Goal: Task Accomplishment & Management: Complete application form

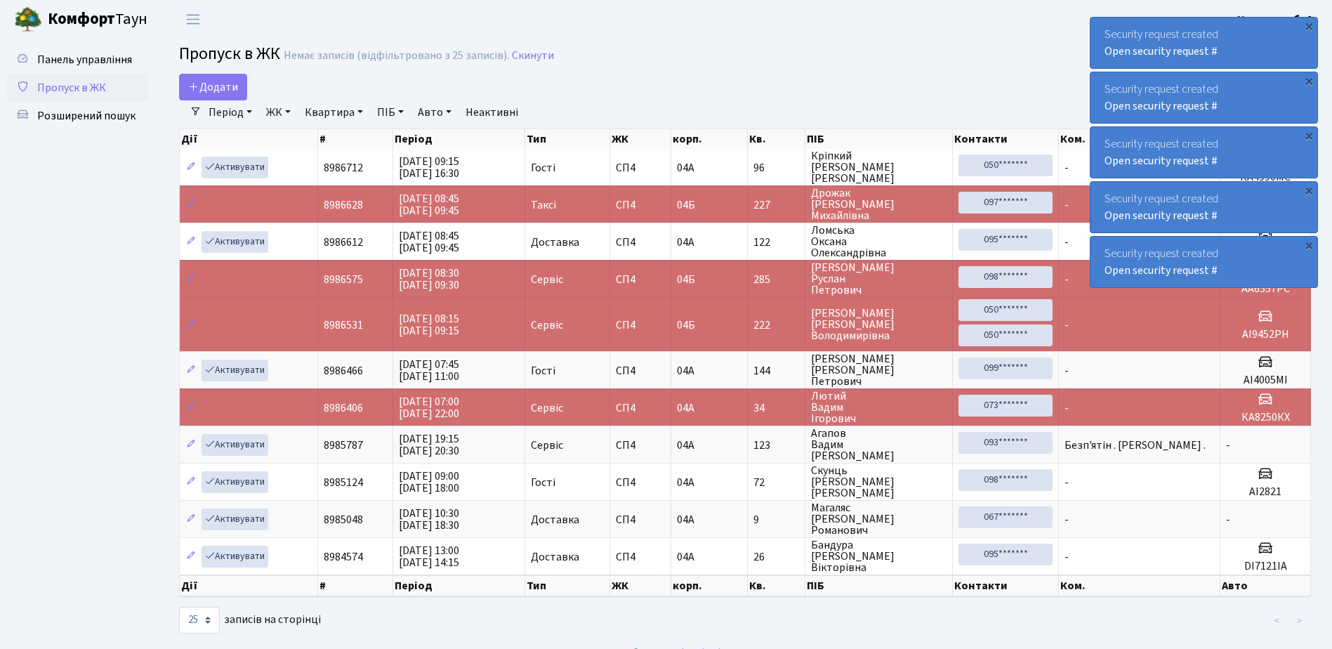
select select "25"
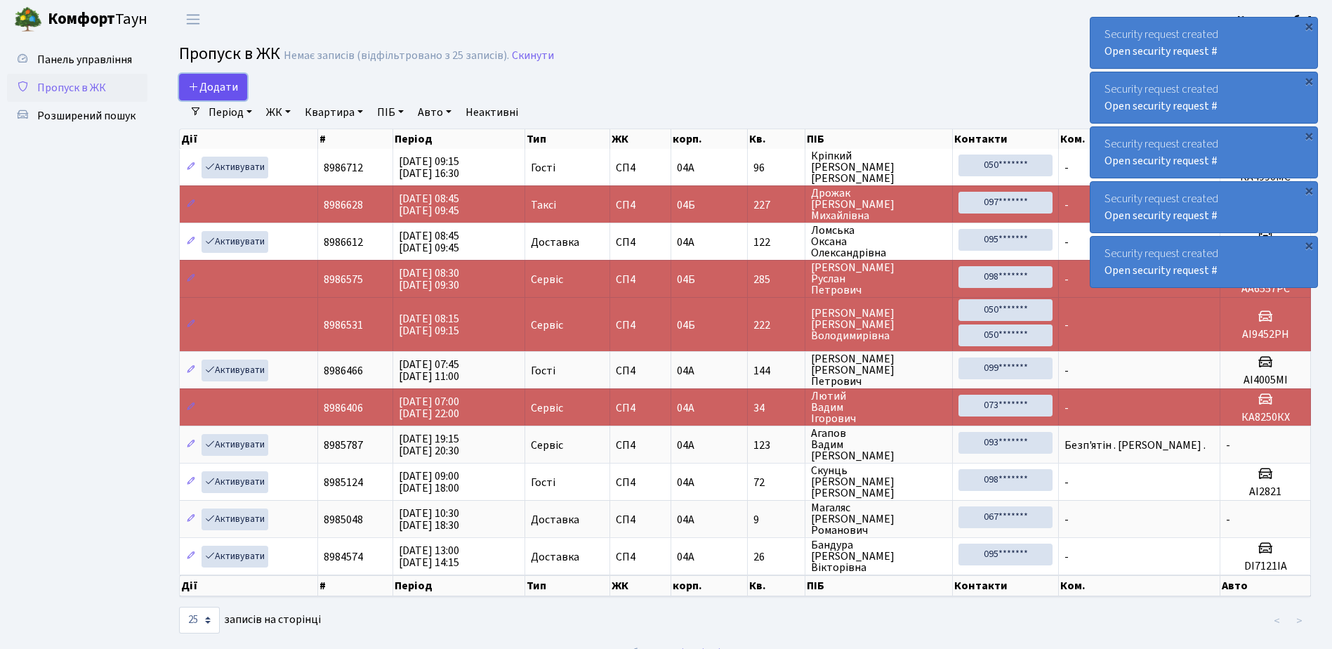
click at [214, 87] on span "Додати" at bounding box center [213, 86] width 50 height 15
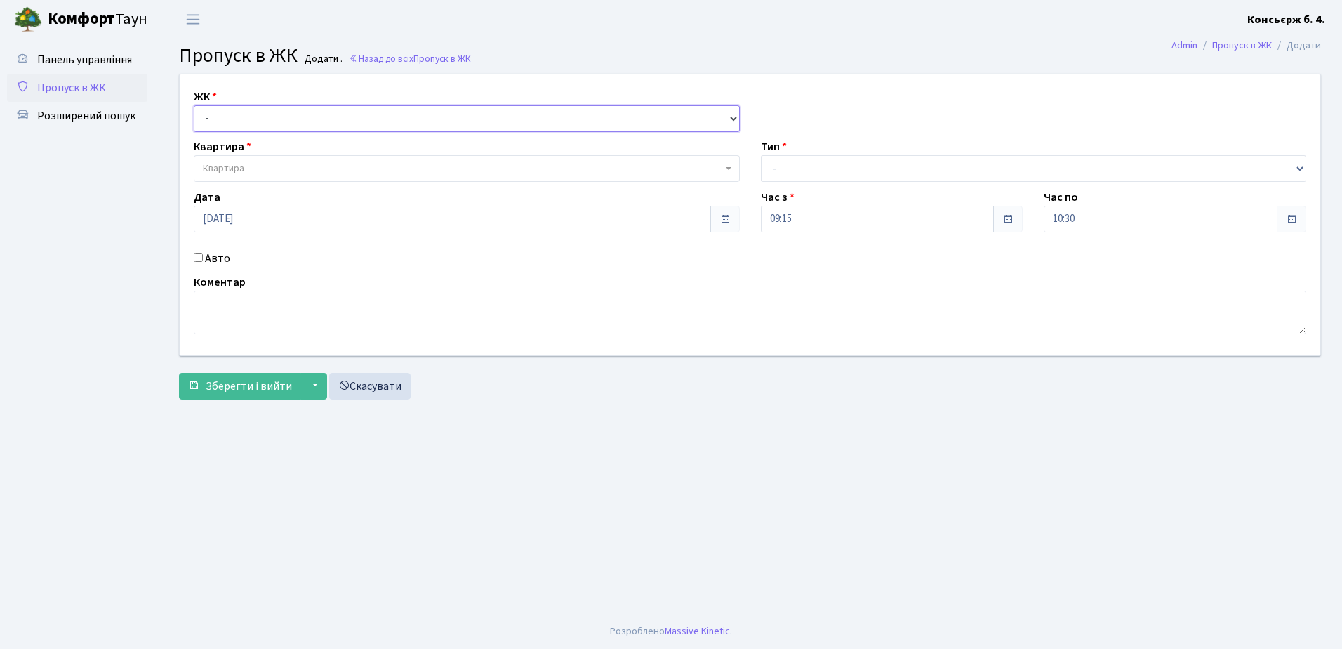
click at [298, 114] on select "- СП4, Столичне шосе, 5" at bounding box center [467, 118] width 546 height 27
select select "325"
click at [194, 105] on select "- СП4, Столичне шосе, 5" at bounding box center [467, 118] width 546 height 27
select select
click at [300, 165] on span "Квартира" at bounding box center [463, 168] width 520 height 14
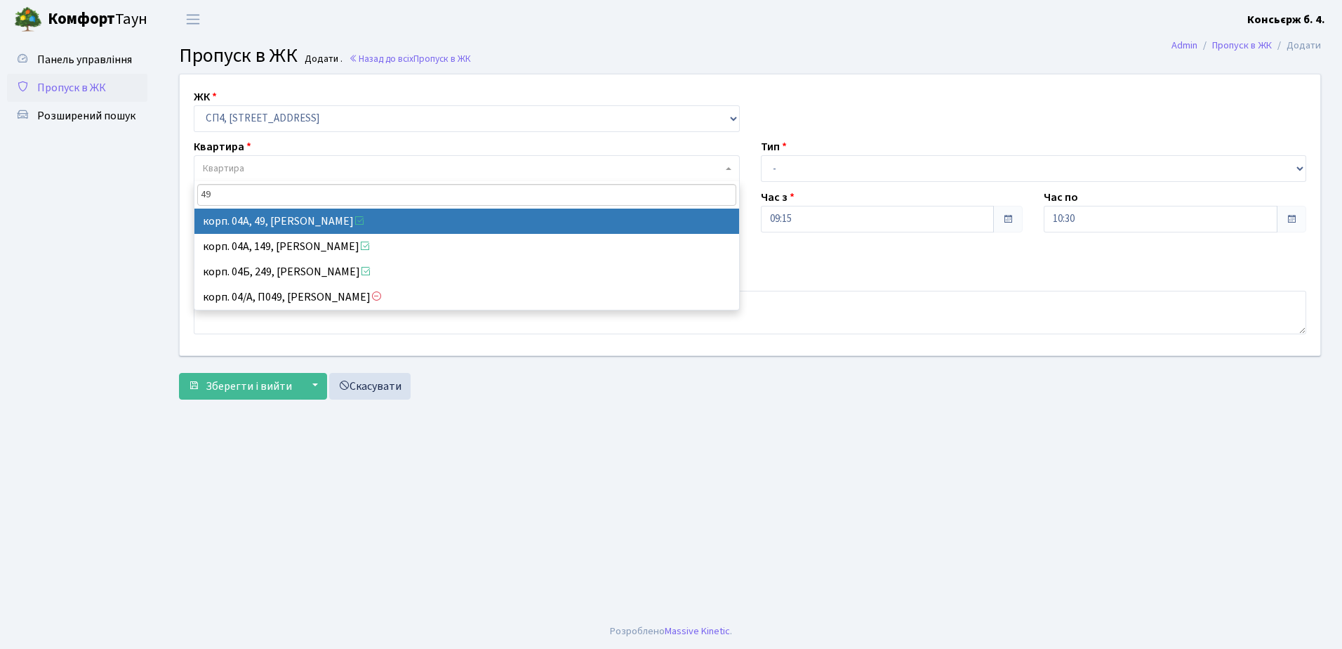
type input "49"
select select "21077"
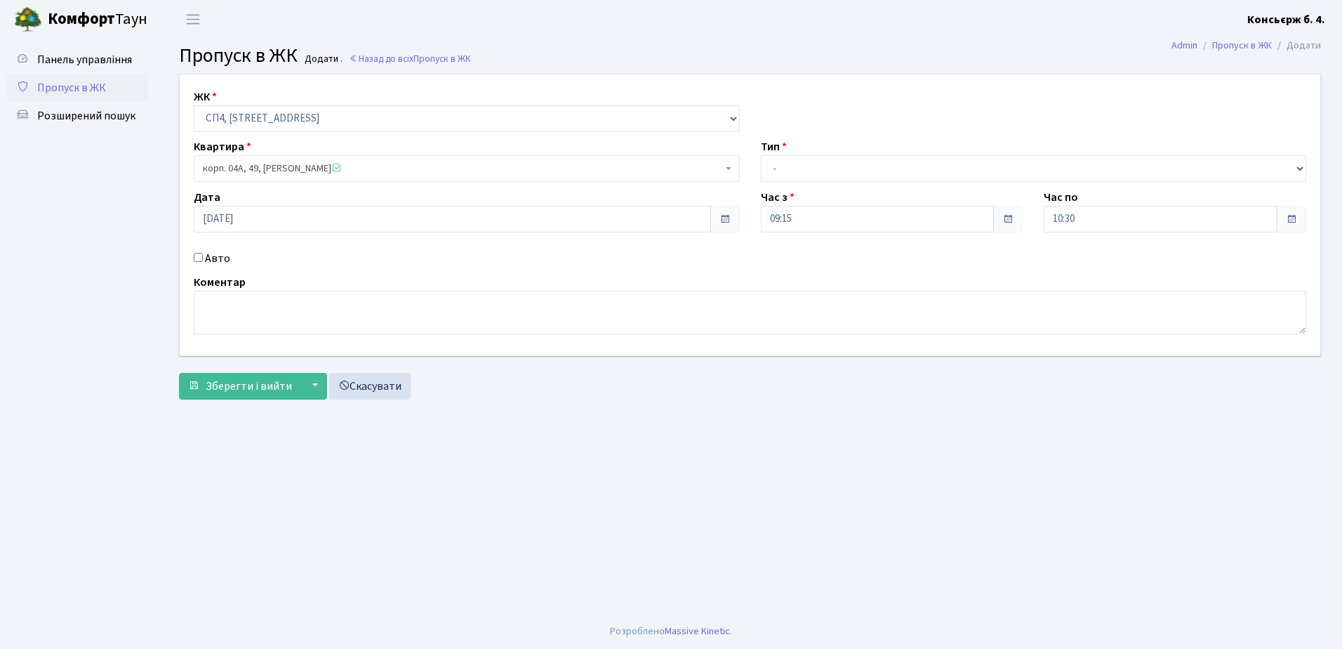
click at [199, 255] on input "Авто" at bounding box center [198, 257] width 9 height 9
checkbox input "true"
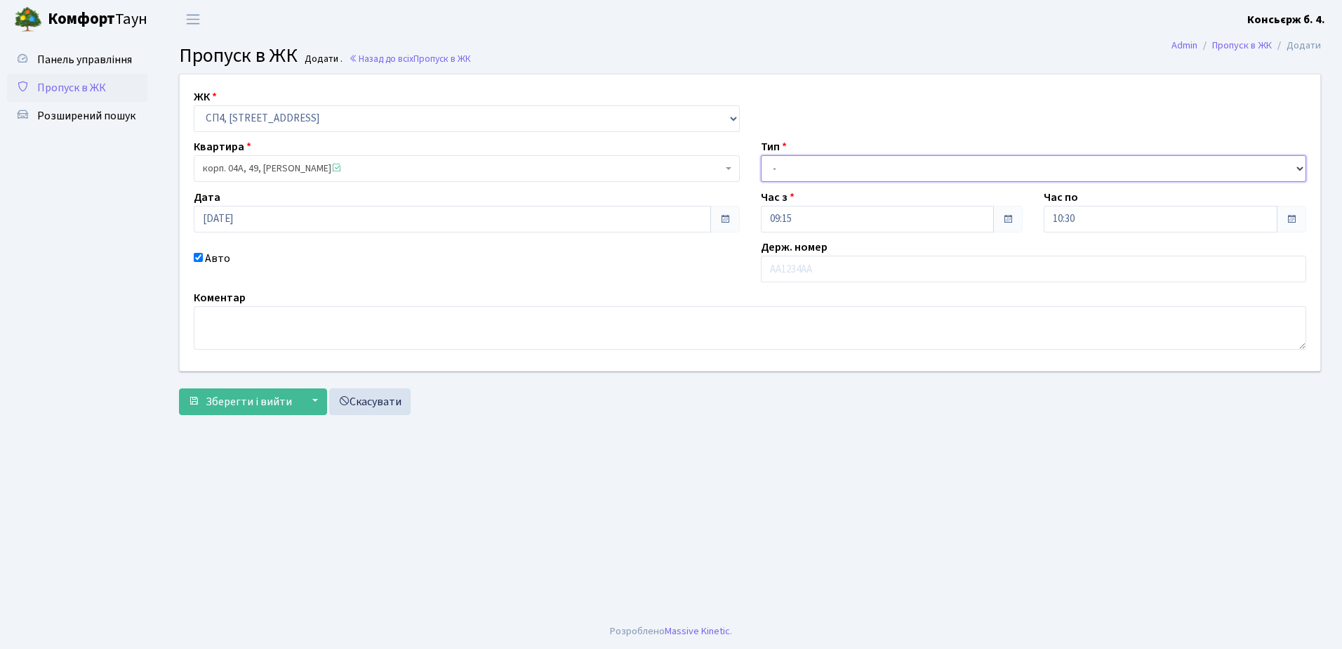
click at [894, 172] on select "- Доставка Таксі Гості Сервіс" at bounding box center [1034, 168] width 546 height 27
select select "18"
click at [761, 155] on select "- Доставка Таксі Гості Сервіс" at bounding box center [1034, 168] width 546 height 27
click at [860, 272] on input "text" at bounding box center [1034, 269] width 546 height 27
type input "КА1509МІ"
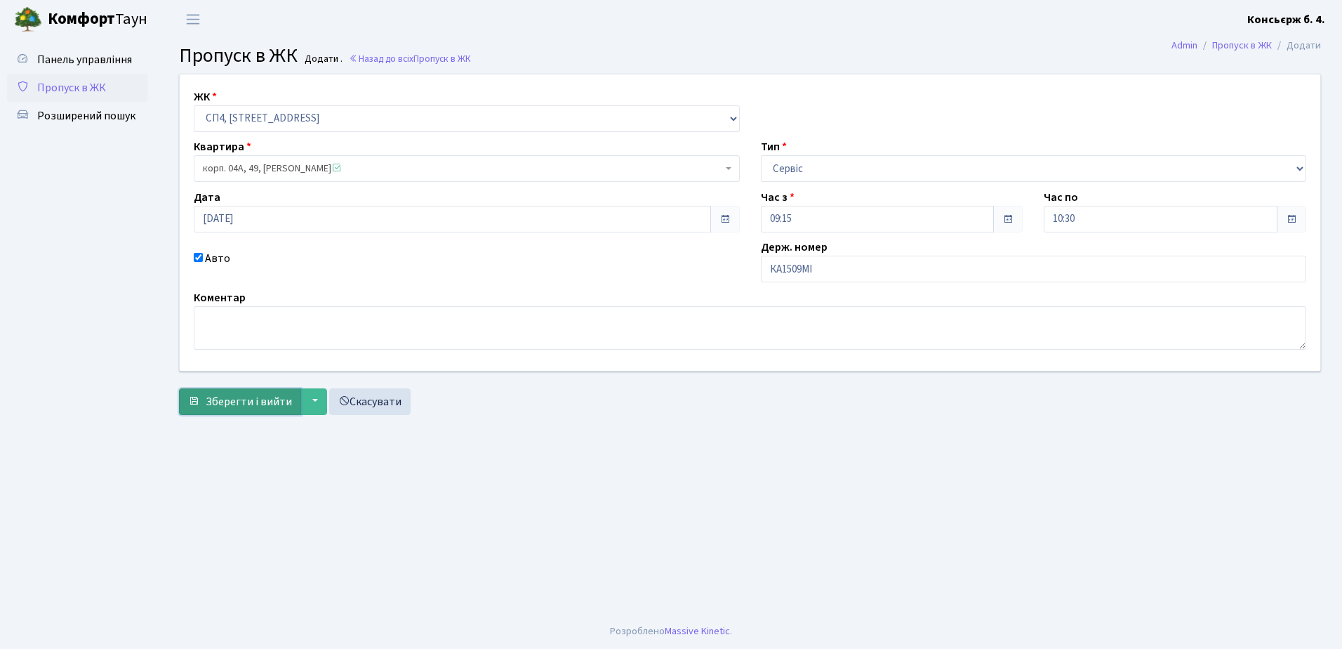
click at [259, 401] on span "Зберегти і вийти" at bounding box center [249, 401] width 86 height 15
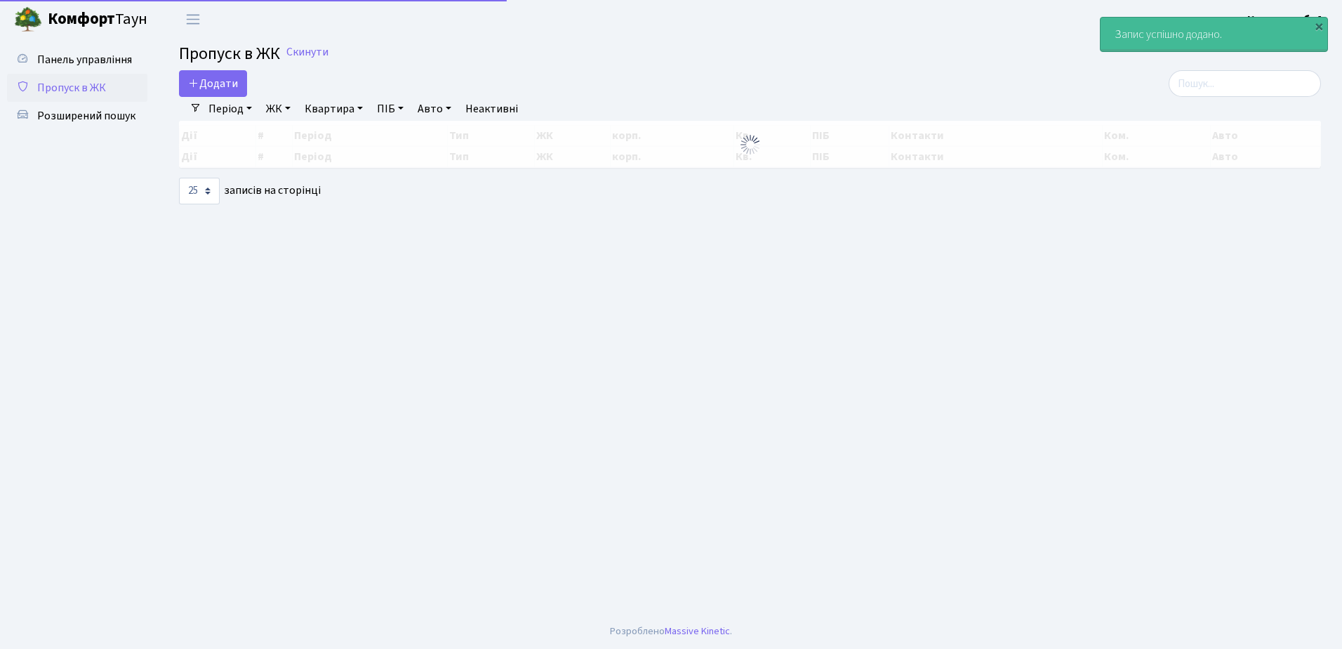
select select "25"
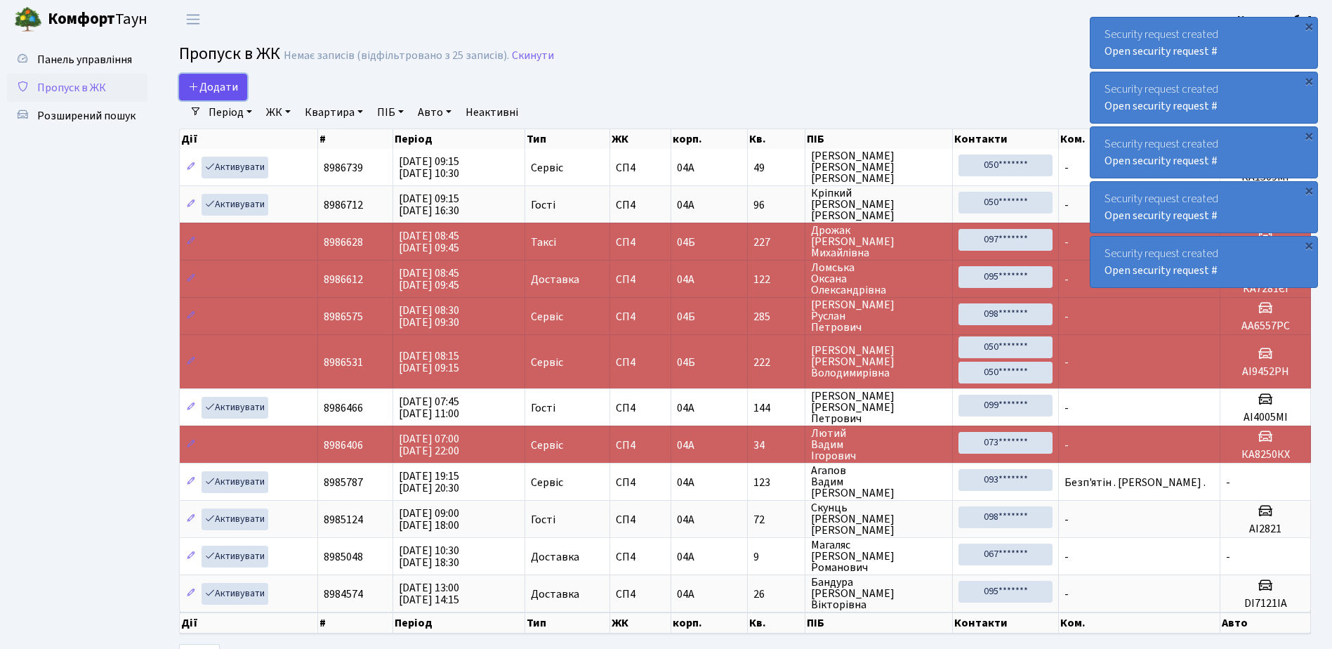
click at [220, 85] on span "Додати" at bounding box center [213, 86] width 50 height 15
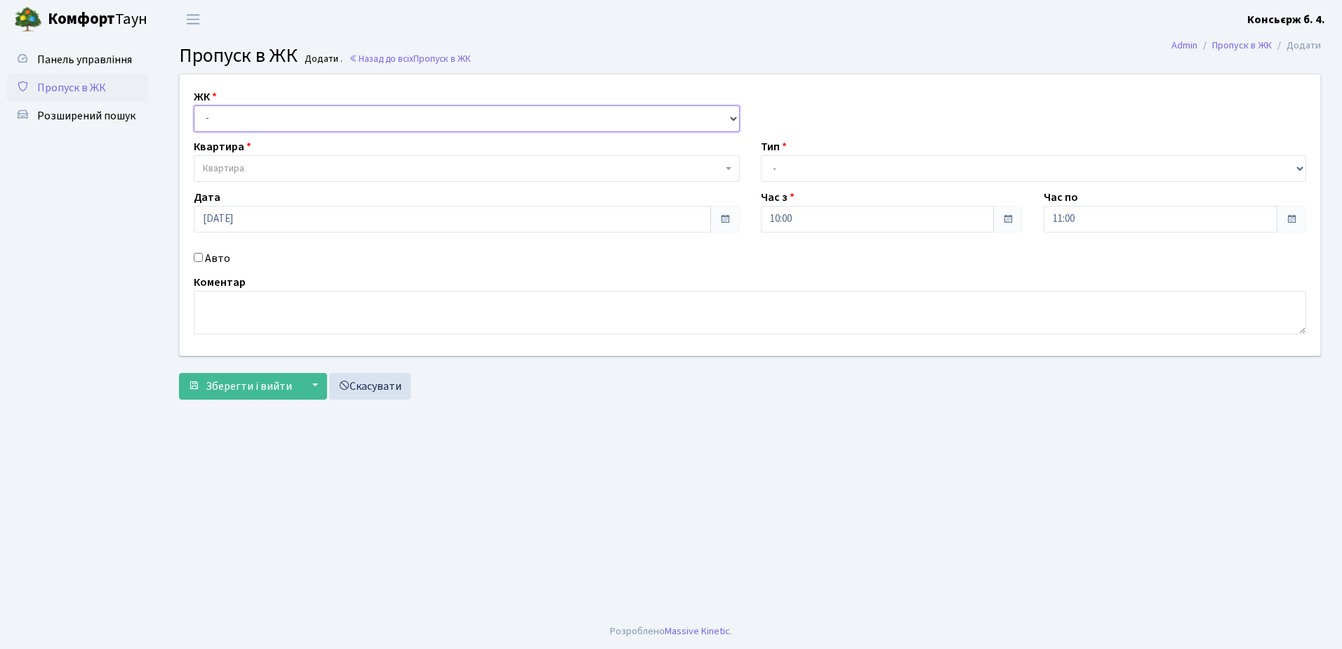
click at [264, 114] on select "- СП4, Столичне шосе, 5" at bounding box center [467, 118] width 546 height 27
select select "325"
click at [194, 105] on select "- СП4, Столичне шосе, 5" at bounding box center [467, 118] width 546 height 27
select select
click at [303, 165] on span "Квартира" at bounding box center [463, 168] width 520 height 14
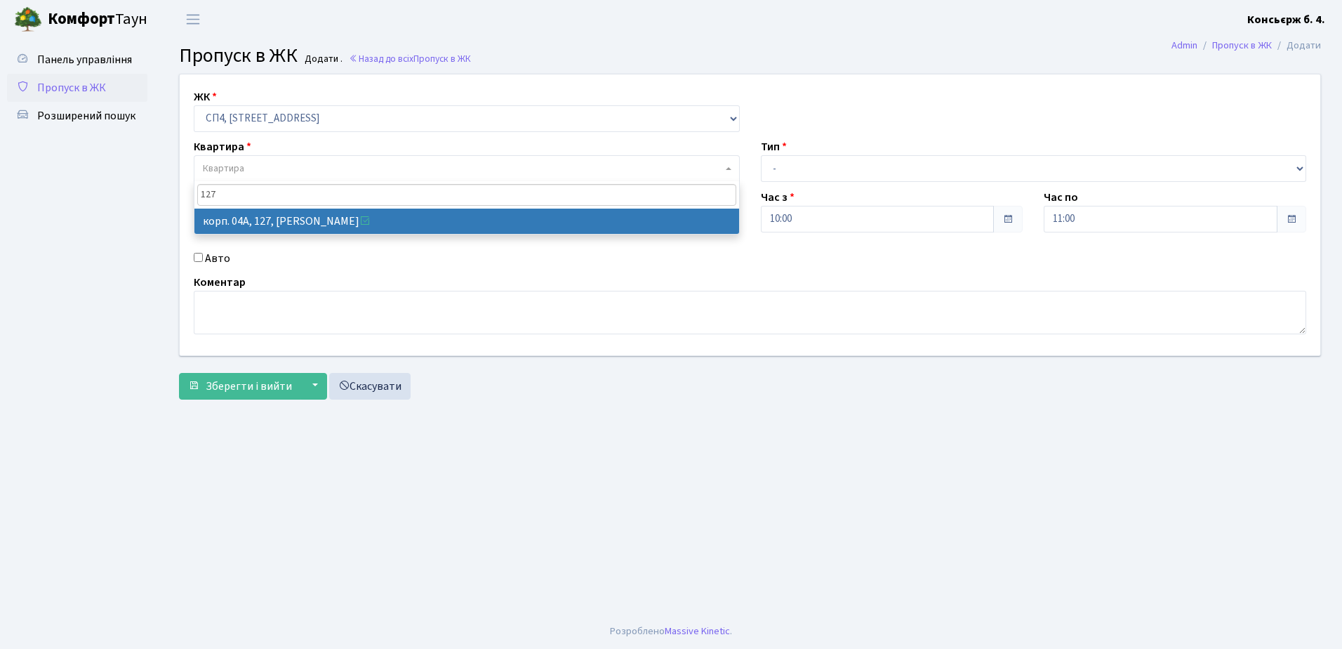
type input "127"
select select "21155"
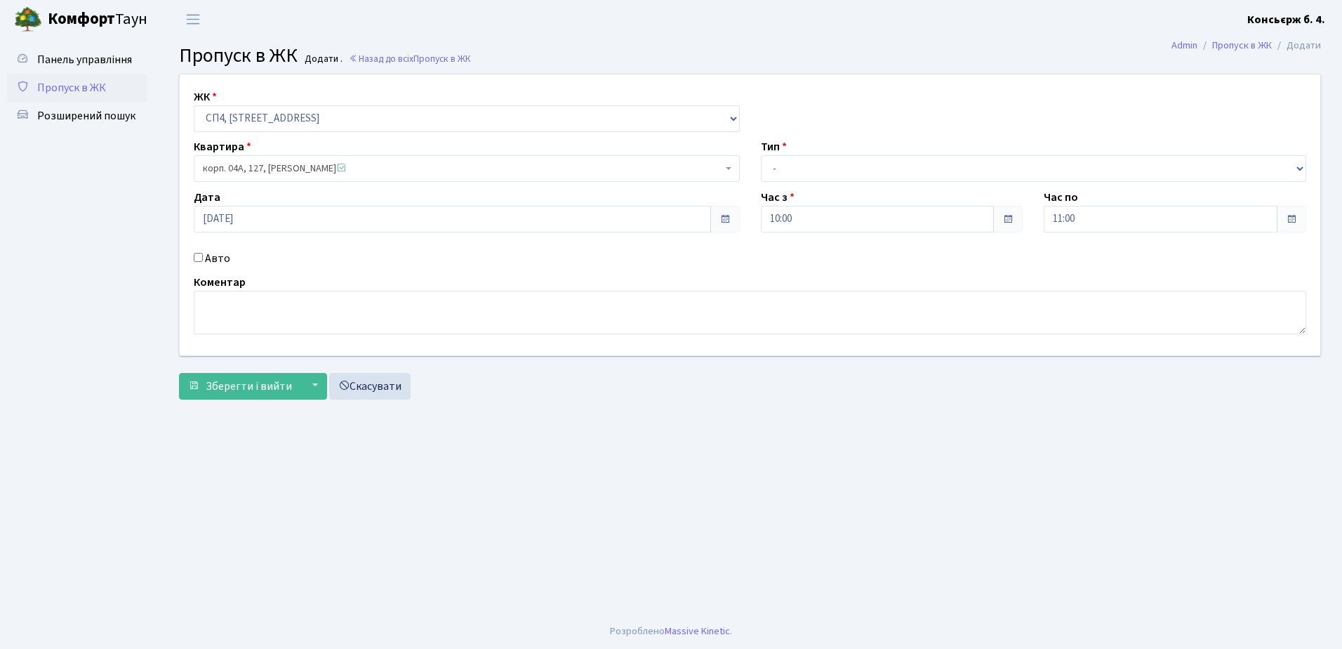
click at [197, 253] on input "Авто" at bounding box center [198, 257] width 9 height 9
checkbox input "true"
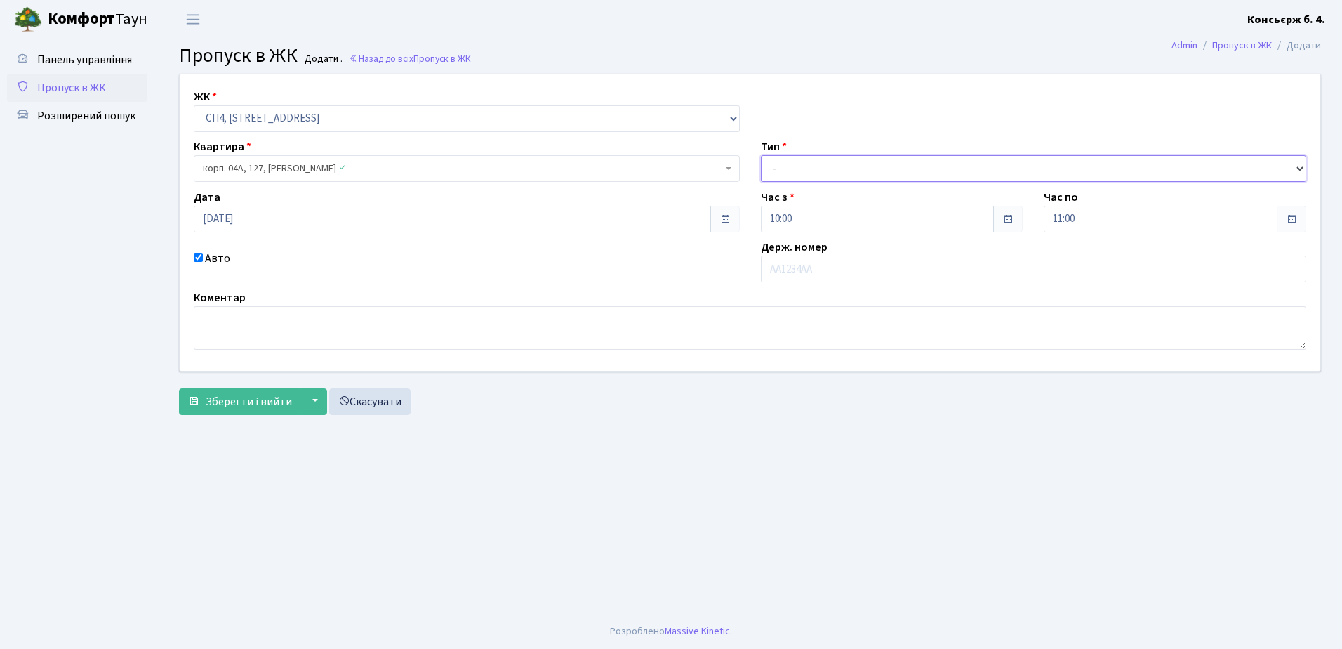
click at [856, 167] on select "- Доставка Таксі Гості Сервіс" at bounding box center [1034, 168] width 546 height 27
select select "1"
click at [761, 155] on select "- Доставка Таксі Гості Сервіс" at bounding box center [1034, 168] width 546 height 27
click at [832, 267] on input "text" at bounding box center [1034, 269] width 546 height 27
type input "АС6028СА"
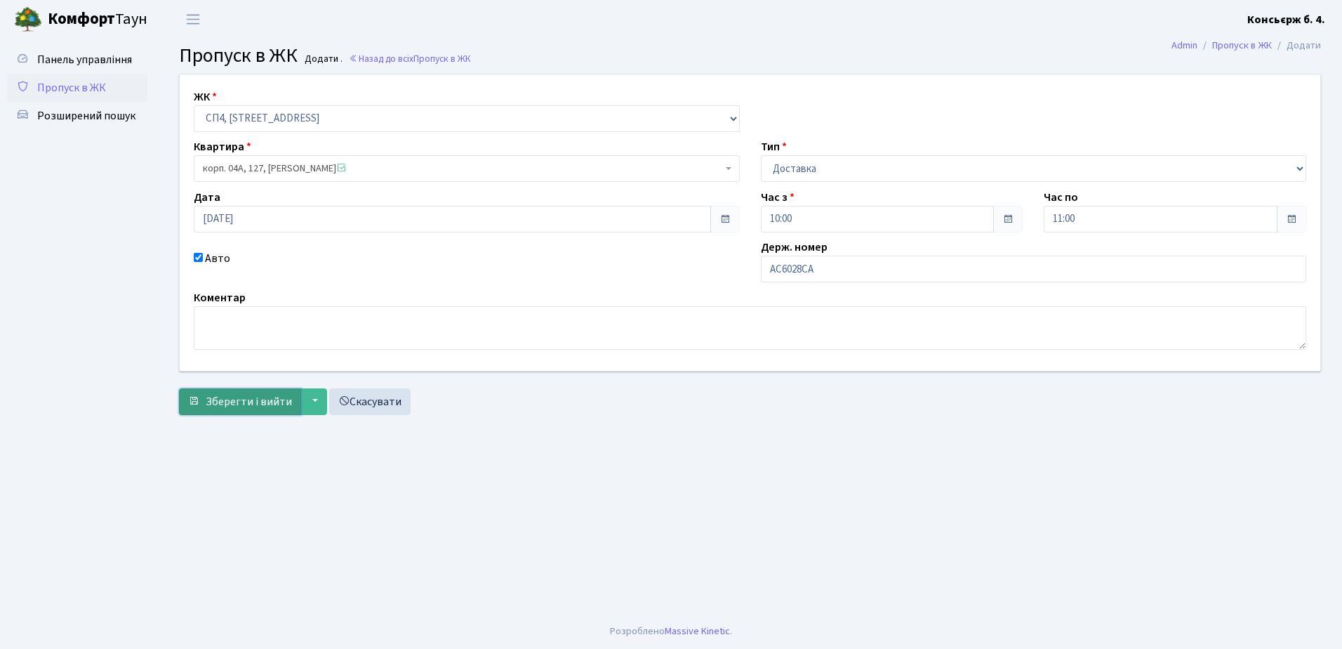
click at [233, 395] on span "Зберегти і вийти" at bounding box center [249, 401] width 86 height 15
click at [311, 397] on button "▼" at bounding box center [313, 401] width 27 height 27
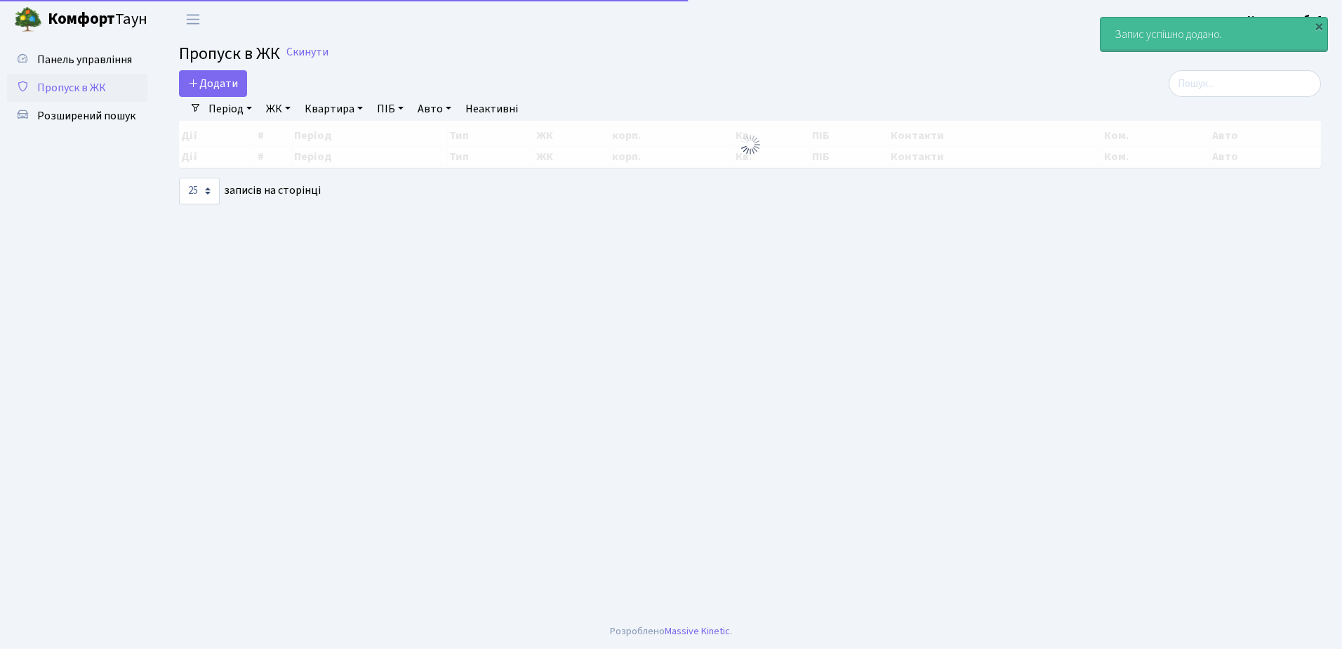
select select "25"
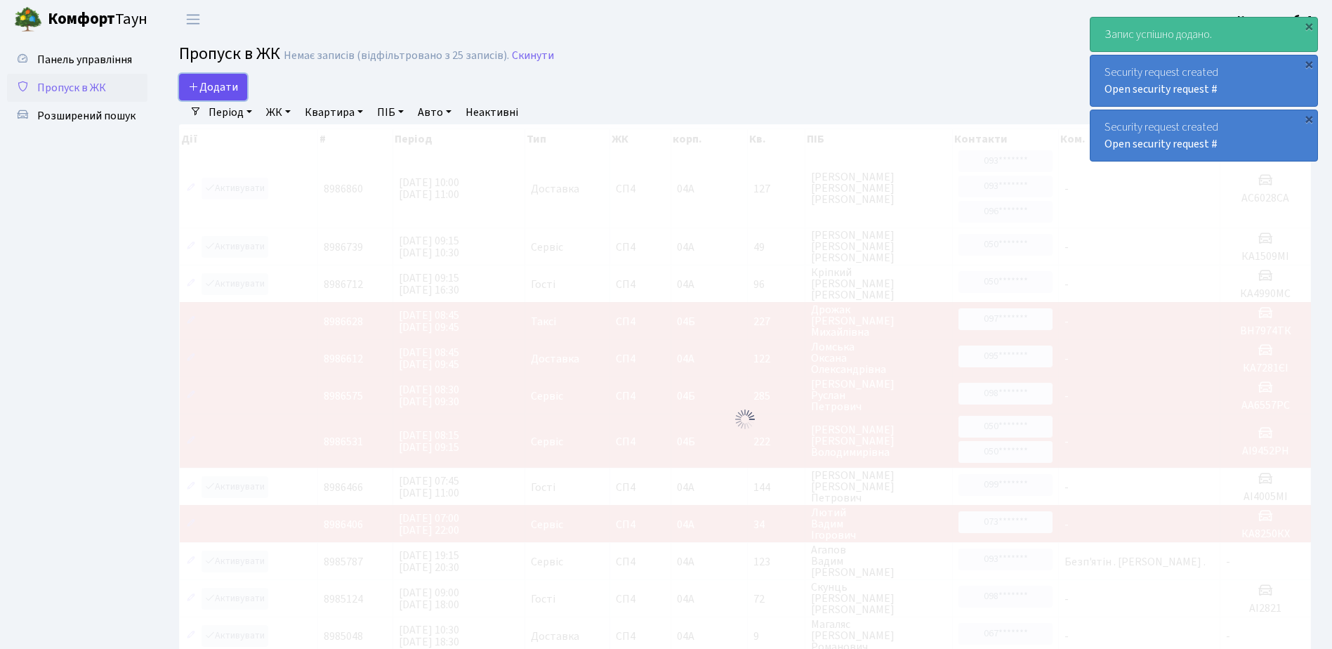
click at [213, 83] on span "Додати" at bounding box center [213, 86] width 50 height 15
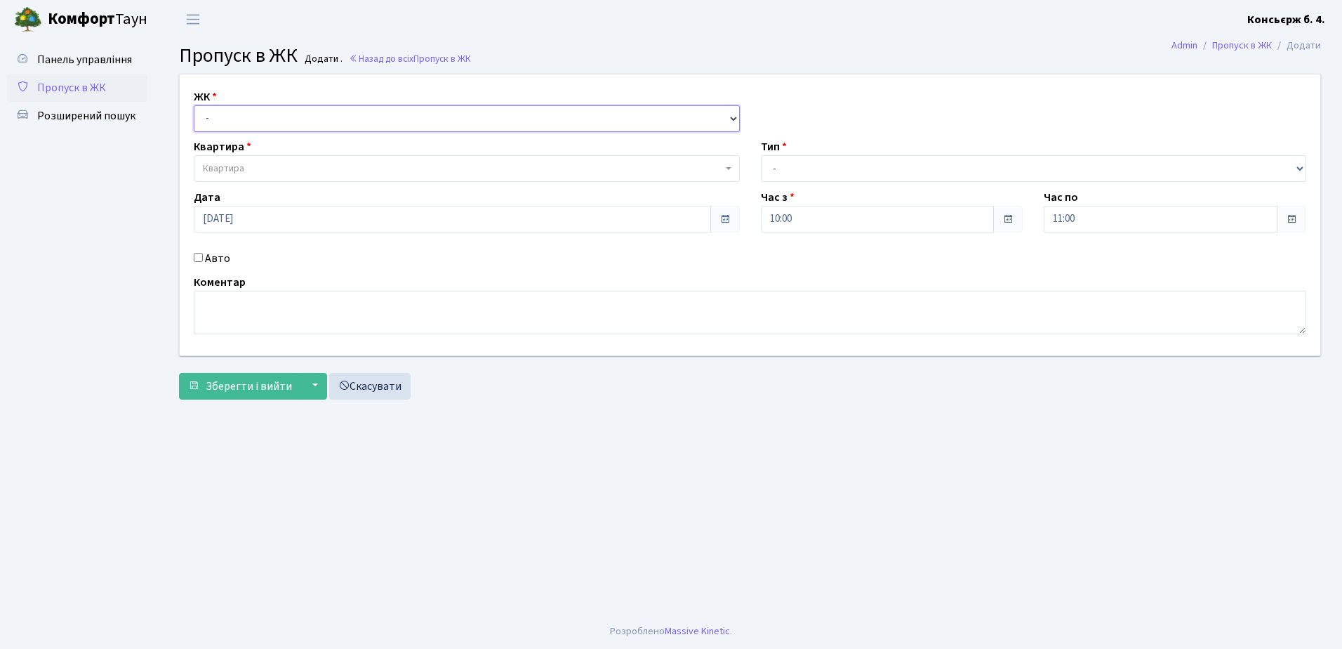
click at [270, 121] on select "- СП4, Столичне шосе, 5" at bounding box center [467, 118] width 546 height 27
select select "325"
click at [194, 105] on select "- СП4, Столичне шосе, 5" at bounding box center [467, 118] width 546 height 27
select select
click at [272, 165] on span "Квартира" at bounding box center [463, 168] width 520 height 14
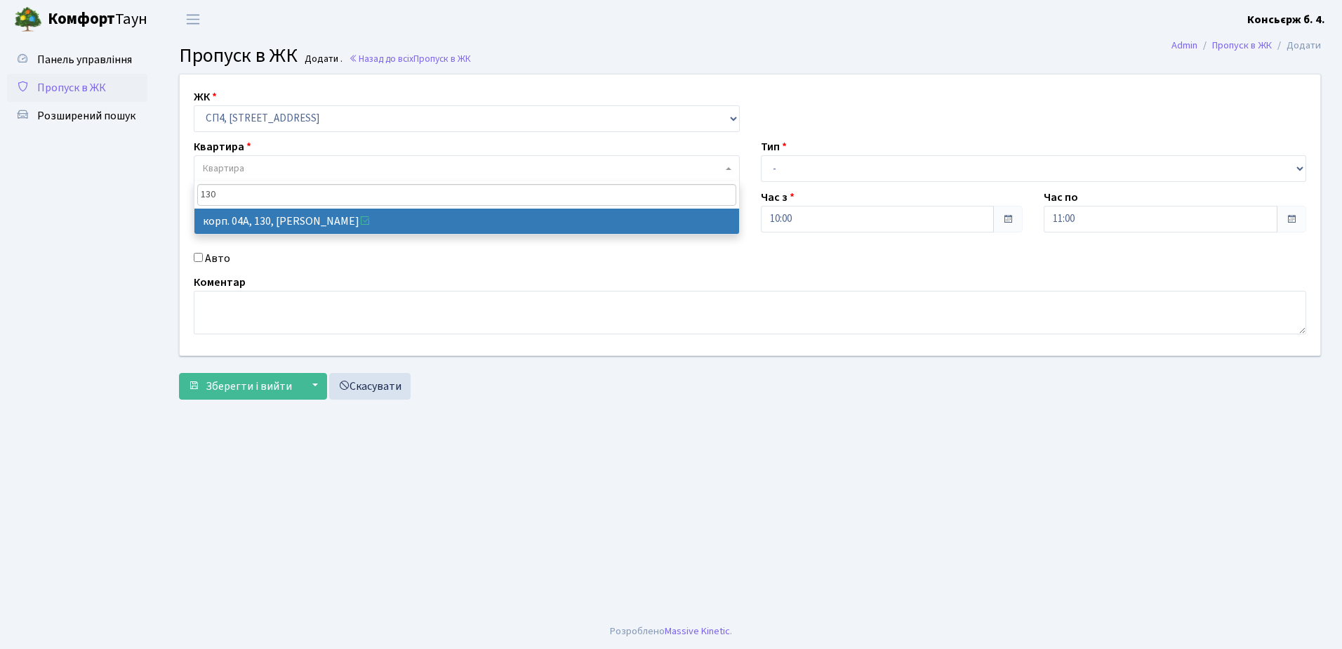
type input "130"
select select "21158"
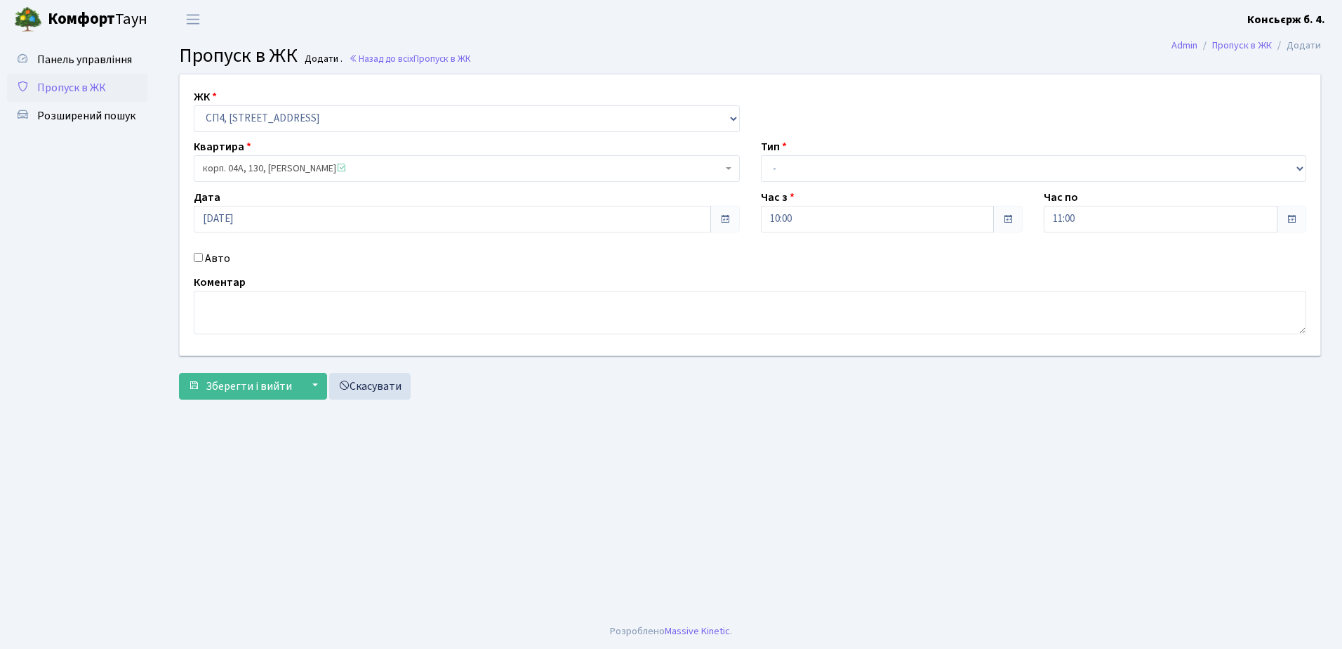
click at [198, 255] on input "Авто" at bounding box center [198, 257] width 9 height 9
checkbox input "true"
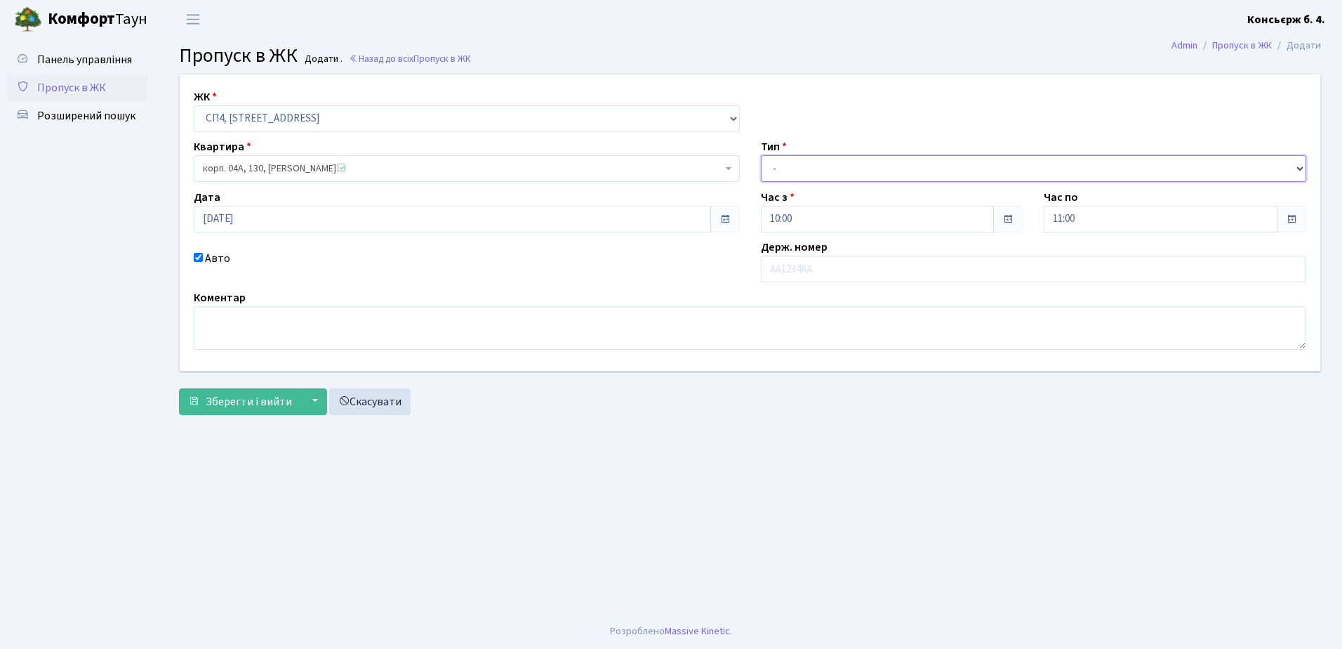
click at [814, 163] on select "- Доставка Таксі Гості Сервіс" at bounding box center [1034, 168] width 546 height 27
select select "1"
click at [761, 155] on select "- Доставка Таксі Гості Сервіс" at bounding box center [1034, 168] width 546 height 27
click at [808, 264] on input "text" at bounding box center [1034, 269] width 546 height 27
type input "АА9985СТ"
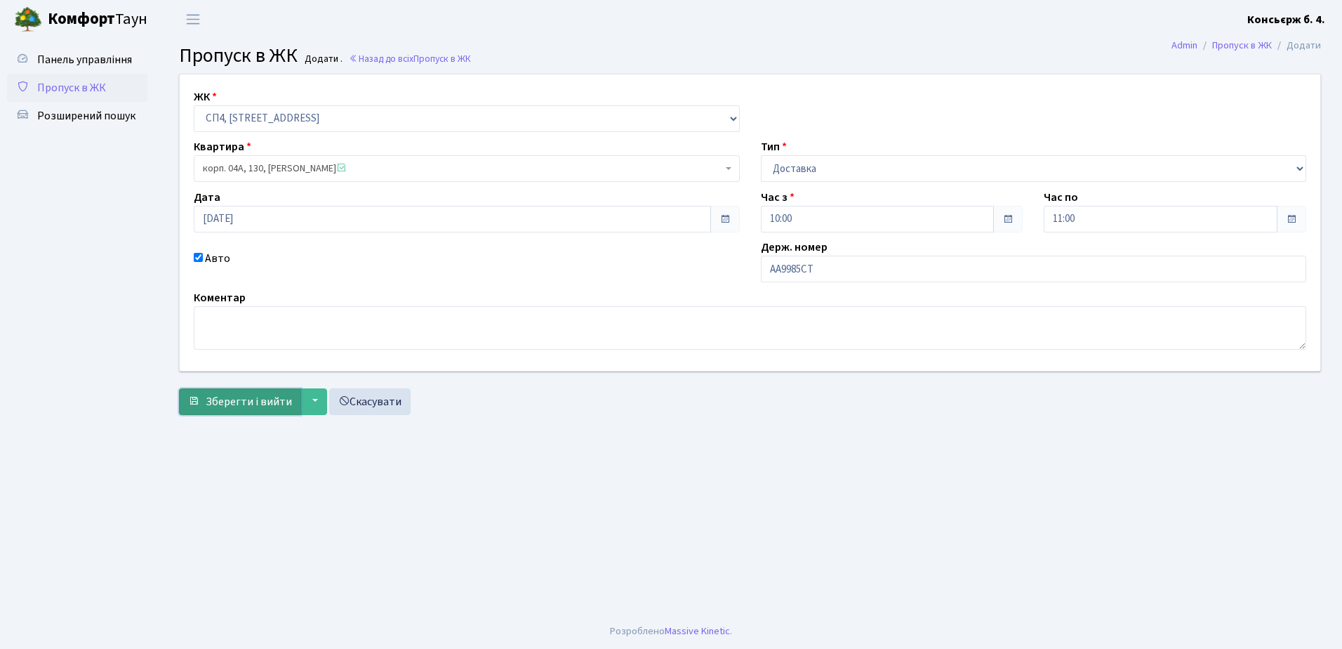
click at [272, 400] on span "Зберегти і вийти" at bounding box center [249, 401] width 86 height 15
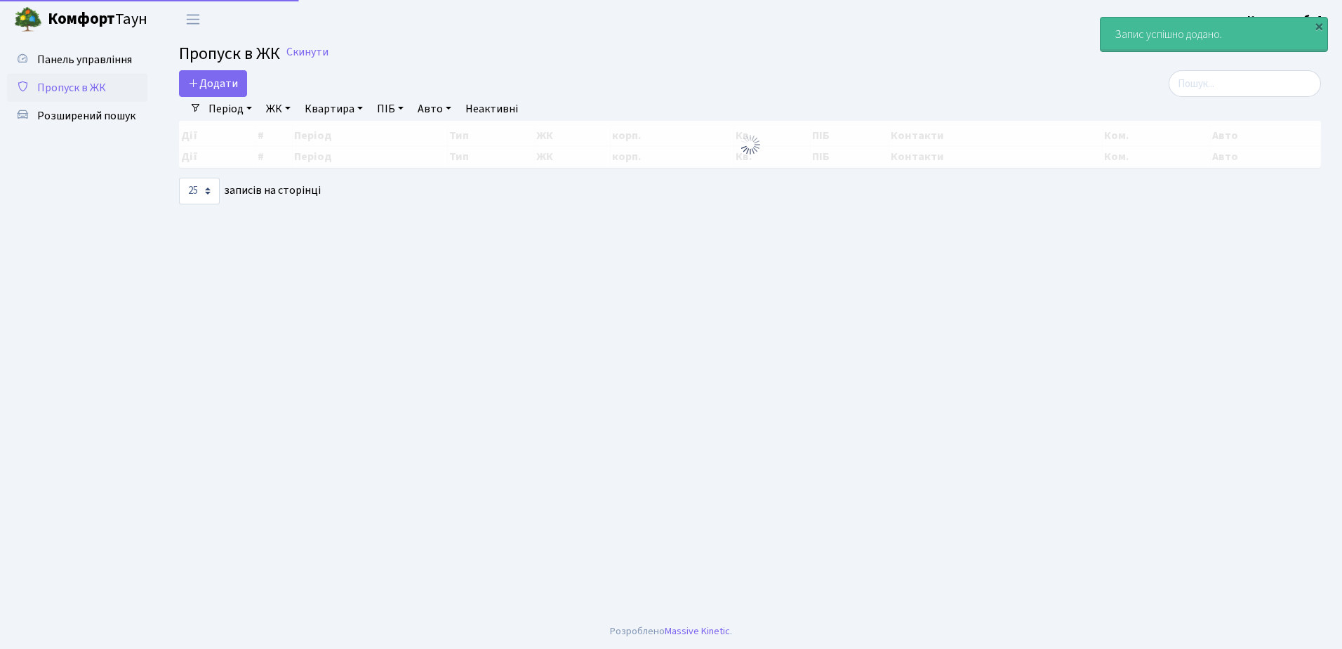
select select "25"
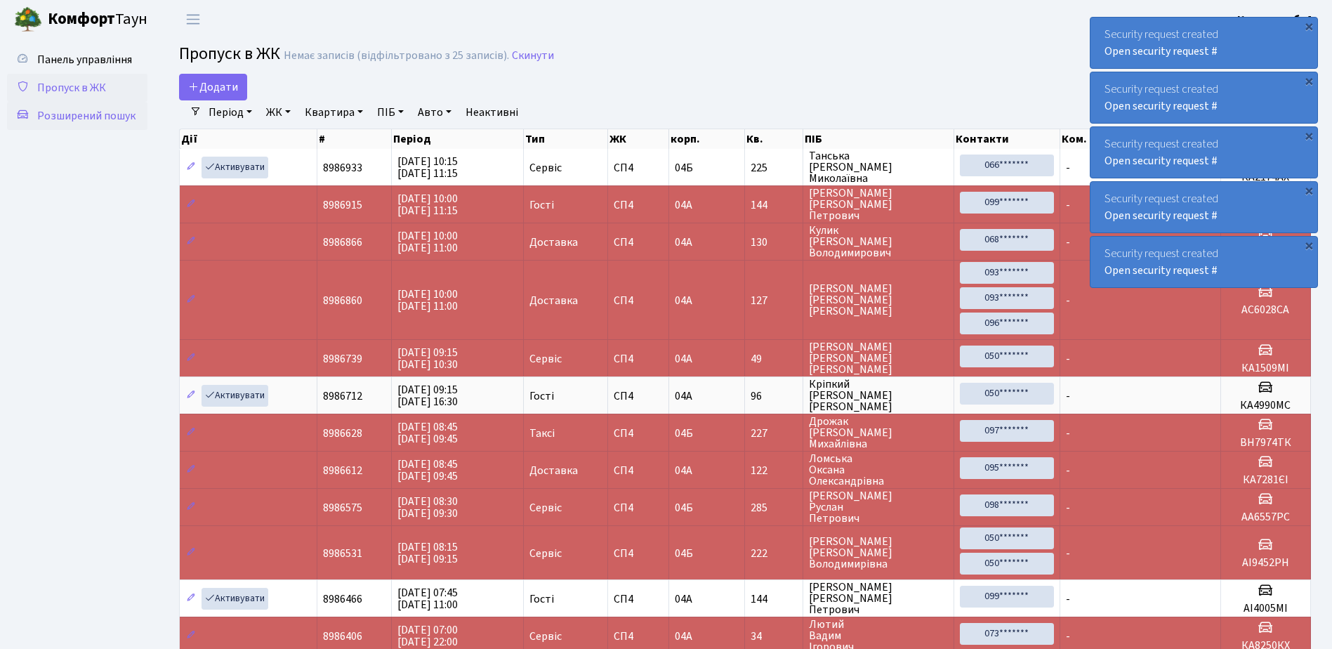
click at [92, 112] on span "Розширений пошук" at bounding box center [86, 115] width 98 height 15
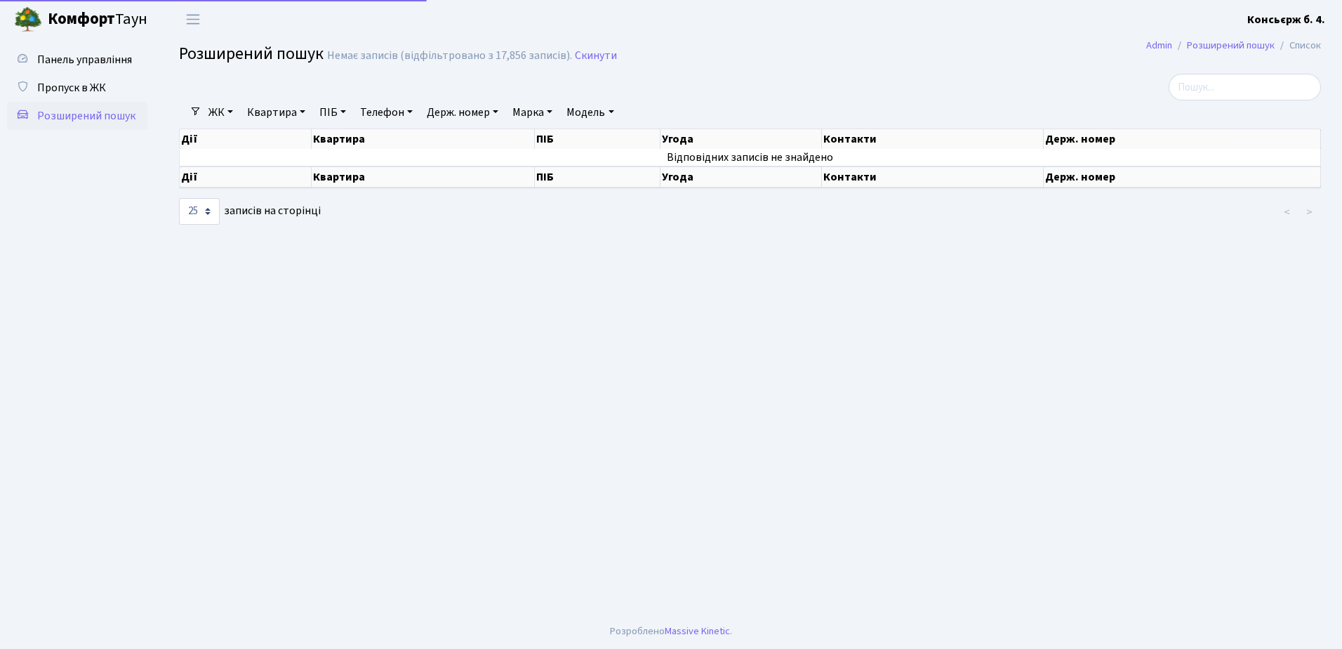
select select "25"
click at [80, 86] on span "Пропуск в ЖК" at bounding box center [71, 87] width 69 height 15
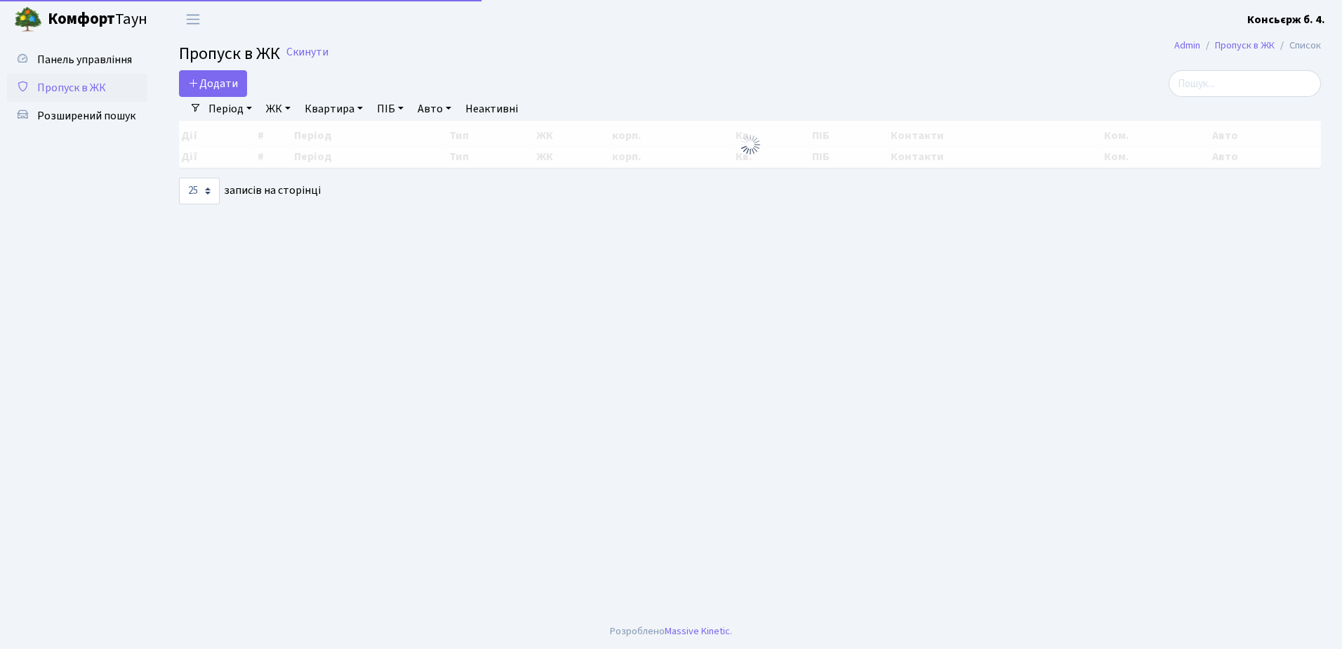
select select "25"
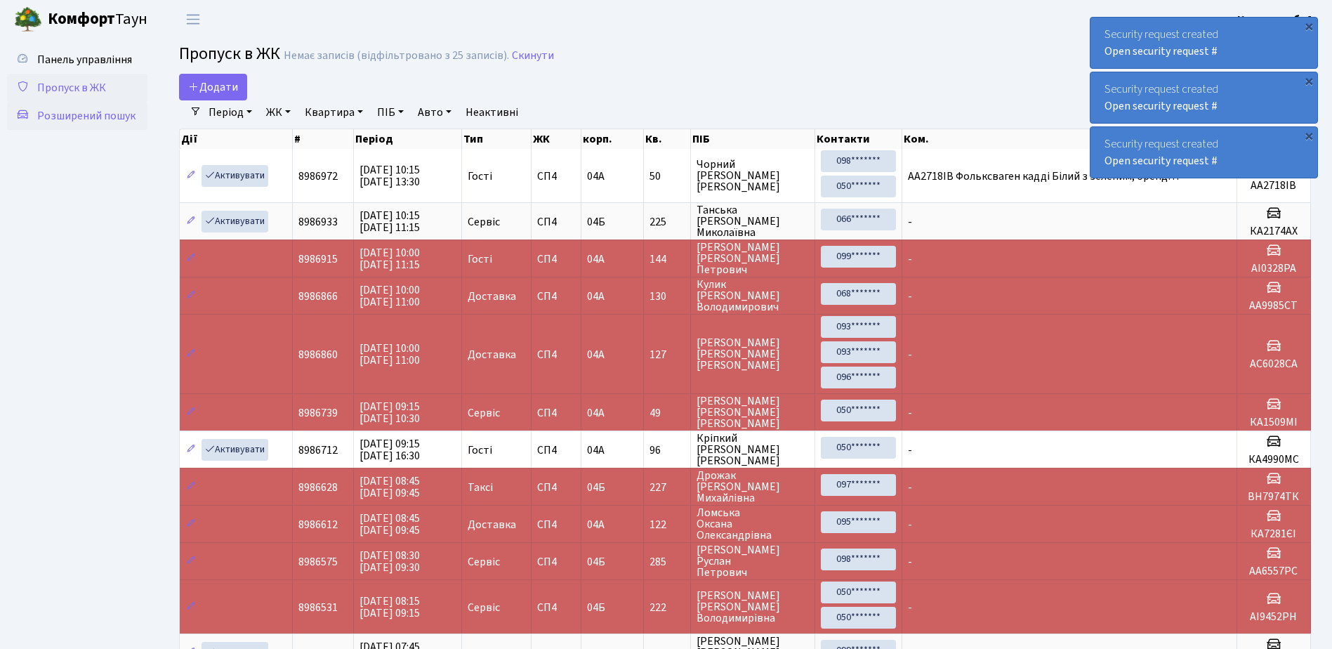
click at [89, 115] on span "Розширений пошук" at bounding box center [86, 115] width 98 height 15
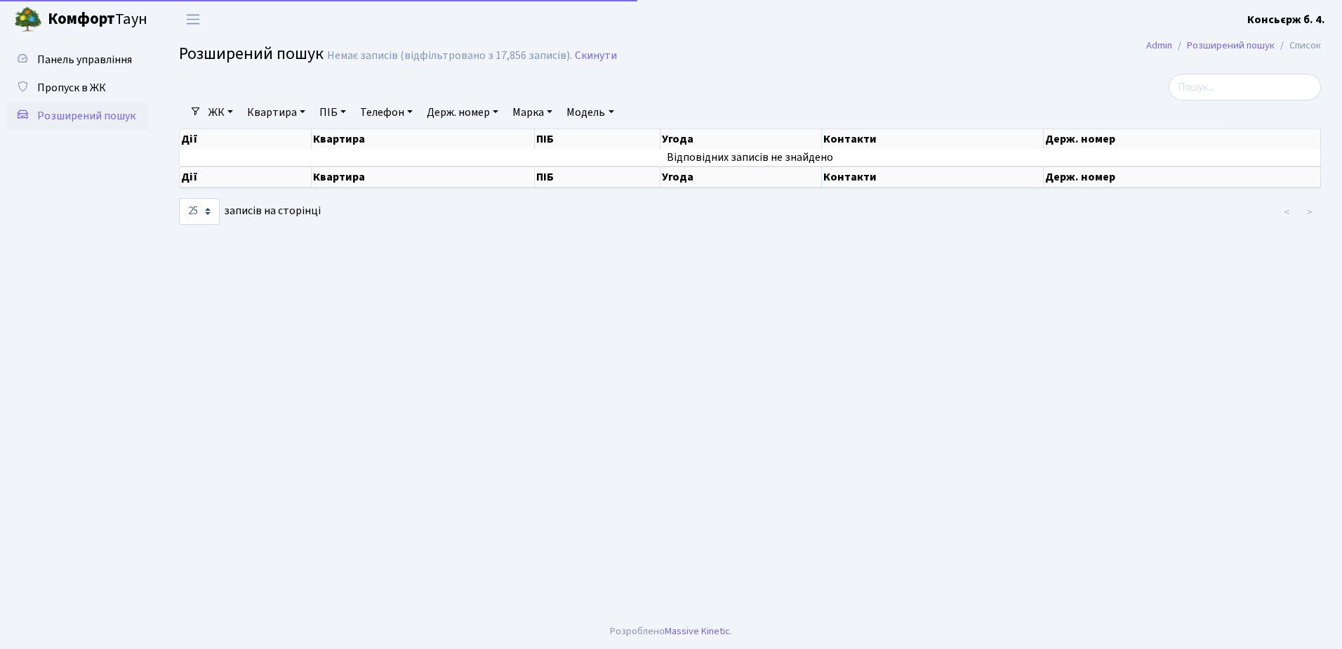
select select "25"
click at [1206, 88] on input "search" at bounding box center [1245, 87] width 152 height 27
type input "99"
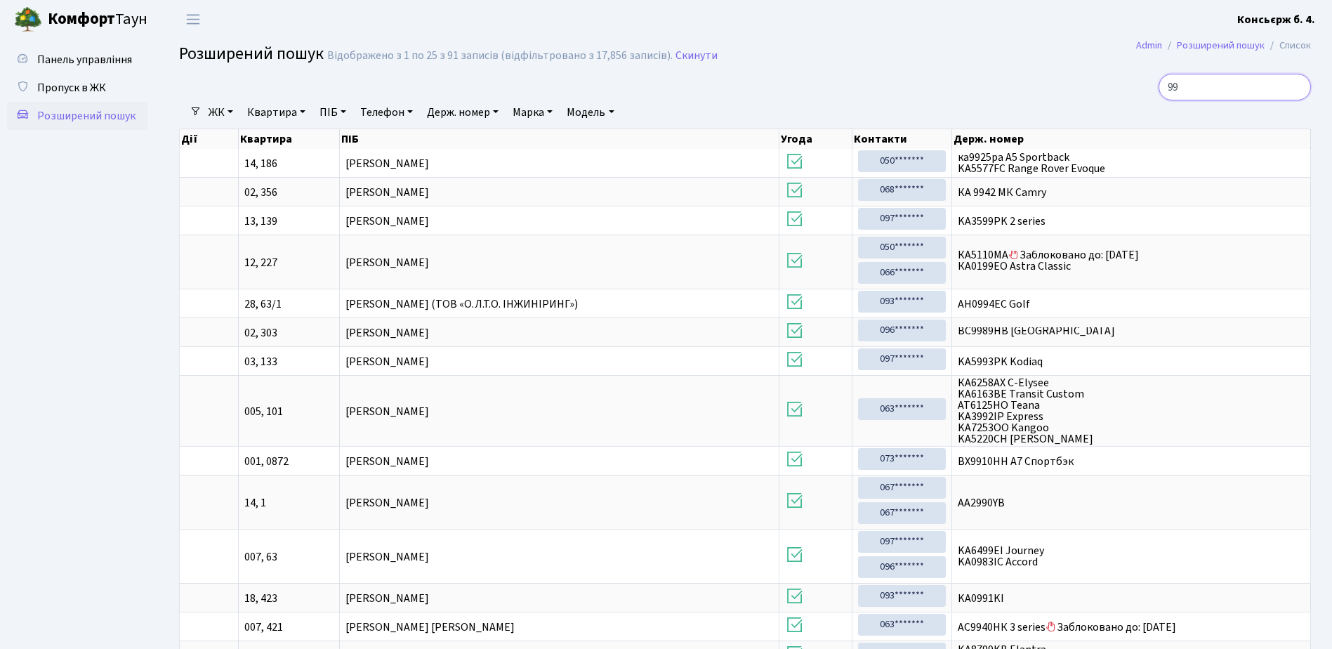
click at [1298, 90] on input "99" at bounding box center [1234, 87] width 152 height 27
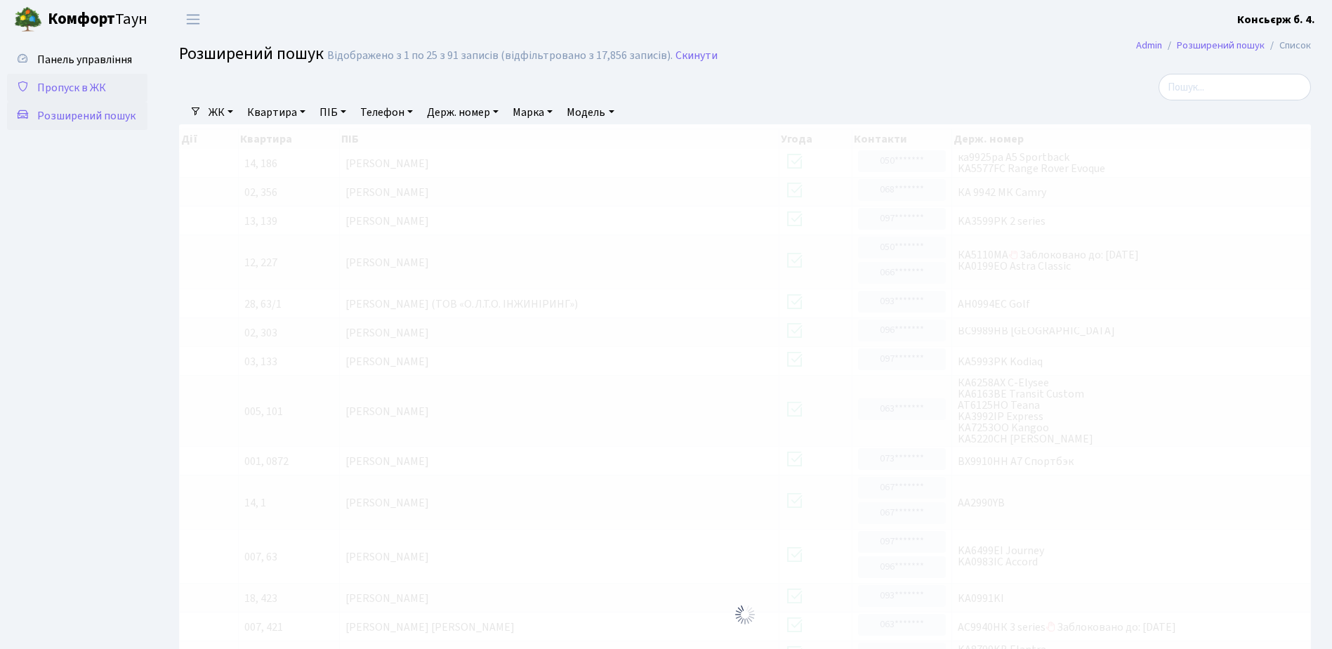
click at [92, 81] on span "Пропуск в ЖК" at bounding box center [71, 87] width 69 height 15
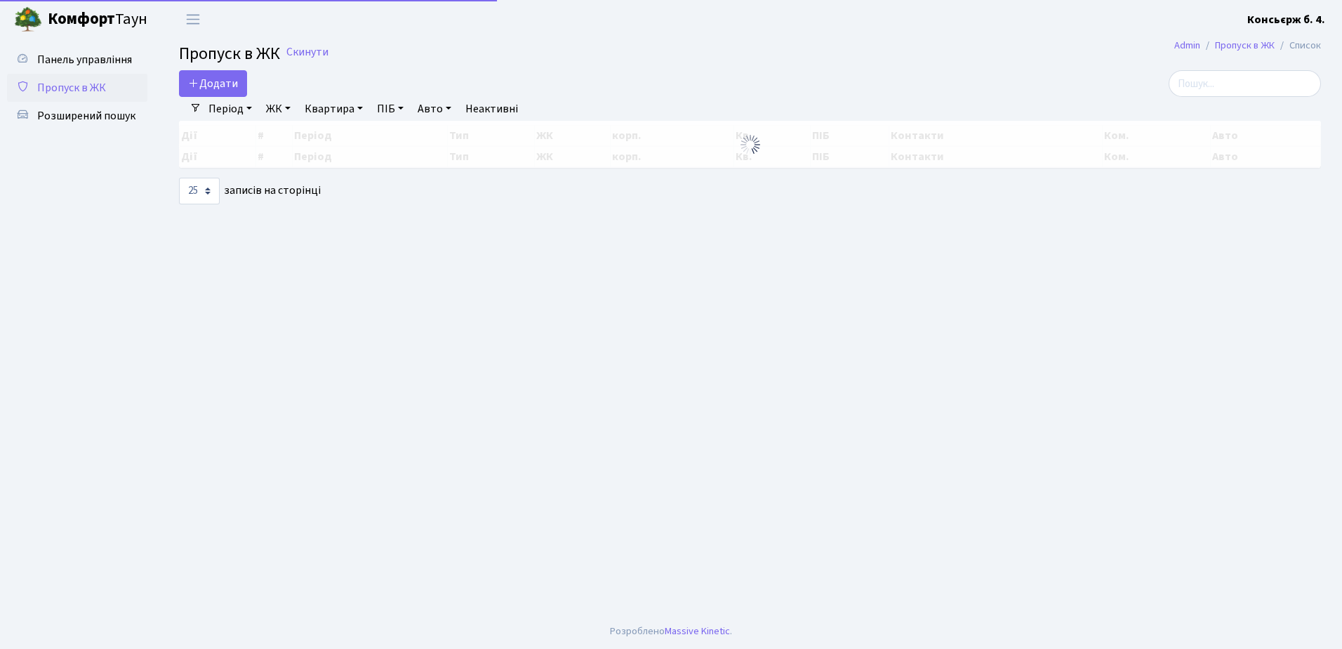
select select "25"
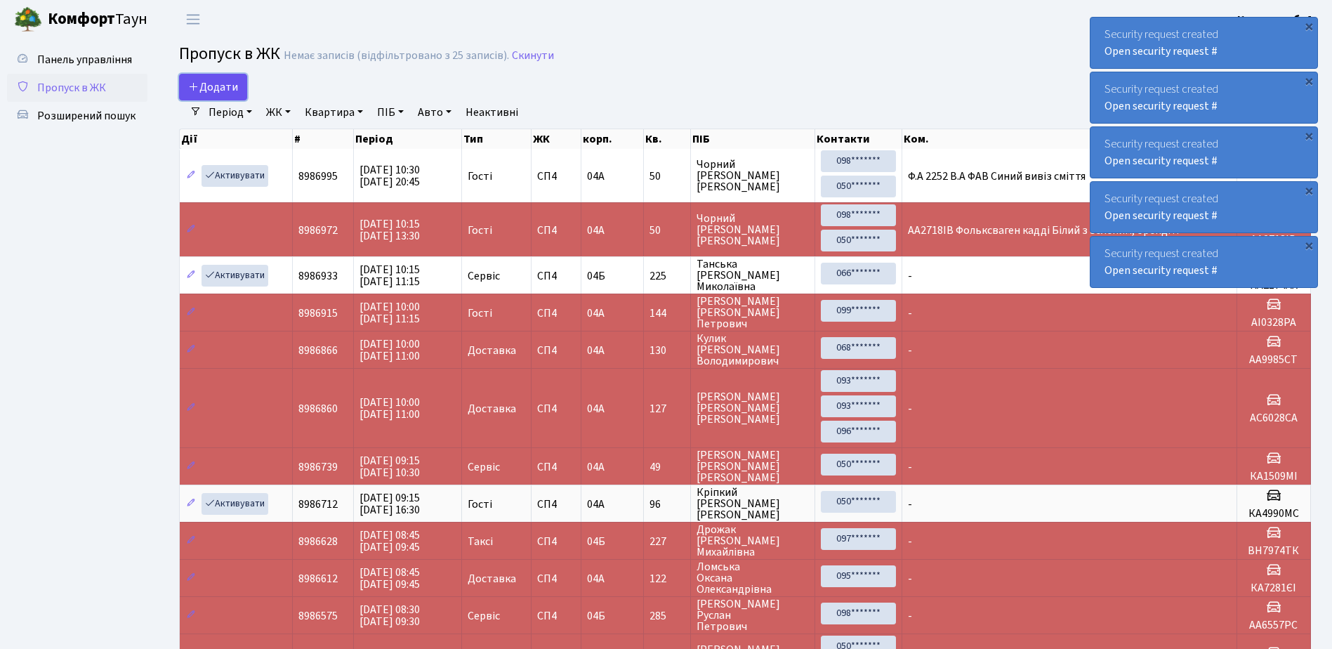
click at [220, 81] on span "Додати" at bounding box center [213, 86] width 50 height 15
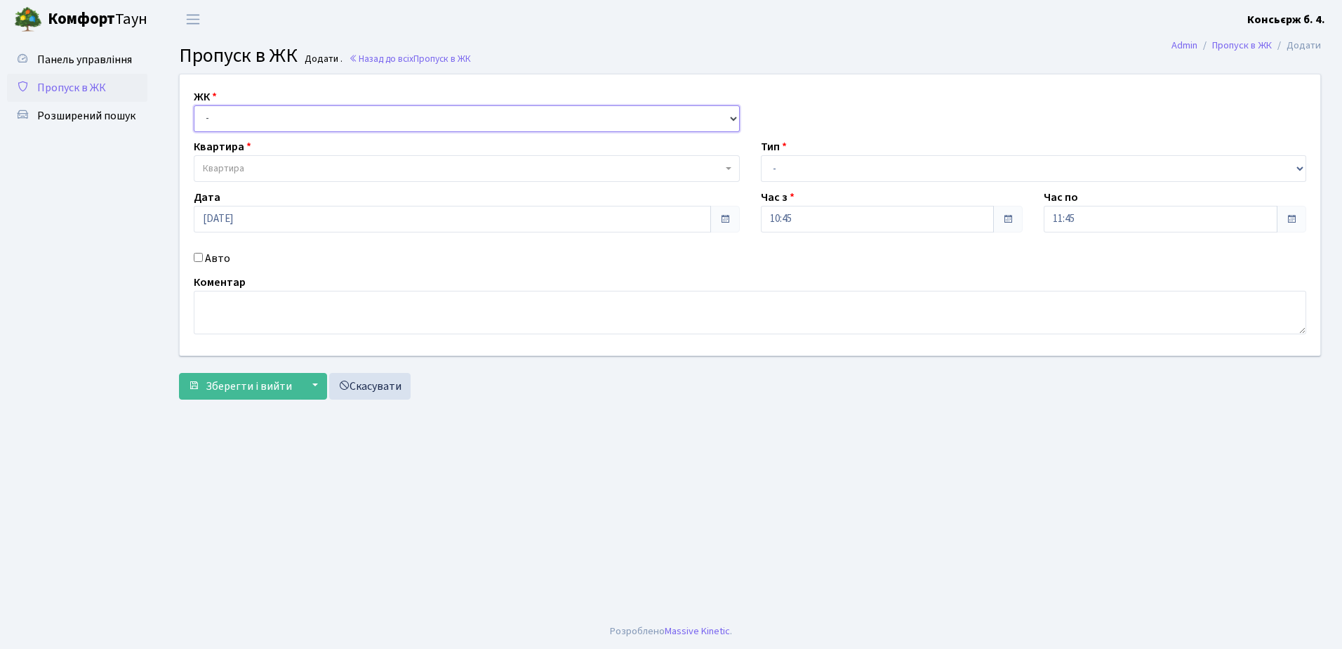
click at [235, 114] on select "- СП4, Столичне шосе, 5" at bounding box center [467, 118] width 546 height 27
select select "325"
click at [194, 105] on select "- СП4, Столичне шосе, 5" at bounding box center [467, 118] width 546 height 27
select select
click at [268, 161] on span "Квартира" at bounding box center [463, 168] width 520 height 14
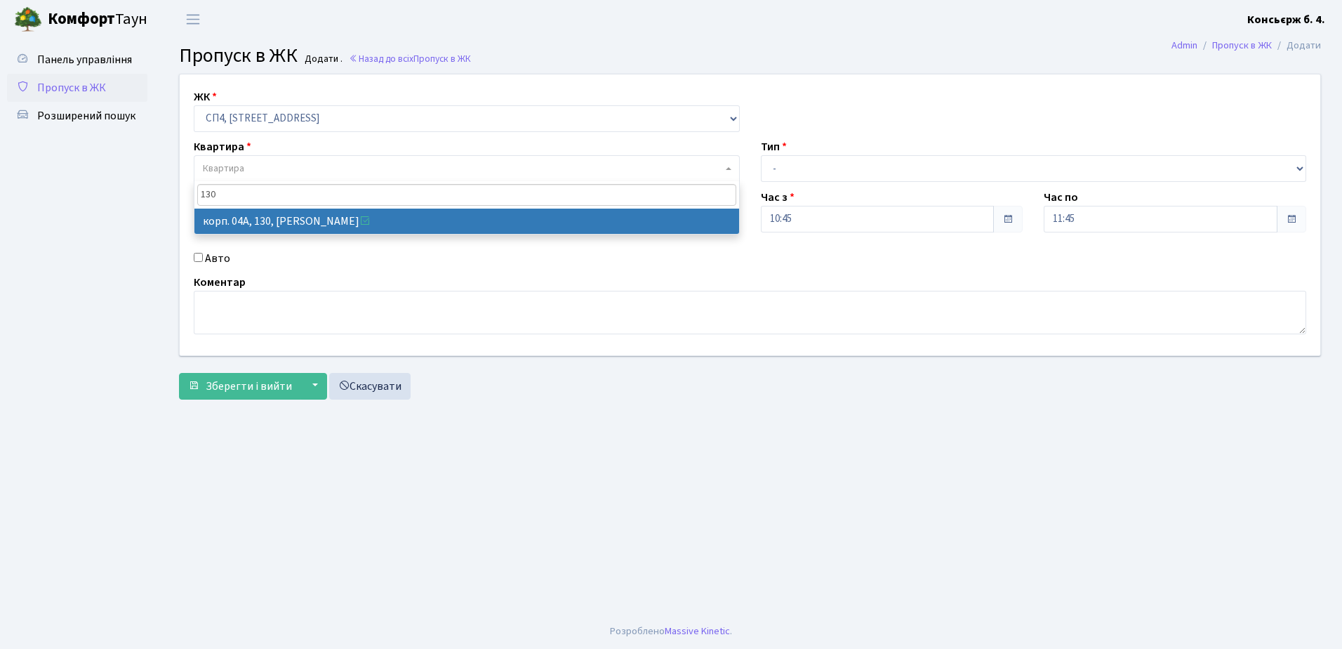
type input "130"
select select "21158"
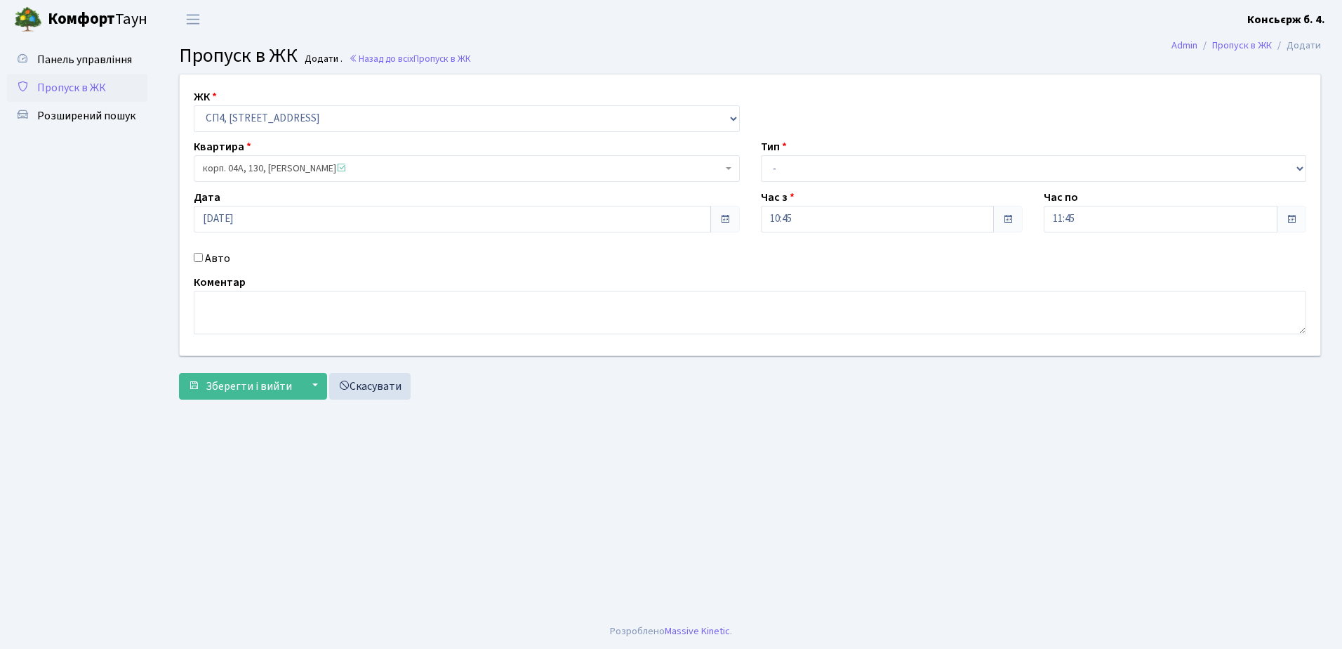
click at [199, 255] on input "Авто" at bounding box center [198, 257] width 9 height 9
checkbox input "true"
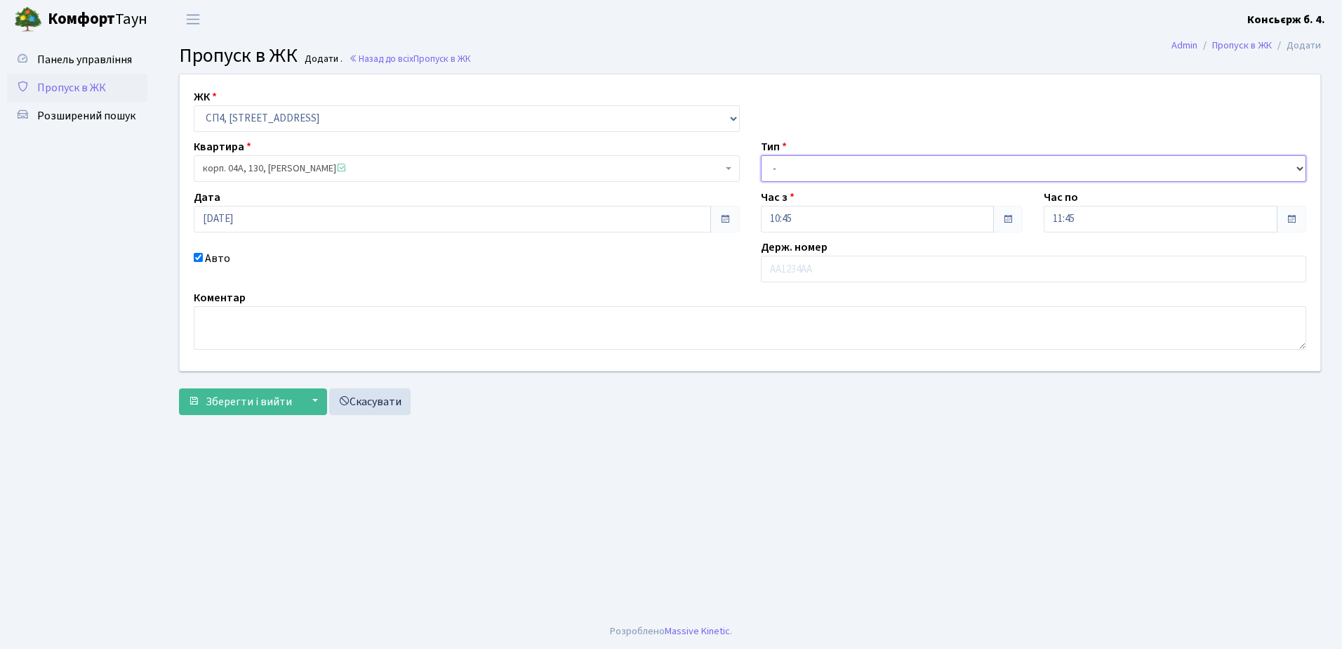
click at [855, 161] on select "- Доставка Таксі Гості Сервіс" at bounding box center [1034, 168] width 546 height 27
select select "18"
click at [761, 155] on select "- Доставка Таксі Гості Сервіс" at bounding box center [1034, 168] width 546 height 27
click at [835, 266] on input "text" at bounding box center [1034, 269] width 546 height 27
type input "АА6014ТР"
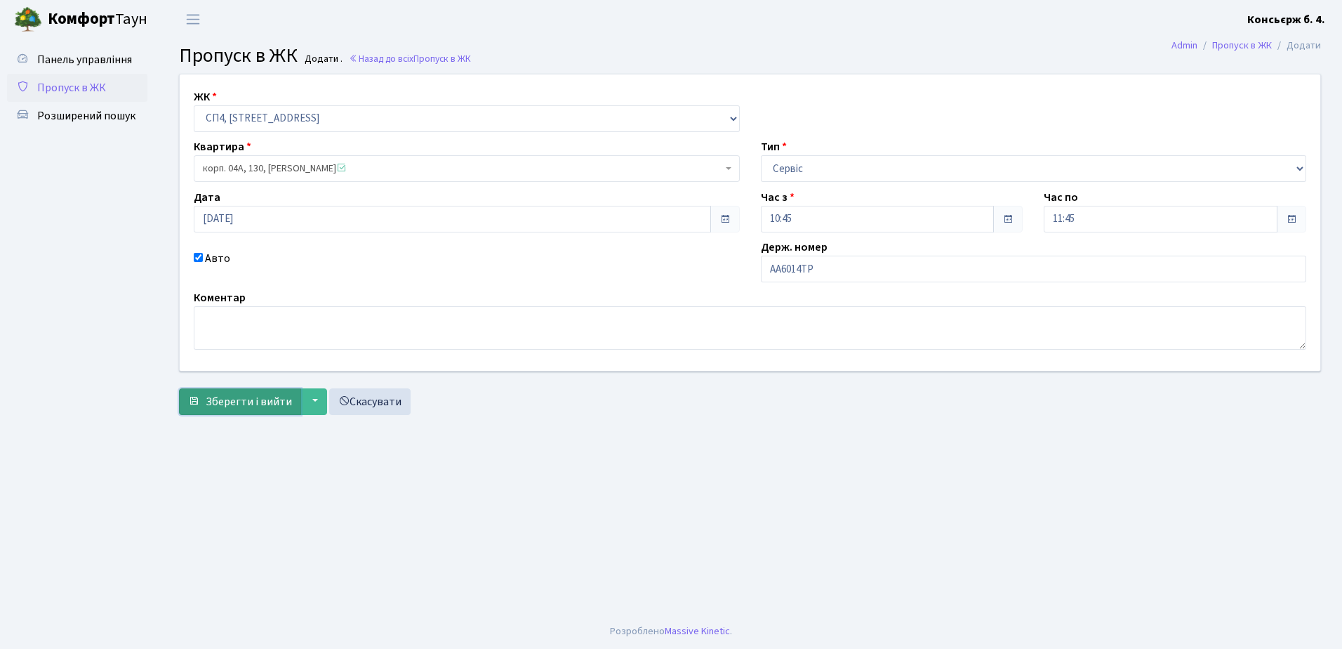
click at [242, 399] on span "Зберегти і вийти" at bounding box center [249, 401] width 86 height 15
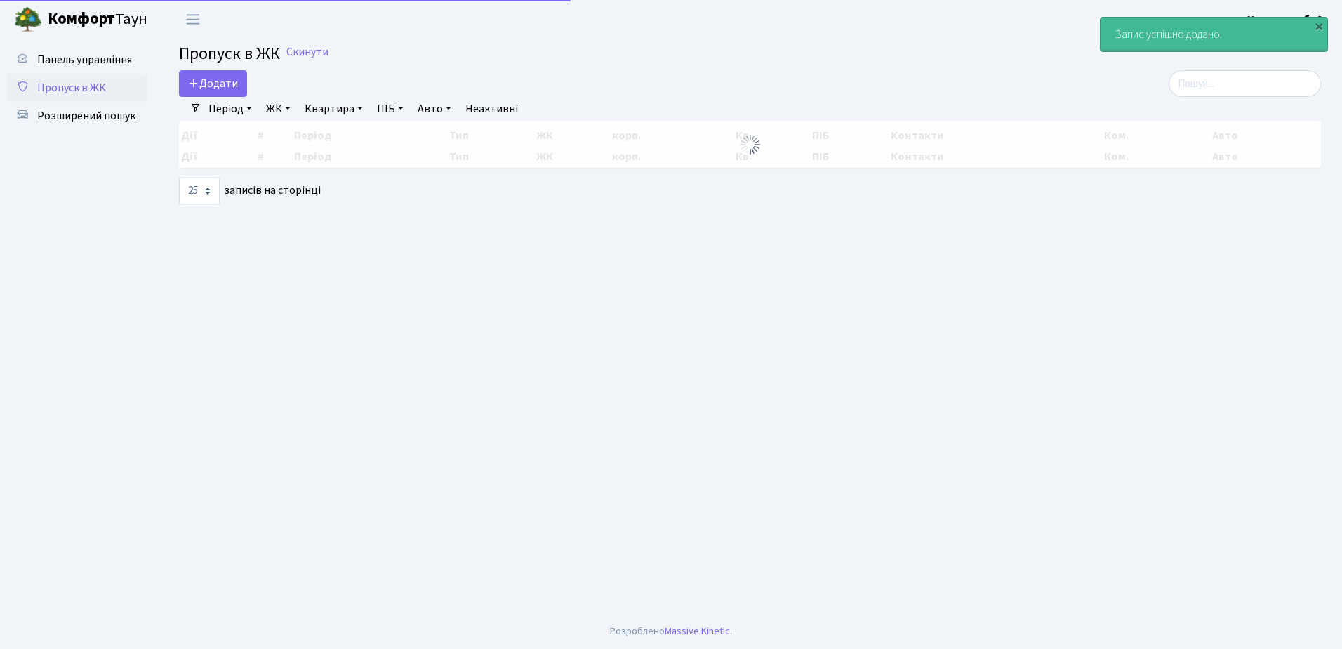
select select "25"
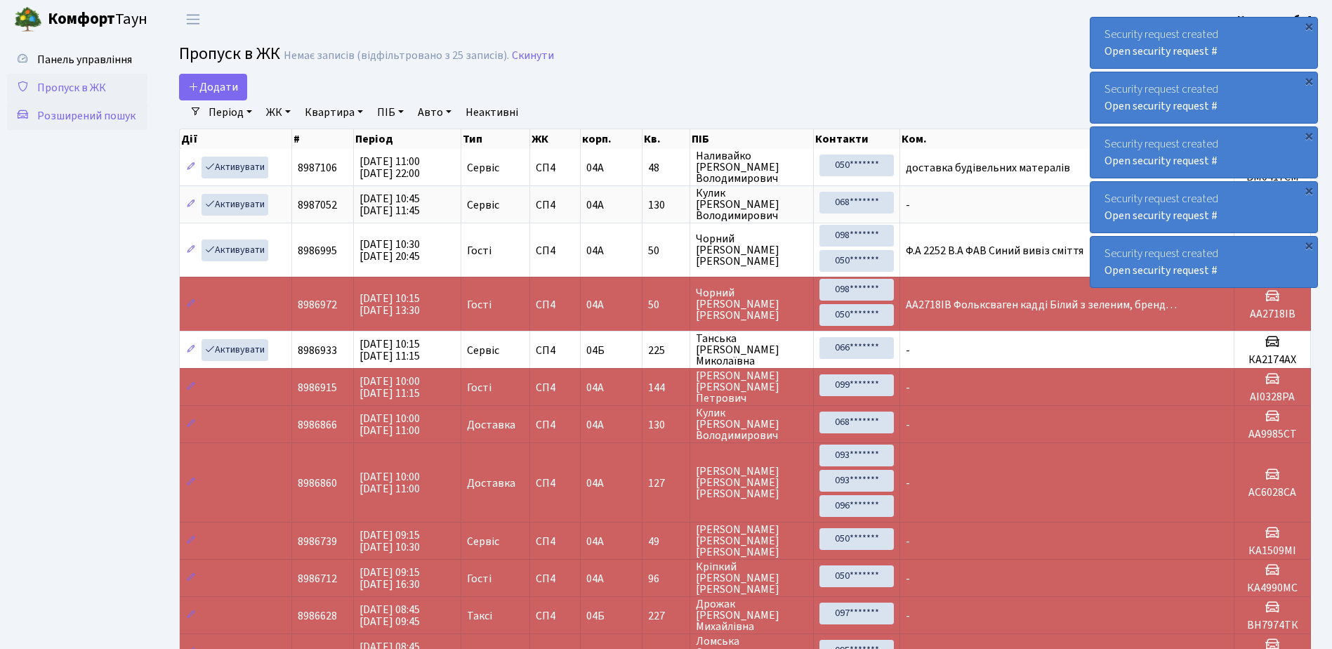
click at [84, 114] on span "Розширений пошук" at bounding box center [86, 115] width 98 height 15
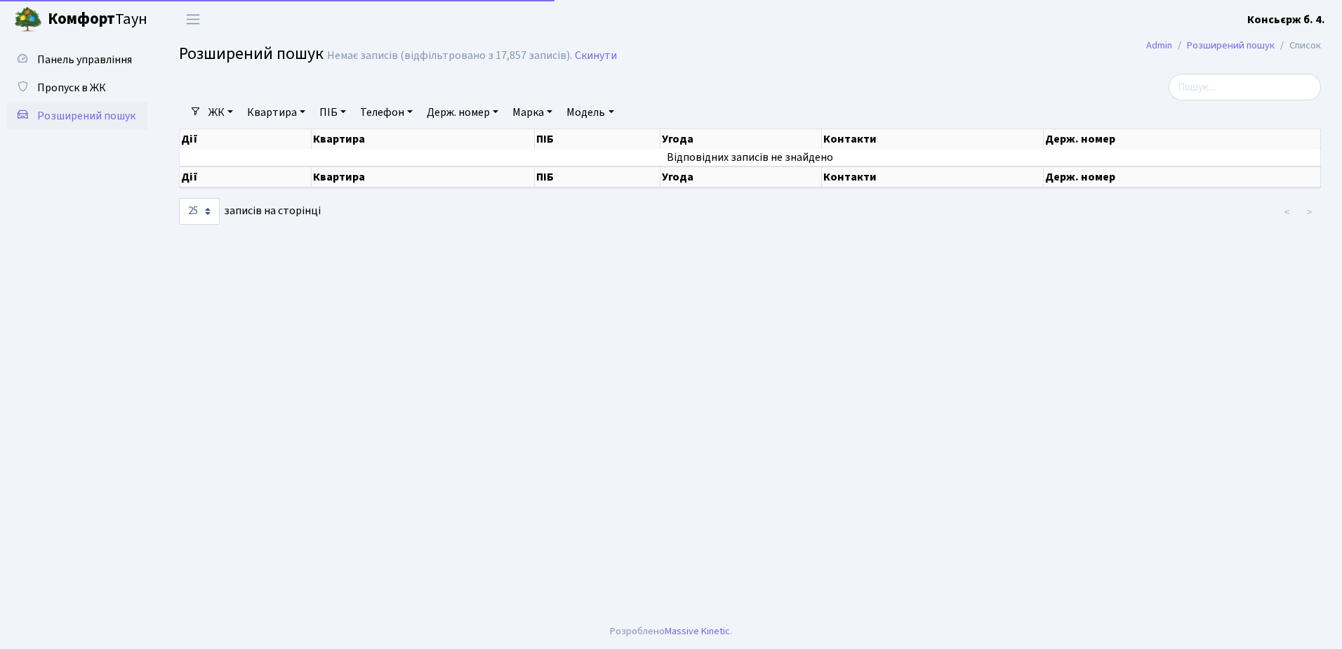
select select "25"
click at [77, 87] on span "Пропуск в ЖК" at bounding box center [71, 87] width 69 height 15
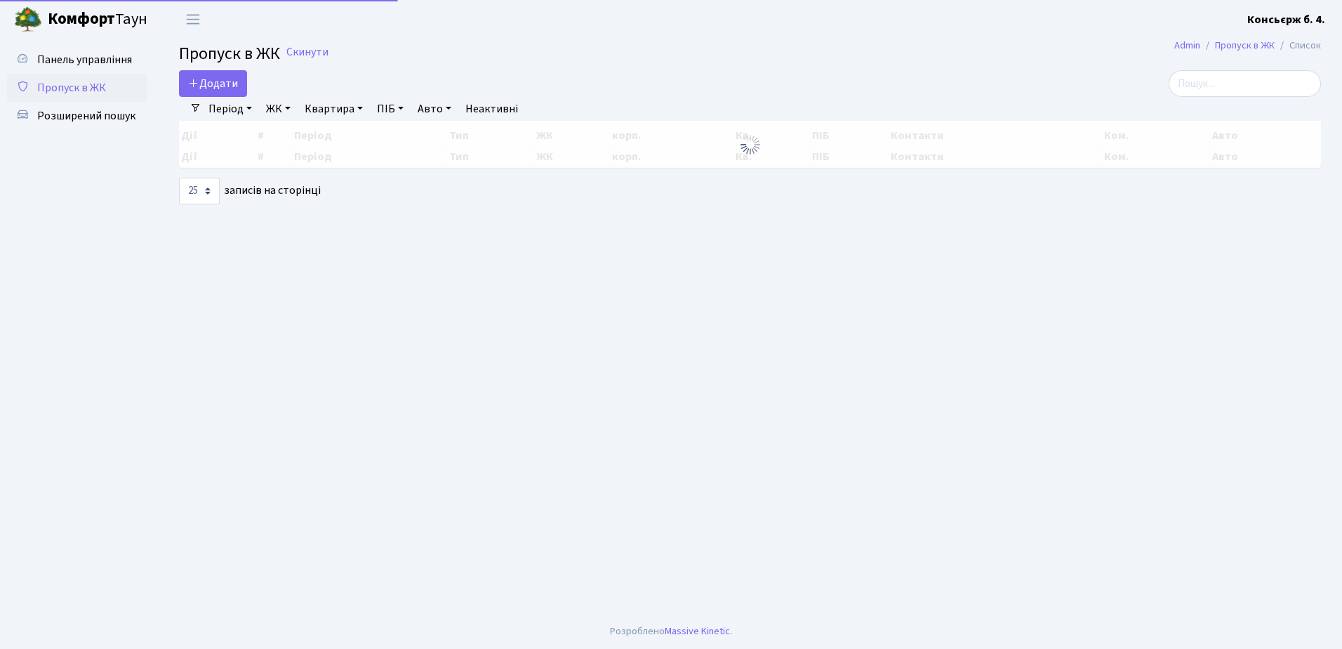
select select "25"
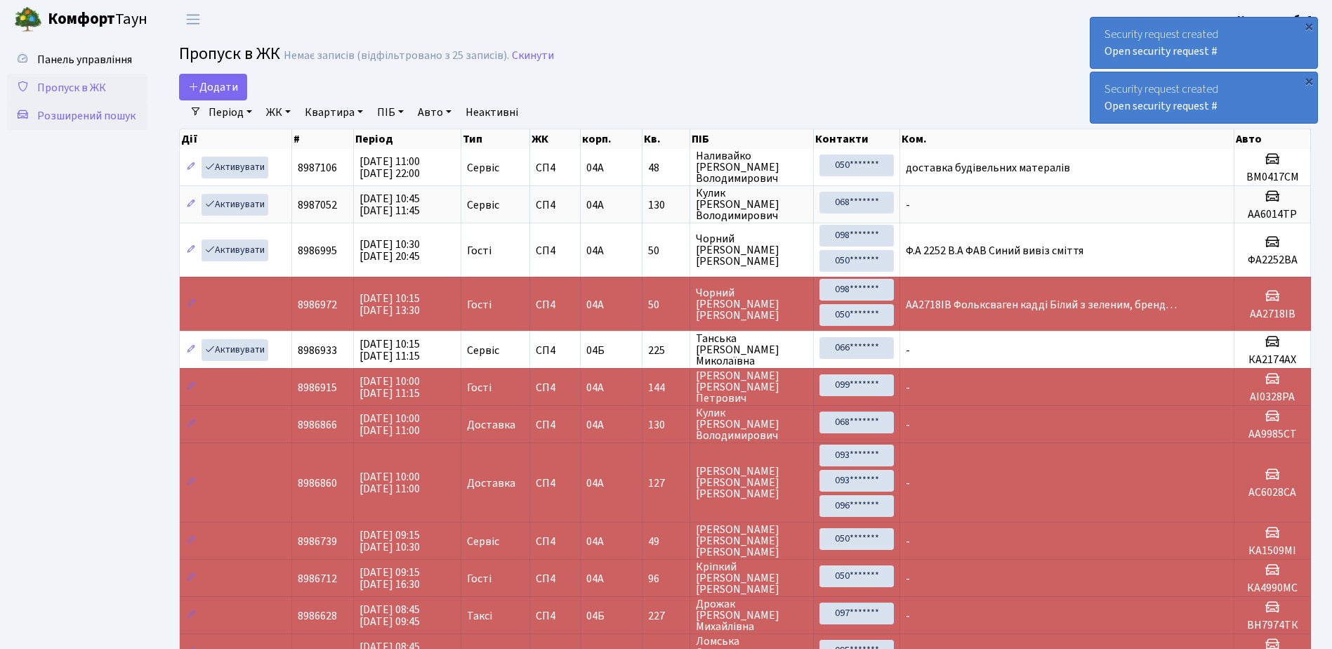
click at [71, 114] on span "Розширений пошук" at bounding box center [86, 115] width 98 height 15
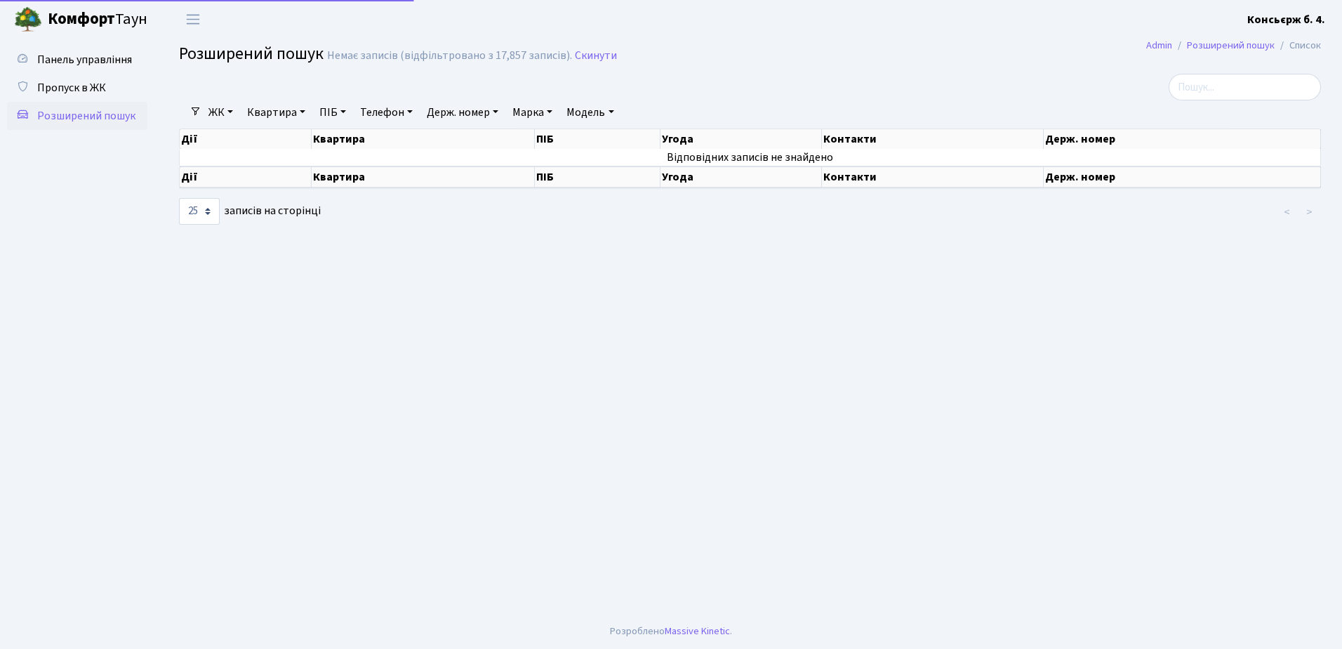
select select "25"
click at [1207, 86] on input "search" at bounding box center [1245, 87] width 152 height 27
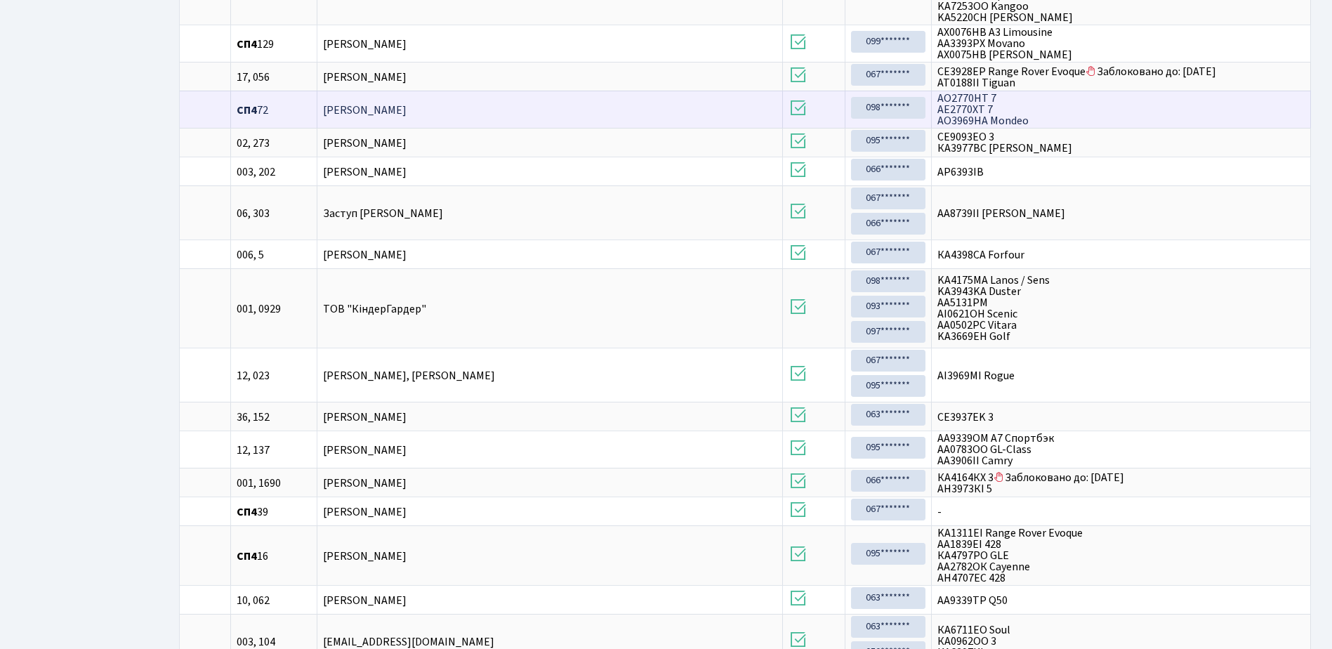
scroll to position [351, 0]
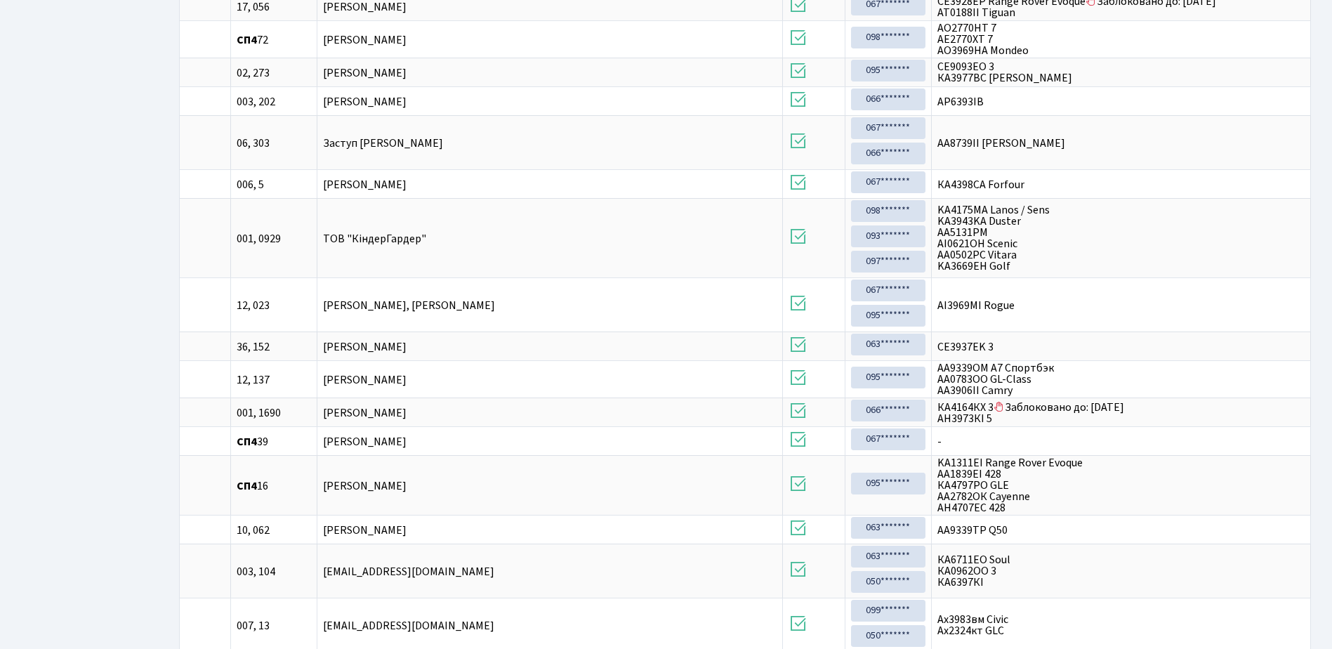
type input "39"
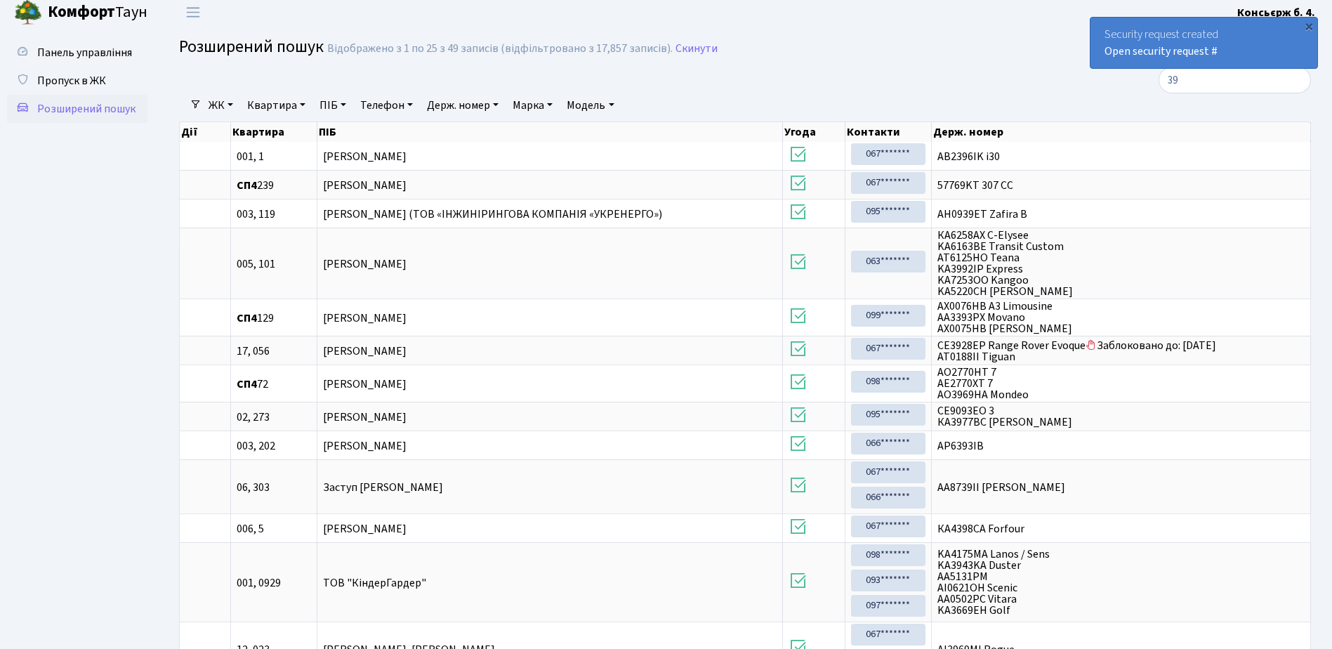
scroll to position [0, 0]
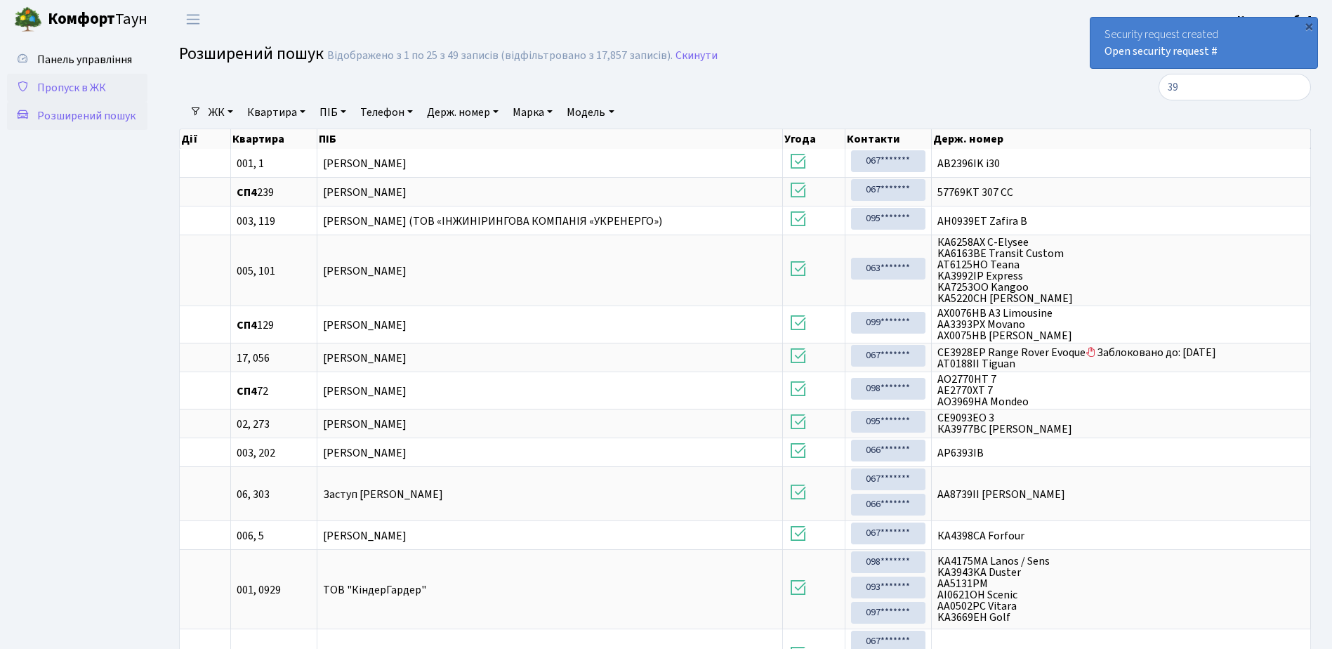
click at [85, 82] on span "Пропуск в ЖК" at bounding box center [71, 87] width 69 height 15
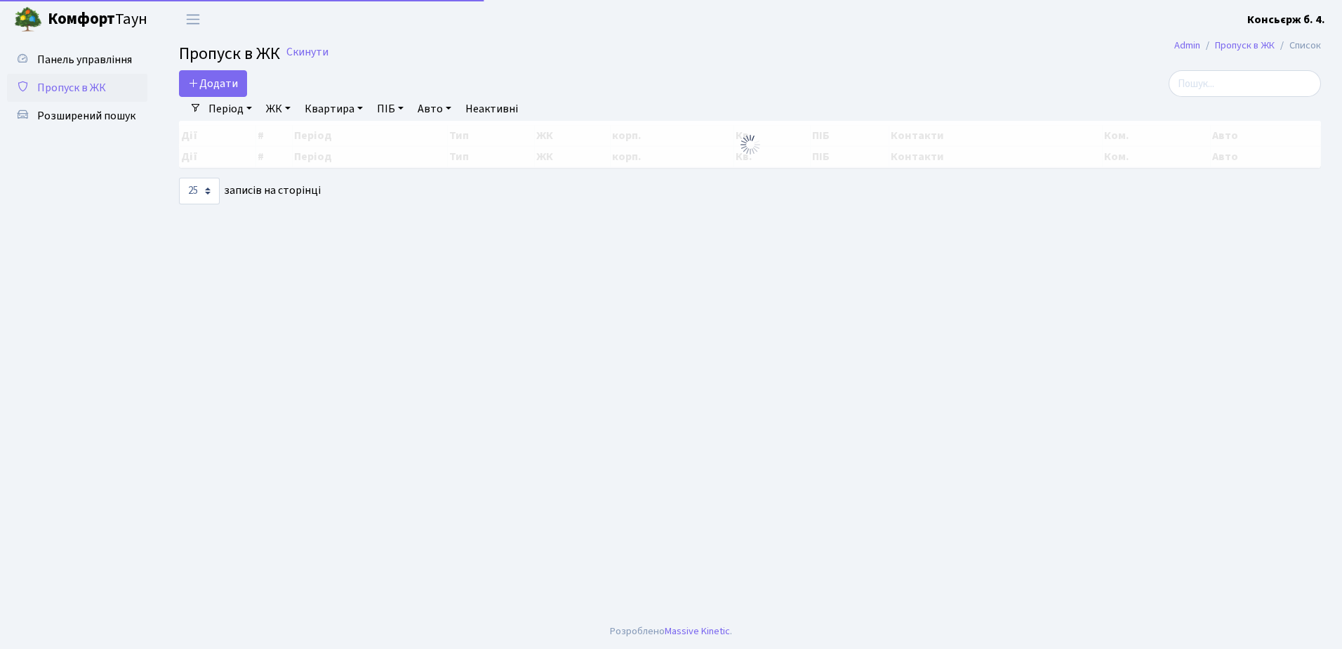
select select "25"
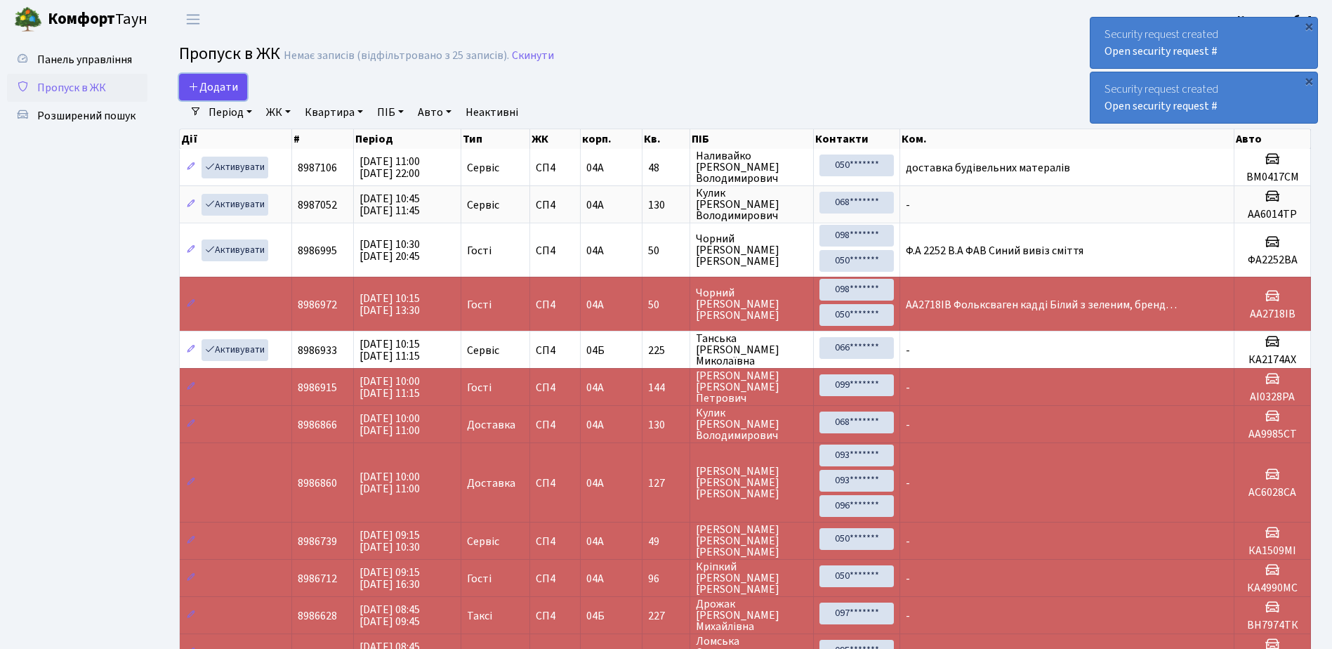
click at [226, 84] on span "Додати" at bounding box center [213, 86] width 50 height 15
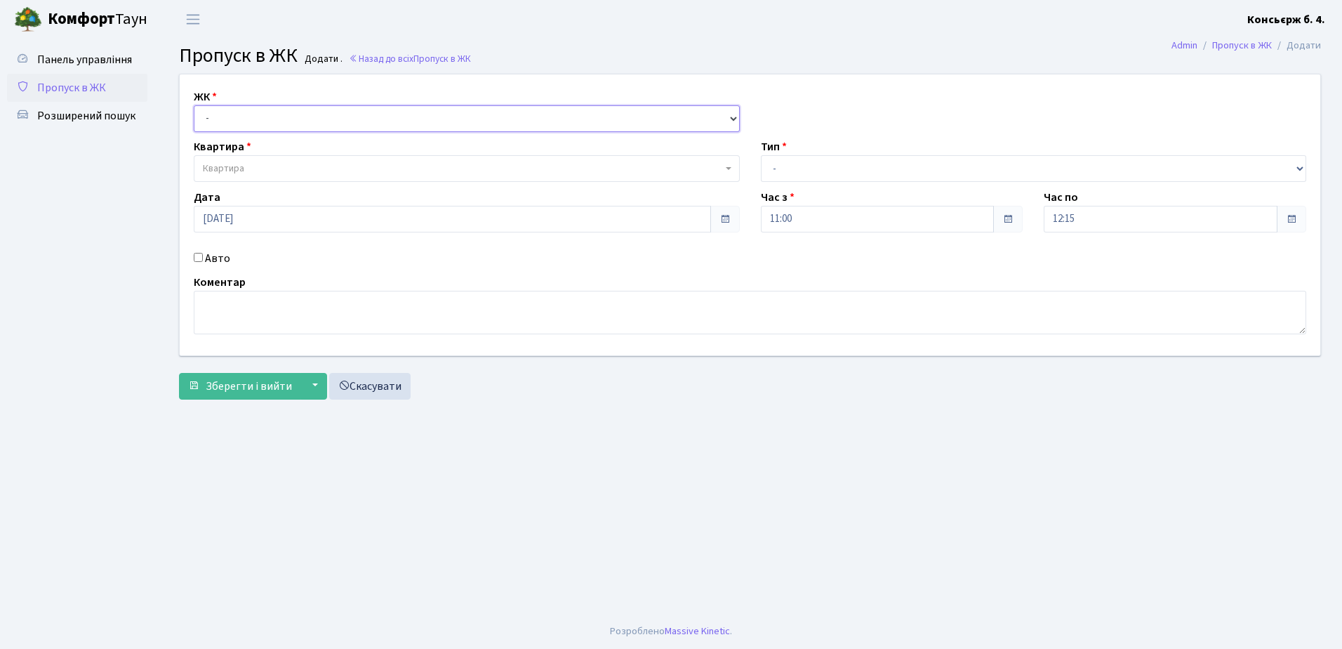
click at [318, 118] on select "- СП4, Столичне шосе, 5" at bounding box center [467, 118] width 546 height 27
select select "325"
click at [194, 105] on select "- СП4, Столичне шосе, 5" at bounding box center [467, 118] width 546 height 27
select select
click at [307, 163] on span "Квартира" at bounding box center [463, 168] width 520 height 14
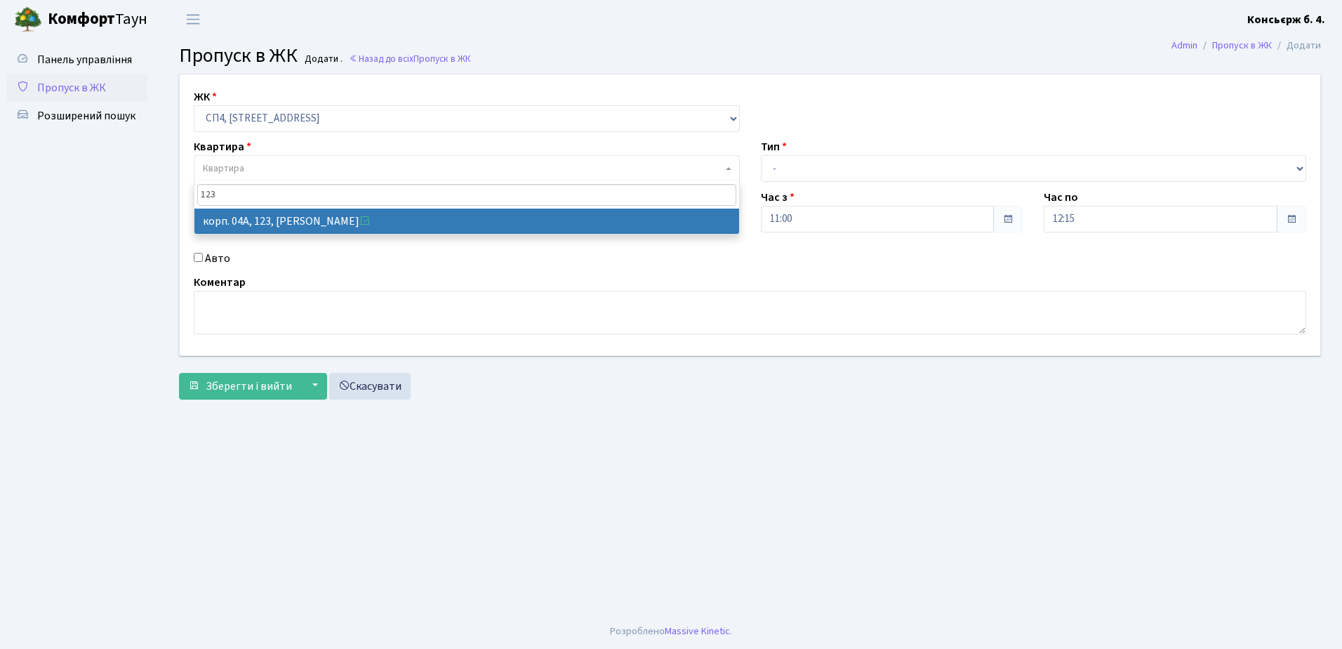
type input "123"
select select "21151"
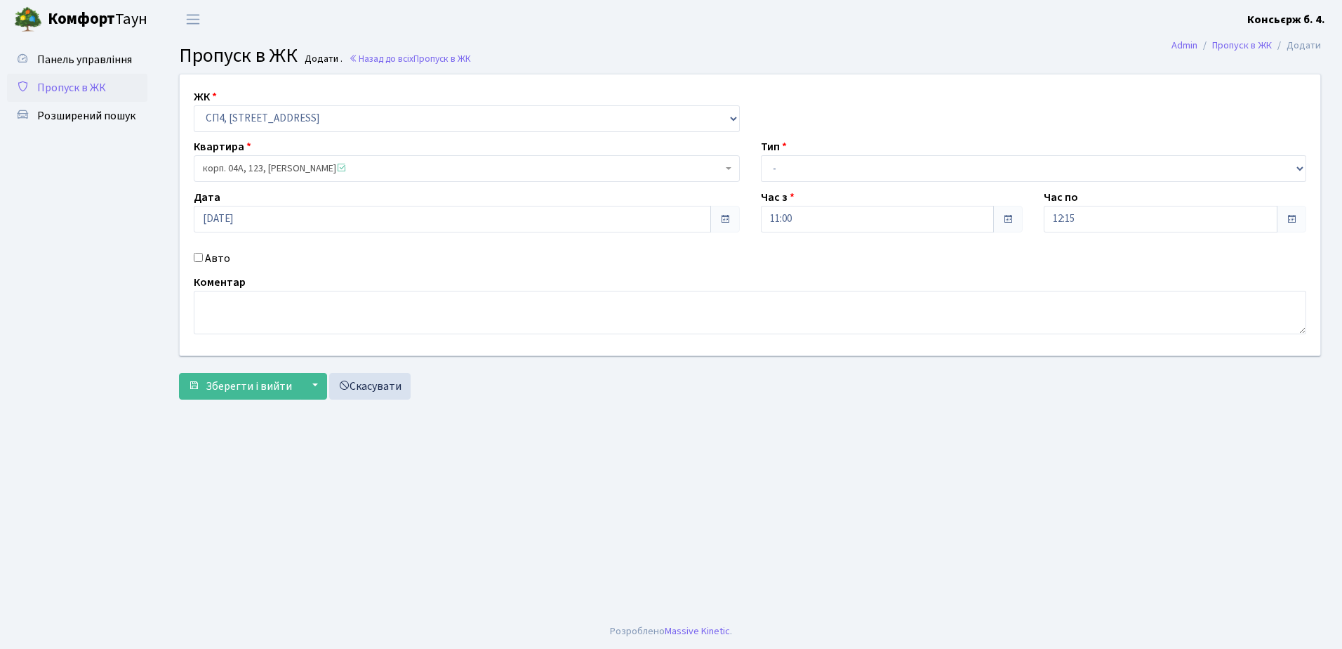
click at [199, 258] on input "Авто" at bounding box center [198, 257] width 9 height 9
checkbox input "true"
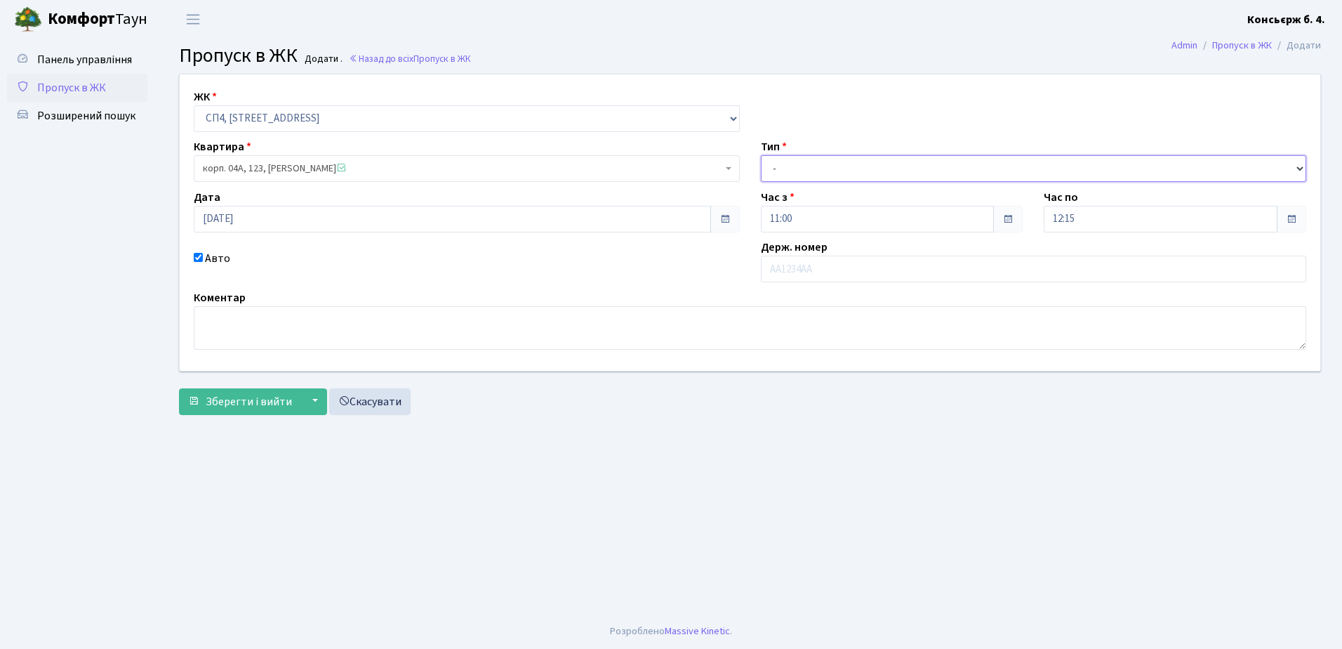
click at [885, 169] on select "- Доставка Таксі Гості Сервіс" at bounding box center [1034, 168] width 546 height 27
select select "18"
click at [761, 155] on select "- Доставка Таксі Гості Сервіс" at bounding box center [1034, 168] width 546 height 27
click at [838, 268] on input "text" at bounding box center [1034, 269] width 546 height 27
type input "АХ4294ВС"
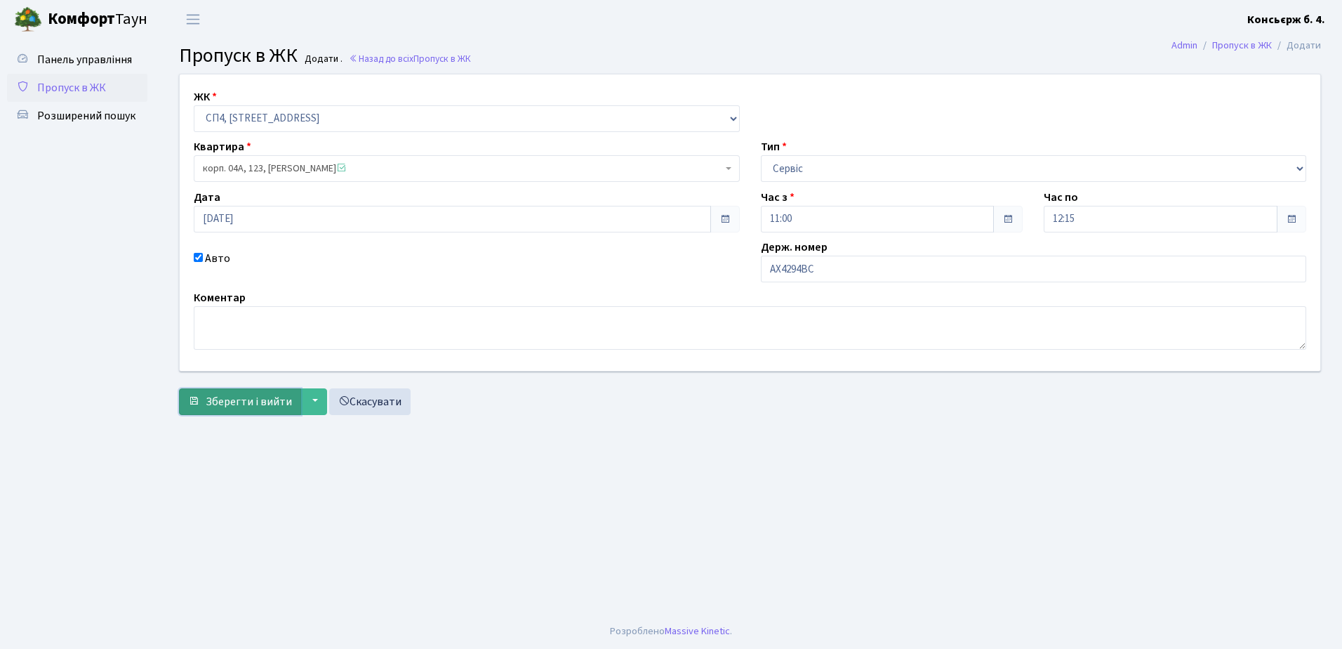
click at [244, 399] on span "Зберегти і вийти" at bounding box center [249, 401] width 86 height 15
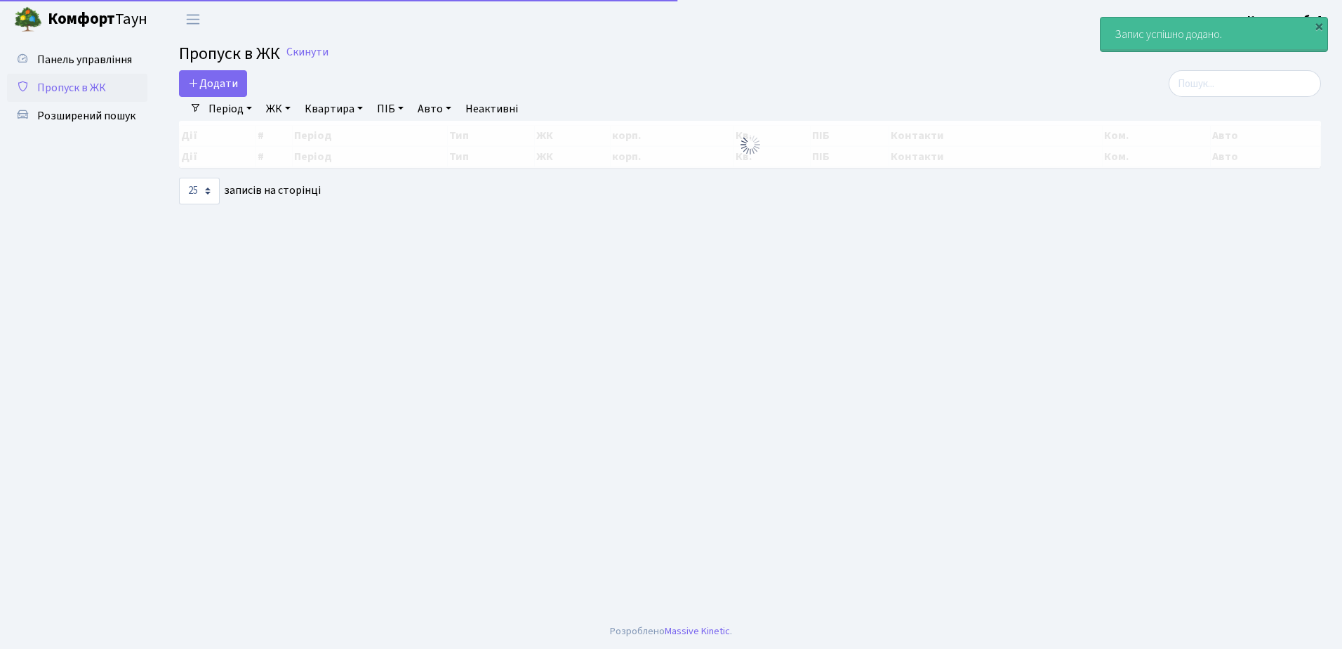
select select "25"
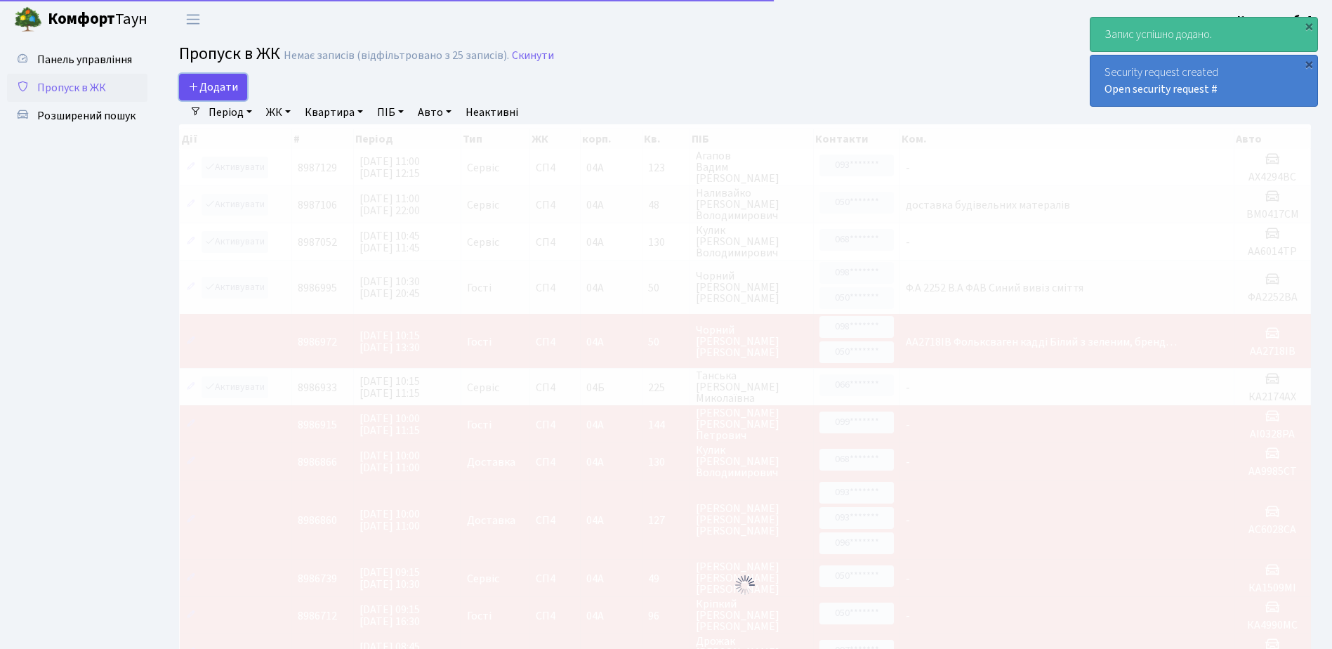
click at [216, 84] on span "Додати" at bounding box center [213, 86] width 50 height 15
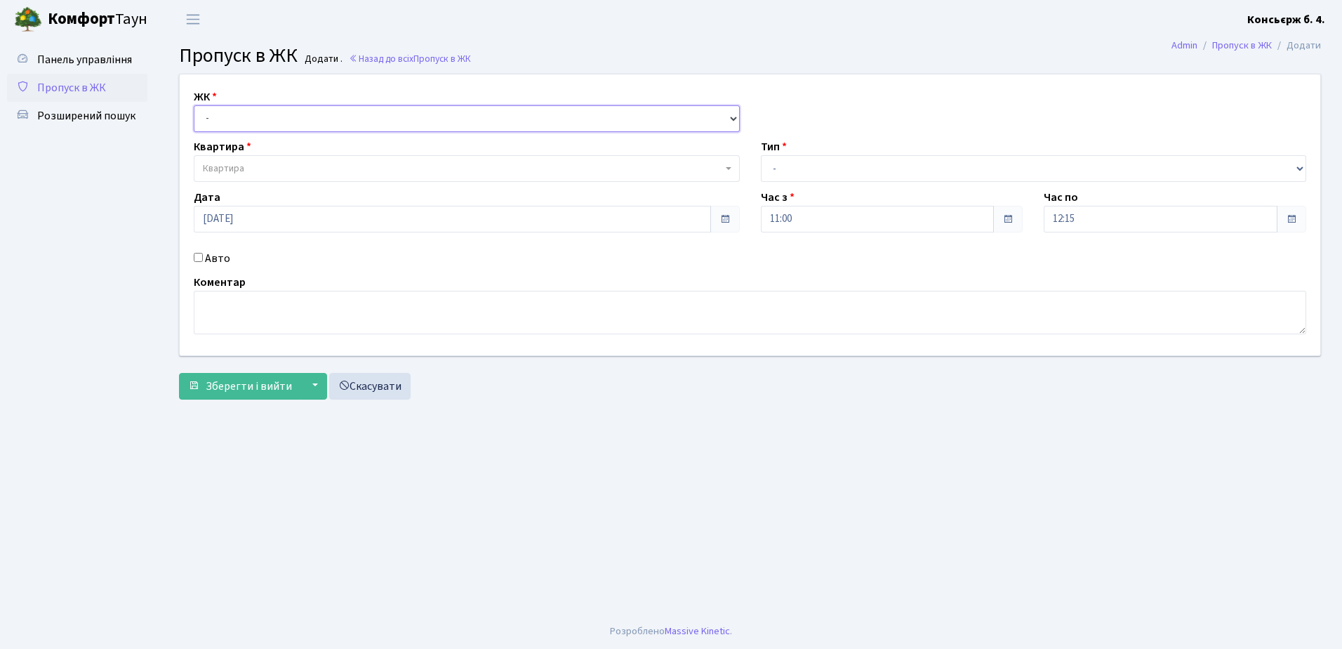
click at [293, 117] on select "- [STREET_ADDRESS]" at bounding box center [467, 118] width 546 height 27
select select "325"
click at [194, 105] on select "- [STREET_ADDRESS]" at bounding box center [467, 118] width 546 height 27
select select
click at [281, 163] on span "Квартира" at bounding box center [463, 168] width 520 height 14
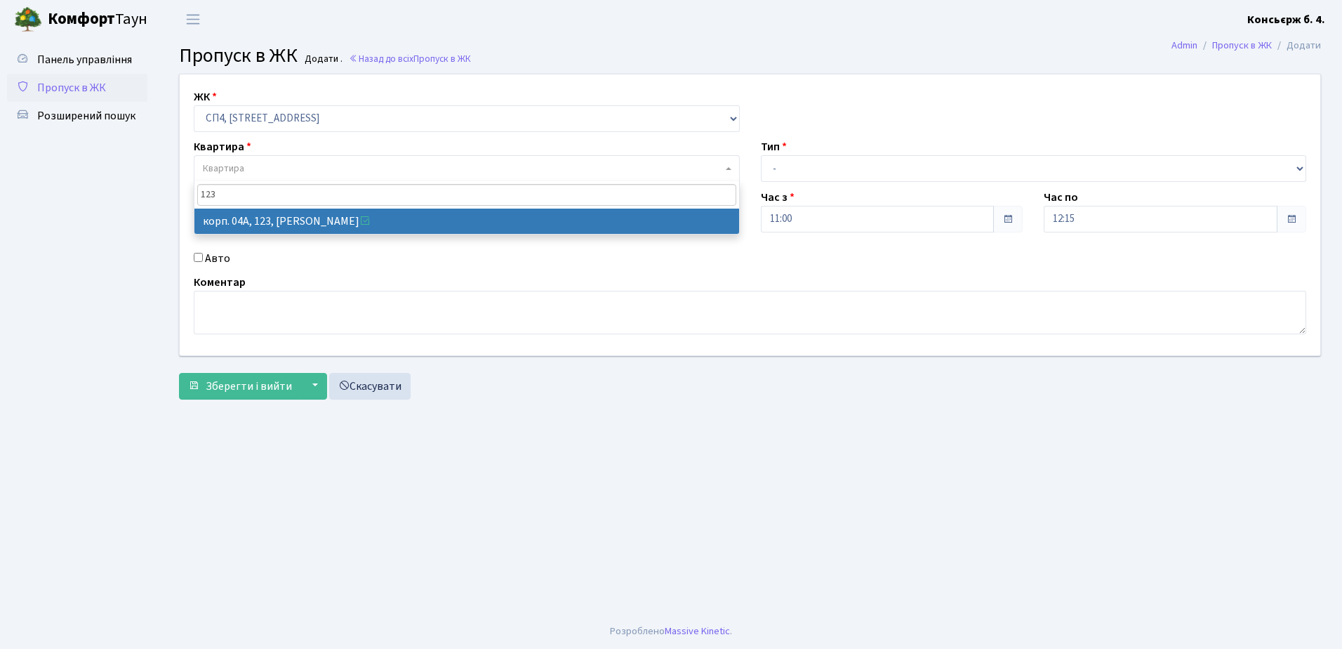
type input "123"
select select "21151"
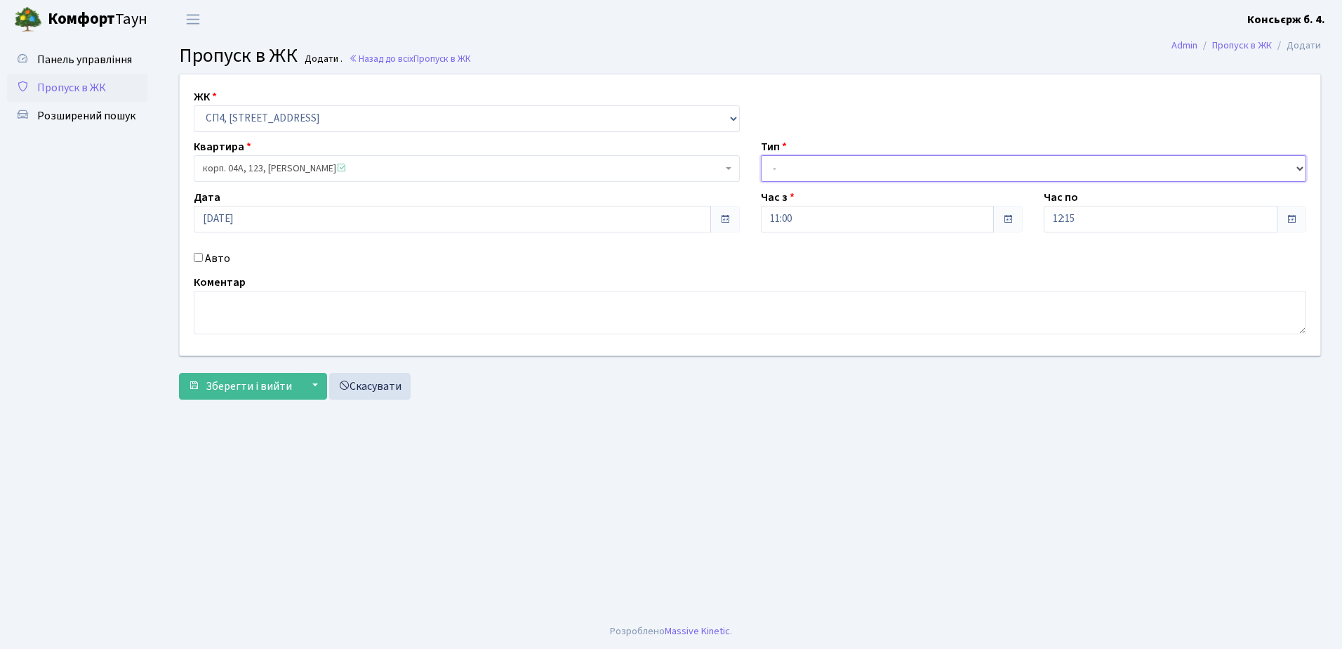
click at [809, 163] on select "- Доставка Таксі Гості Сервіс" at bounding box center [1034, 168] width 546 height 27
select select "18"
click at [761, 155] on select "- Доставка Таксі Гості Сервіс" at bounding box center [1034, 168] width 546 height 27
click at [308, 316] on textarea at bounding box center [750, 313] width 1113 height 44
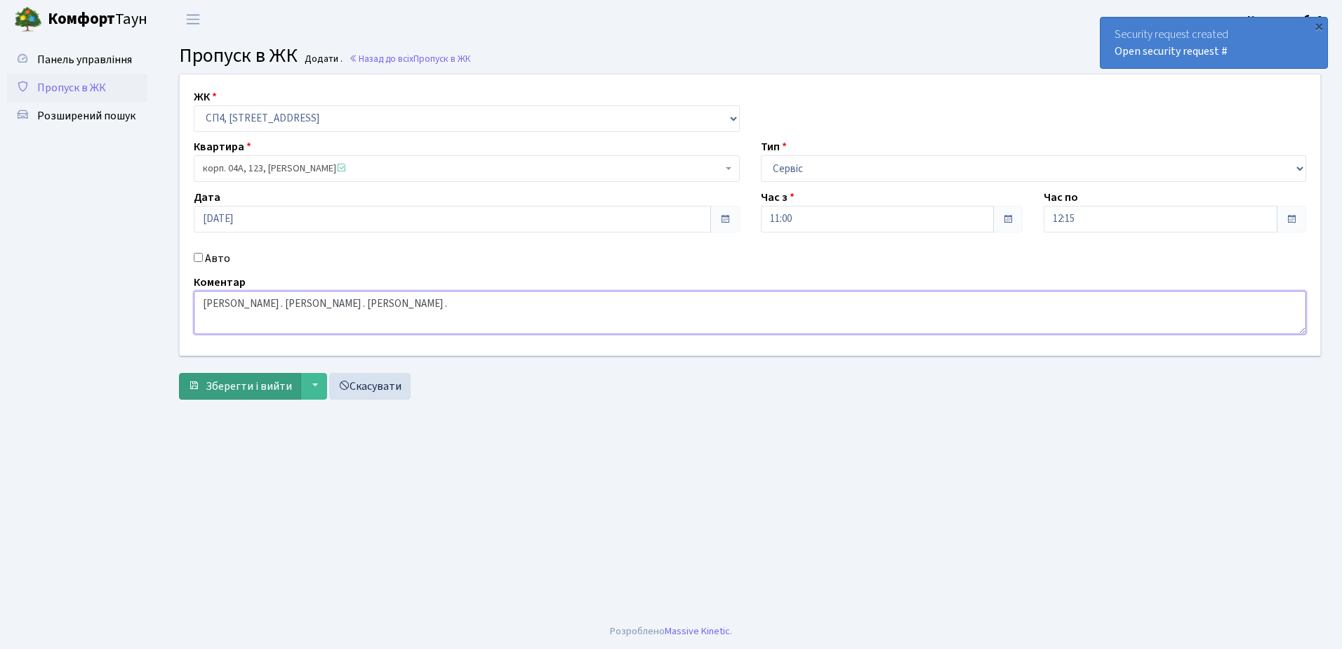
type textarea "[PERSON_NAME] . [PERSON_NAME] . [PERSON_NAME] ."
click at [241, 385] on span "Зберегти і вийти" at bounding box center [249, 385] width 86 height 15
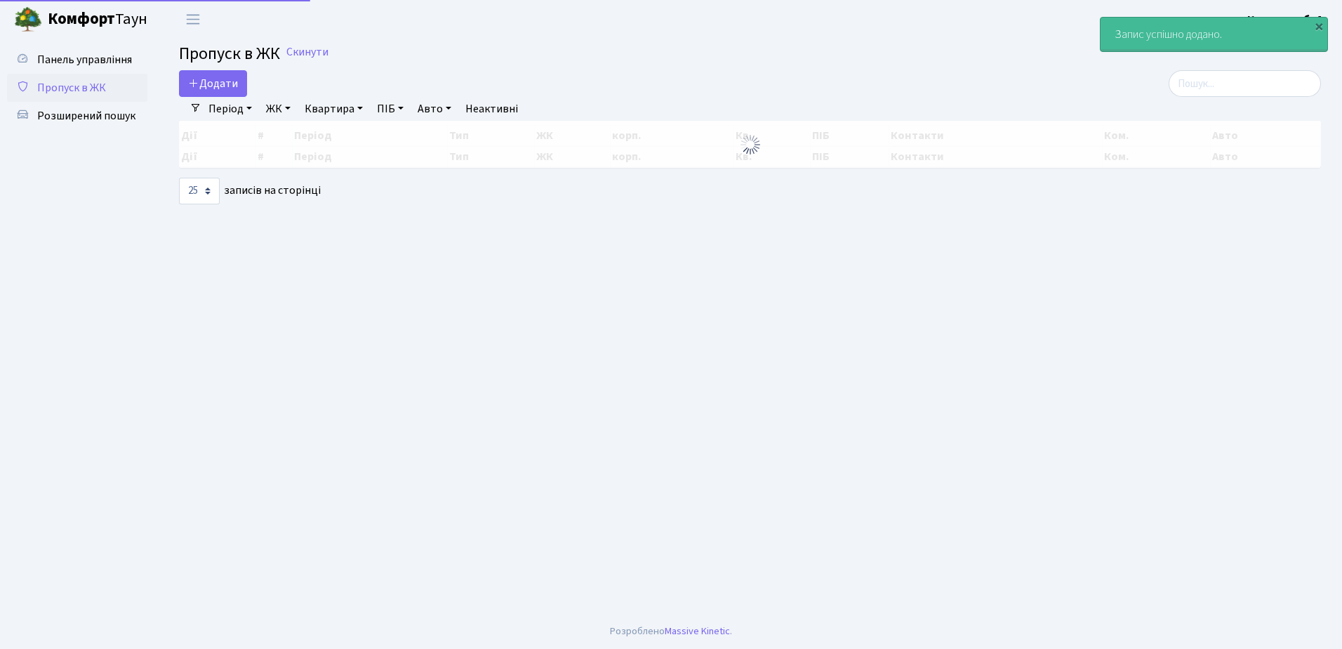
select select "25"
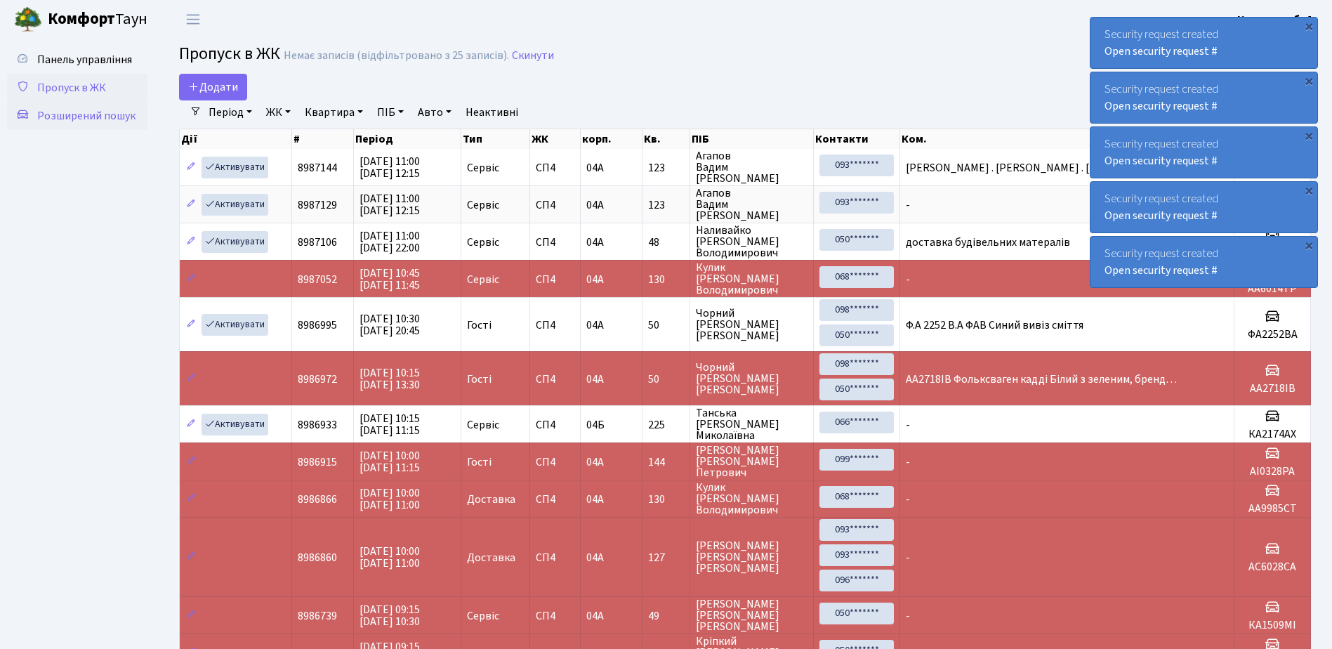
click at [97, 114] on span "Розширений пошук" at bounding box center [86, 115] width 98 height 15
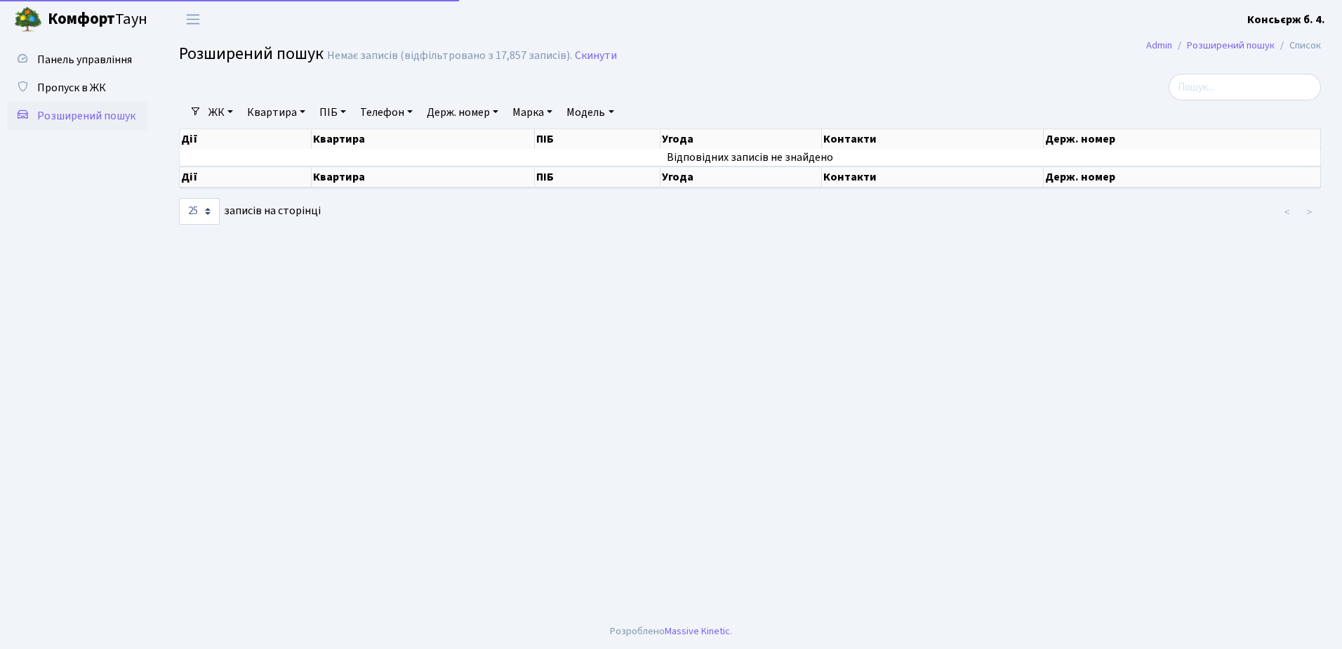
select select "25"
click at [81, 86] on span "Пропуск в ЖК" at bounding box center [71, 87] width 69 height 15
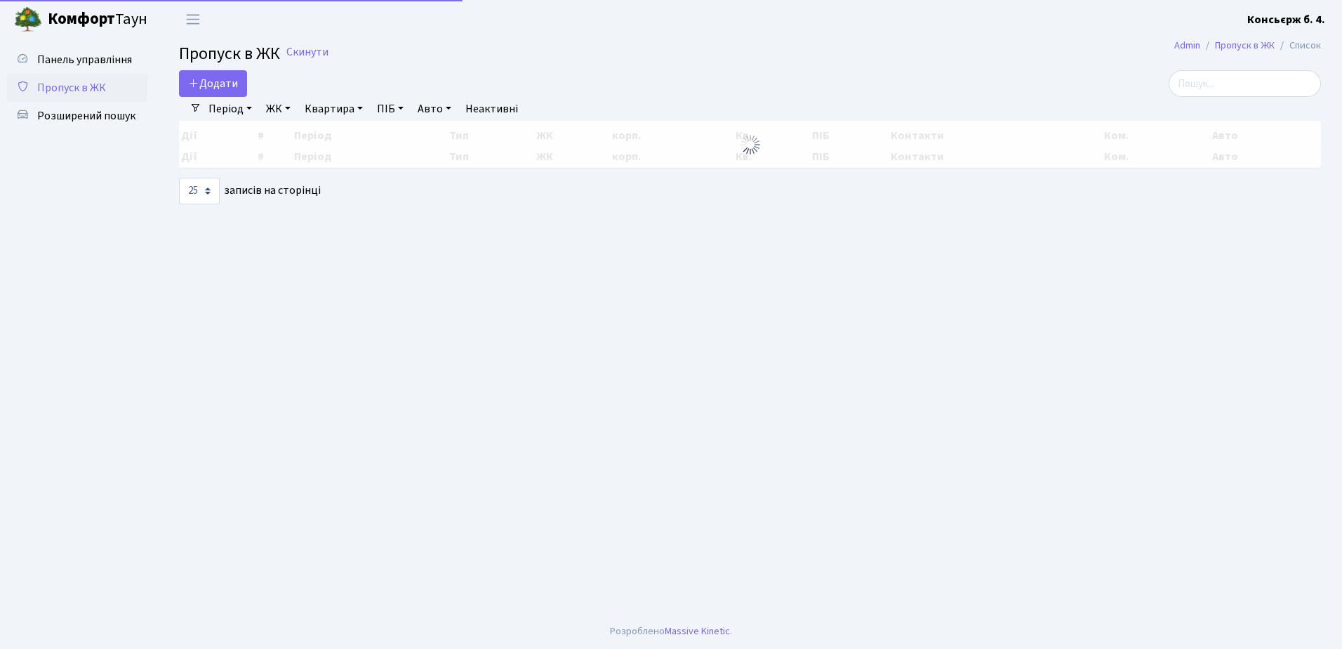
select select "25"
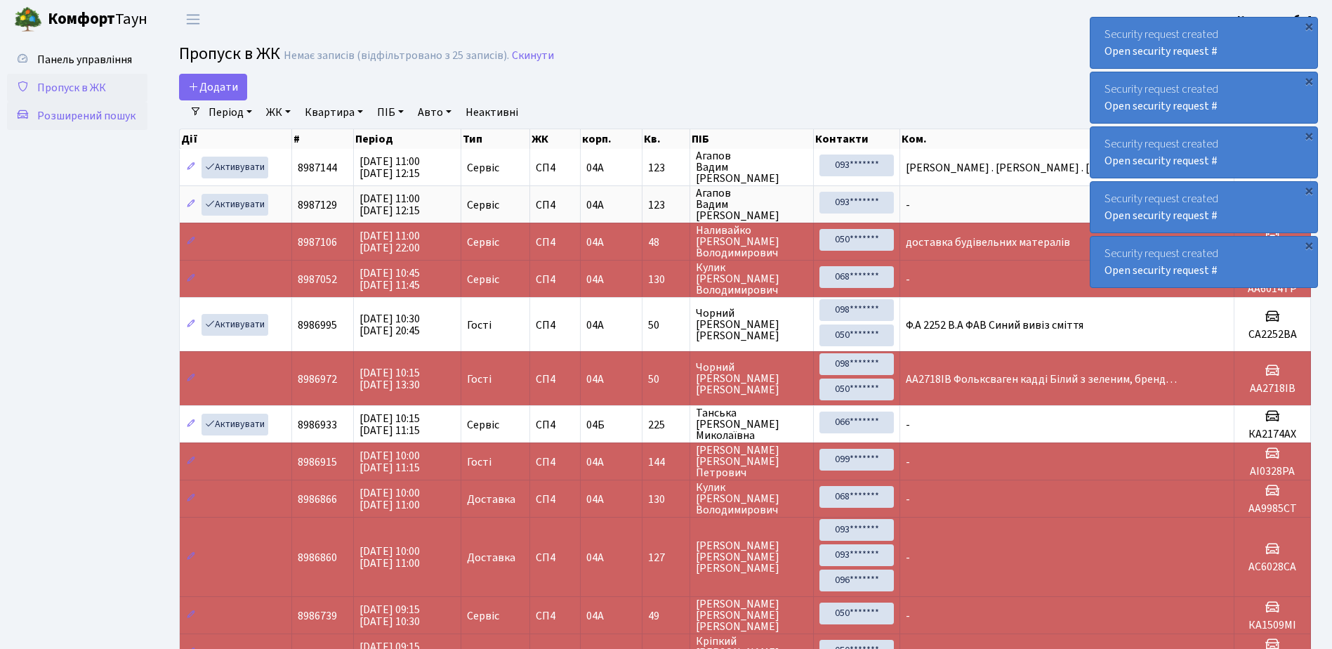
click at [90, 113] on span "Розширений пошук" at bounding box center [86, 115] width 98 height 15
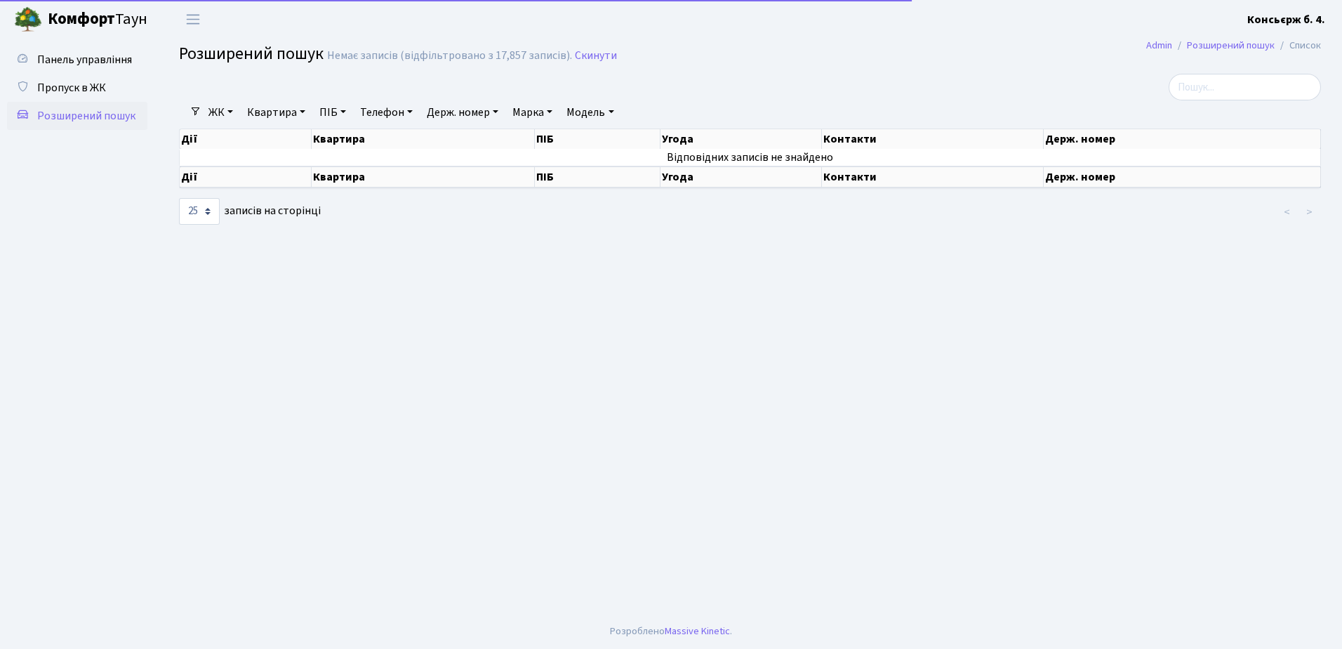
select select "25"
click at [74, 86] on span "Пропуск в ЖК" at bounding box center [71, 87] width 69 height 15
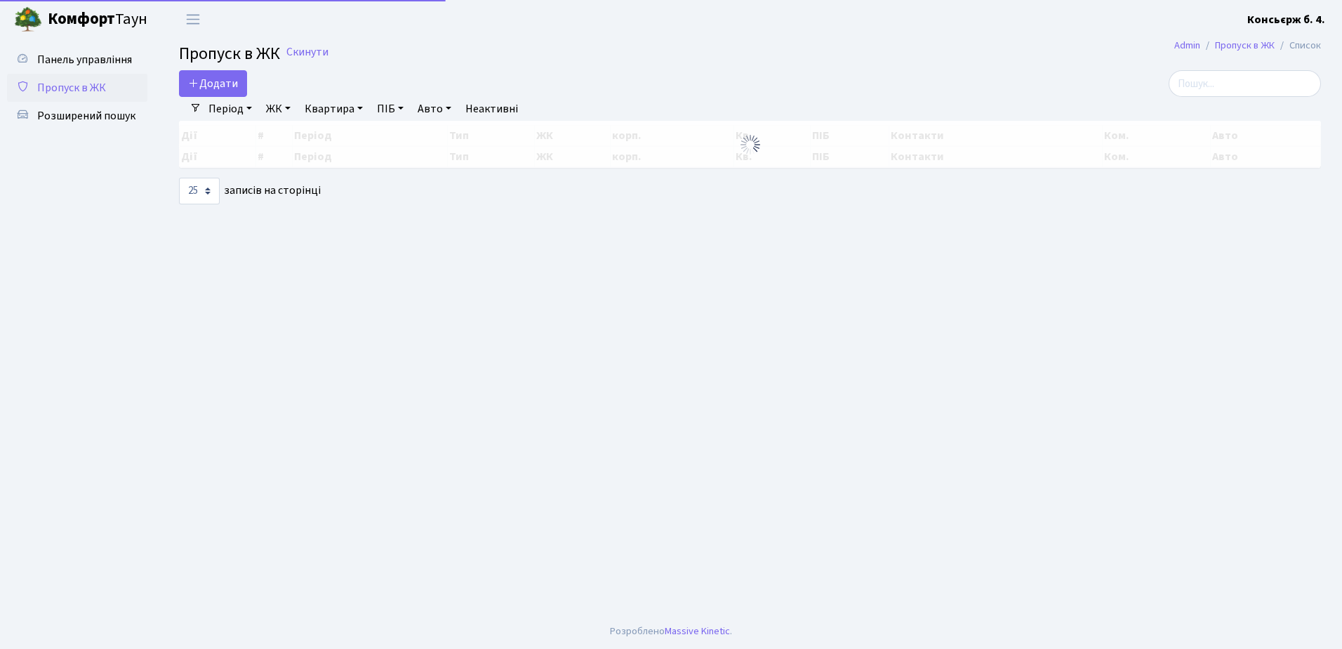
select select "25"
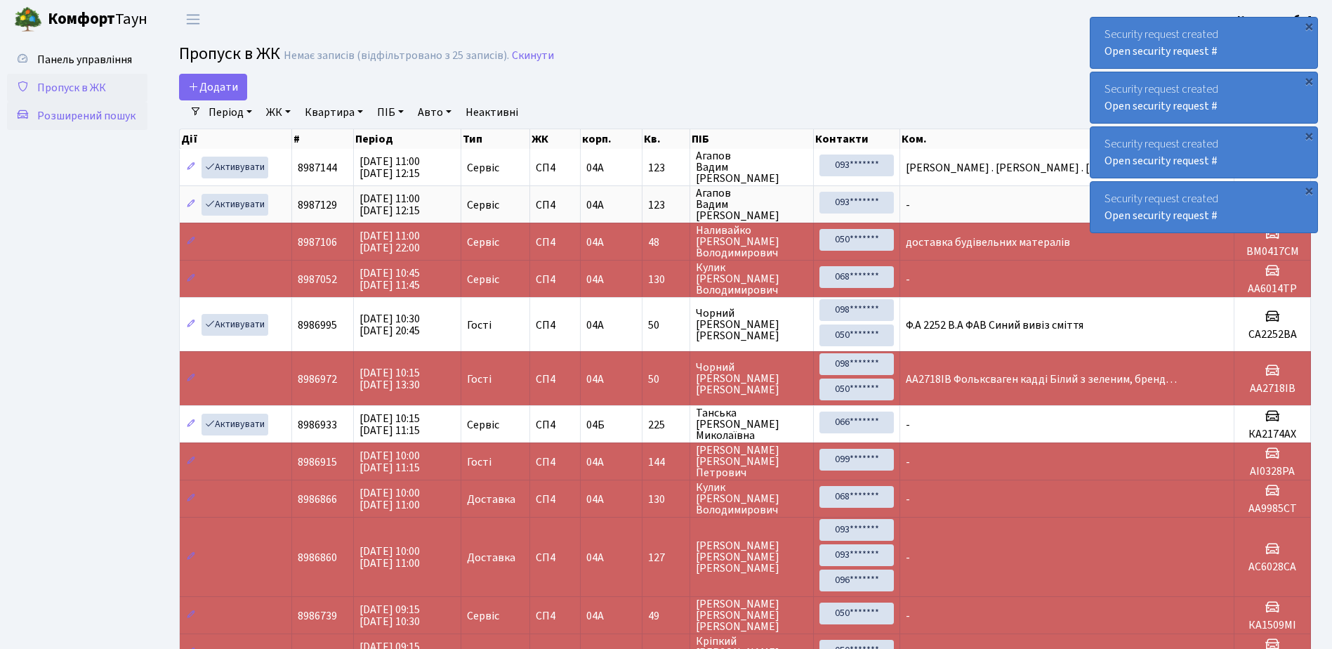
click at [73, 108] on span "Розширений пошук" at bounding box center [86, 115] width 98 height 15
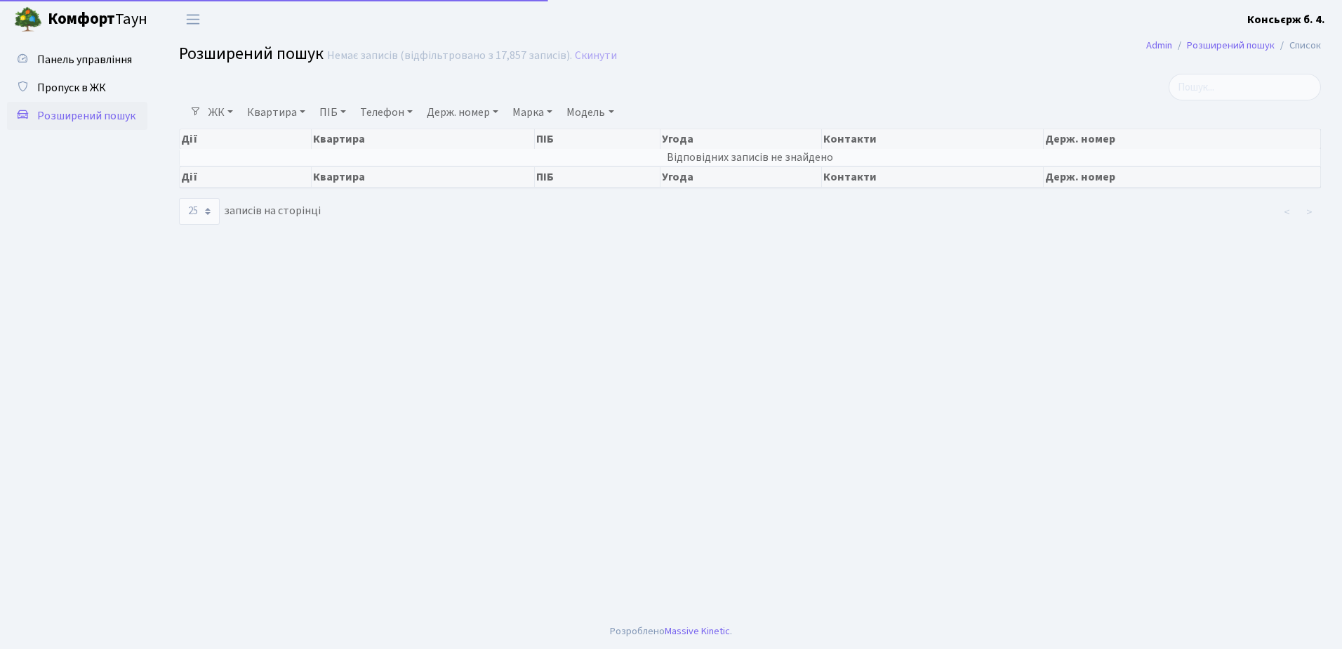
select select "25"
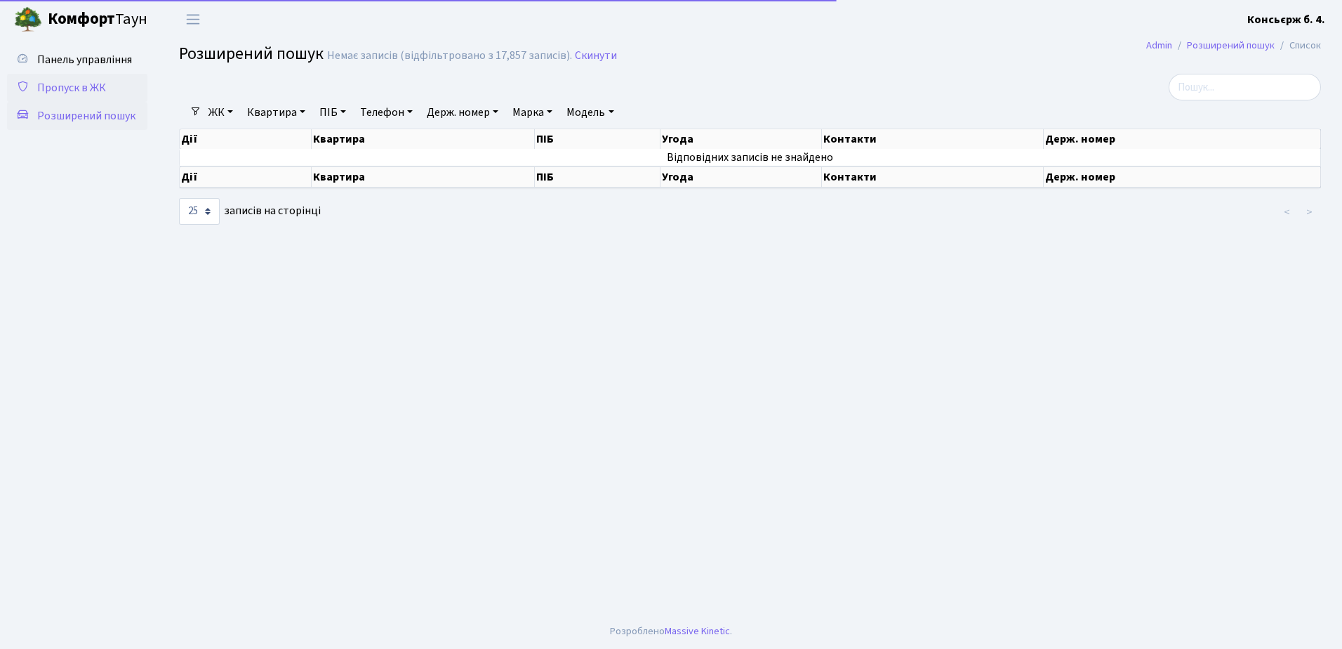
click at [75, 87] on span "Пропуск в ЖК" at bounding box center [71, 87] width 69 height 15
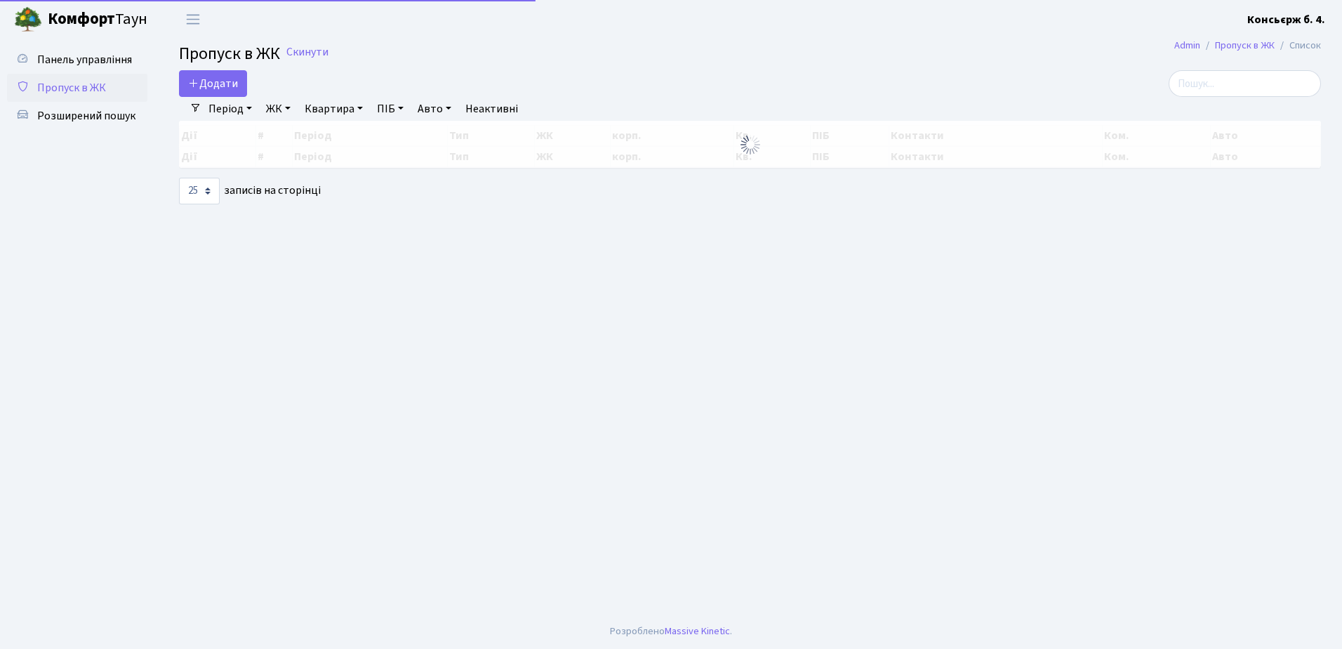
select select "25"
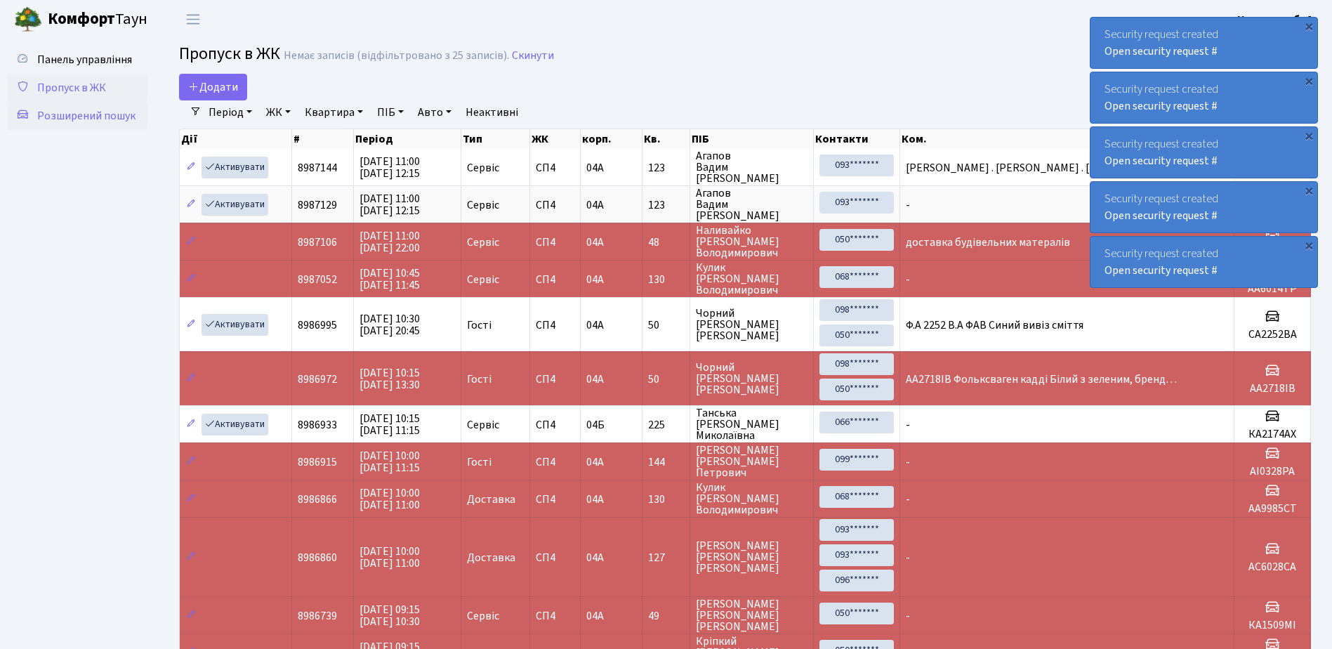
click at [95, 116] on span "Розширений пошук" at bounding box center [86, 115] width 98 height 15
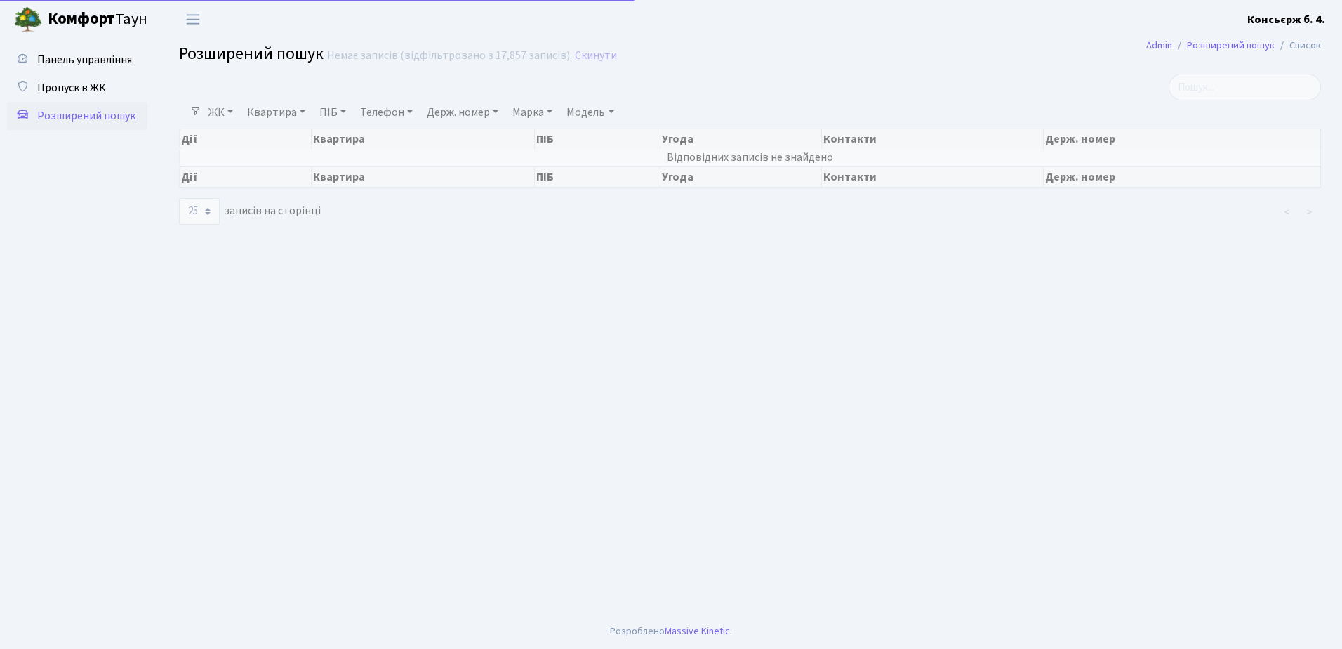
select select "25"
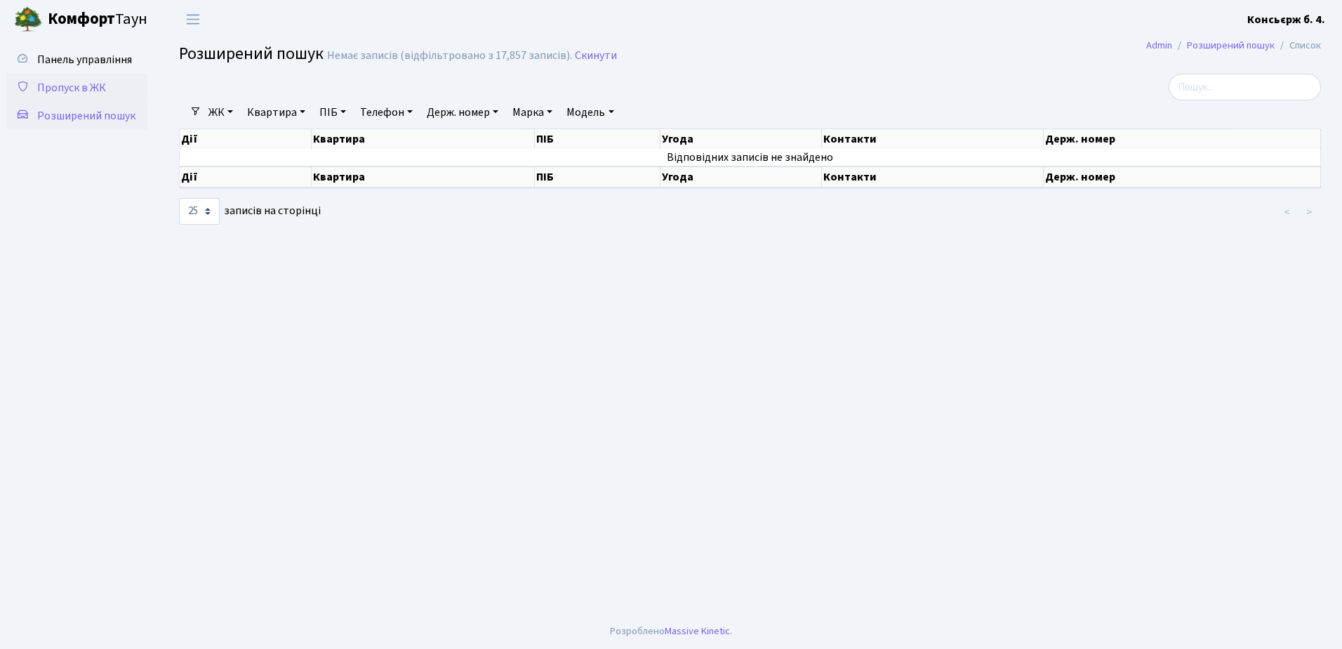
click at [88, 88] on span "Пропуск в ЖК" at bounding box center [71, 87] width 69 height 15
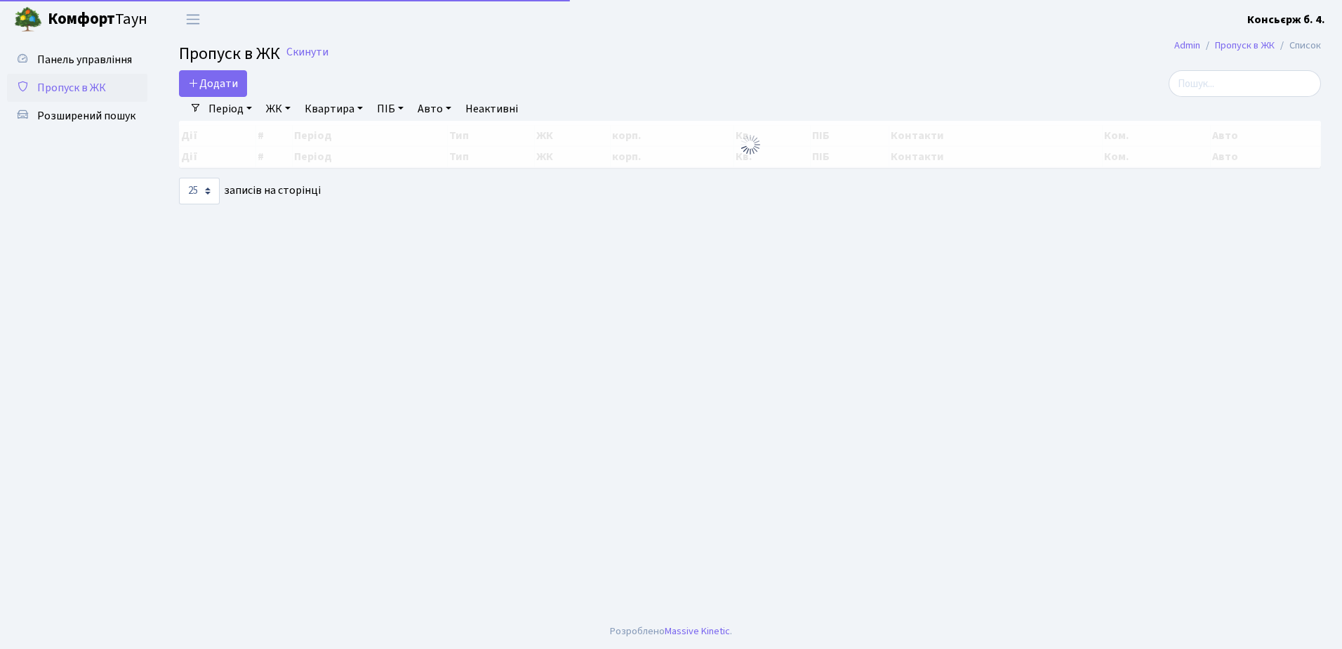
select select "25"
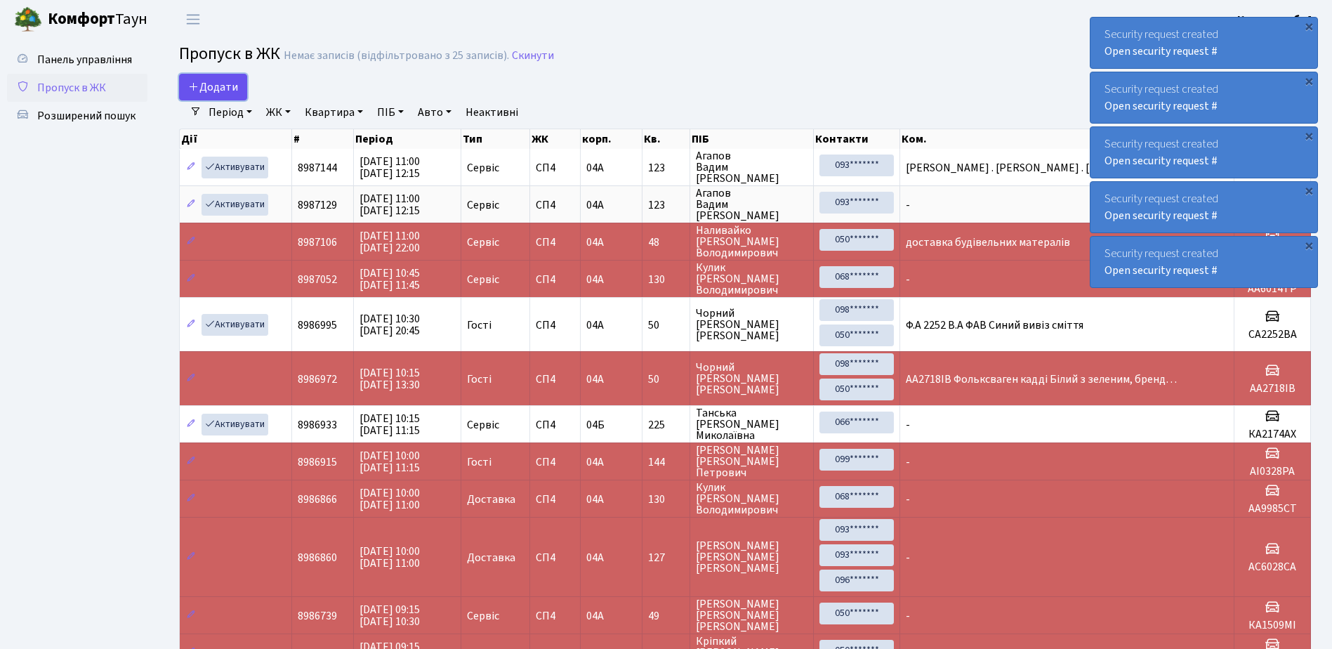
click at [205, 87] on span "Додати" at bounding box center [213, 86] width 50 height 15
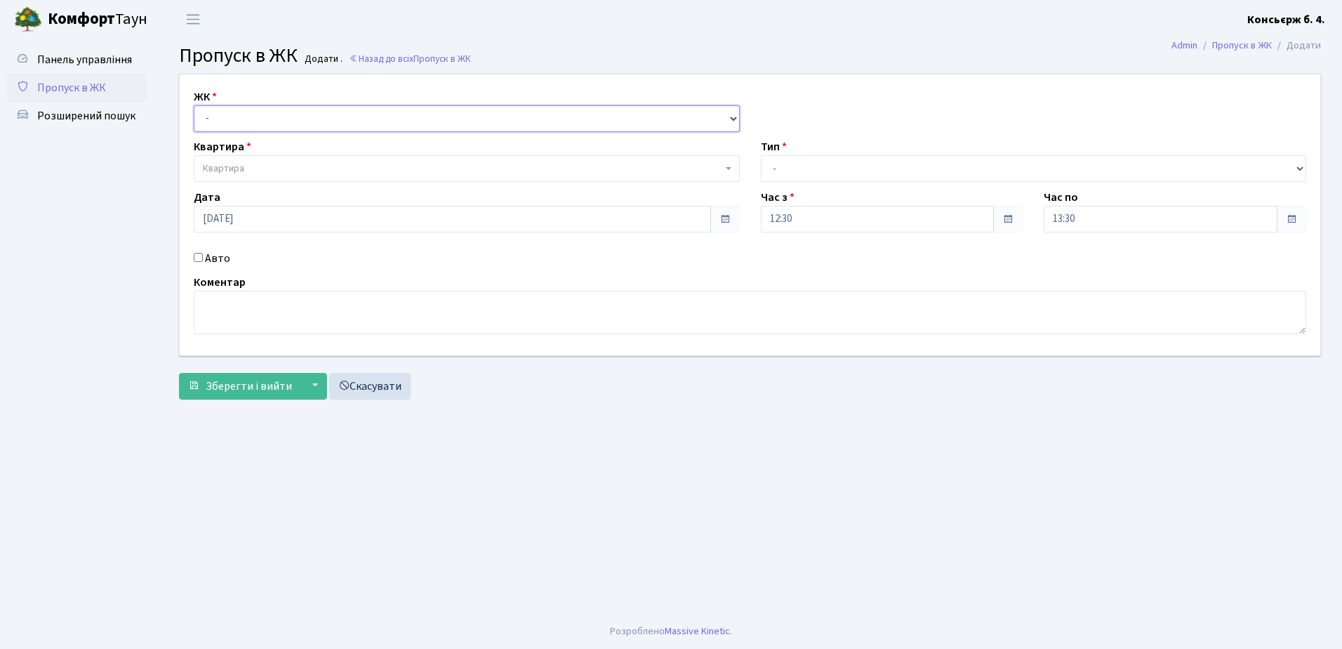
click at [225, 109] on select "- [STREET_ADDRESS]" at bounding box center [467, 118] width 546 height 27
select select "325"
click at [194, 105] on select "- [STREET_ADDRESS]" at bounding box center [467, 118] width 546 height 27
select select
click at [262, 161] on span "Квартира" at bounding box center [463, 168] width 520 height 14
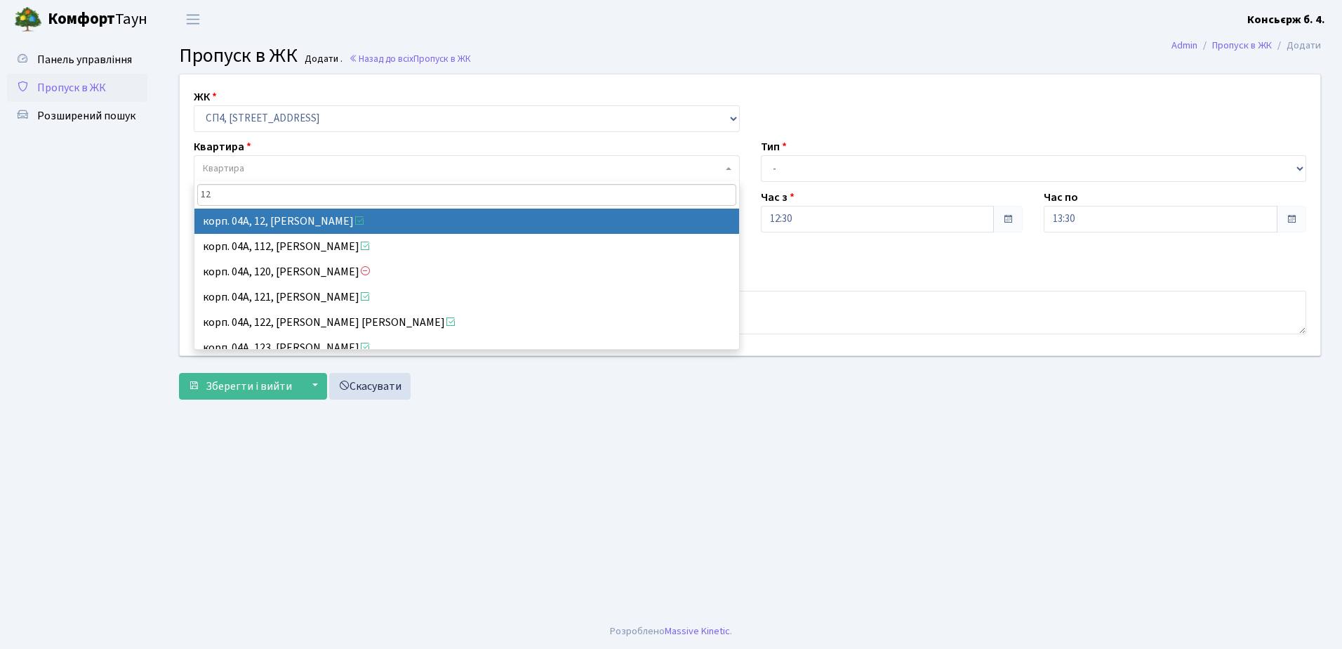
type input "12"
select select "21040"
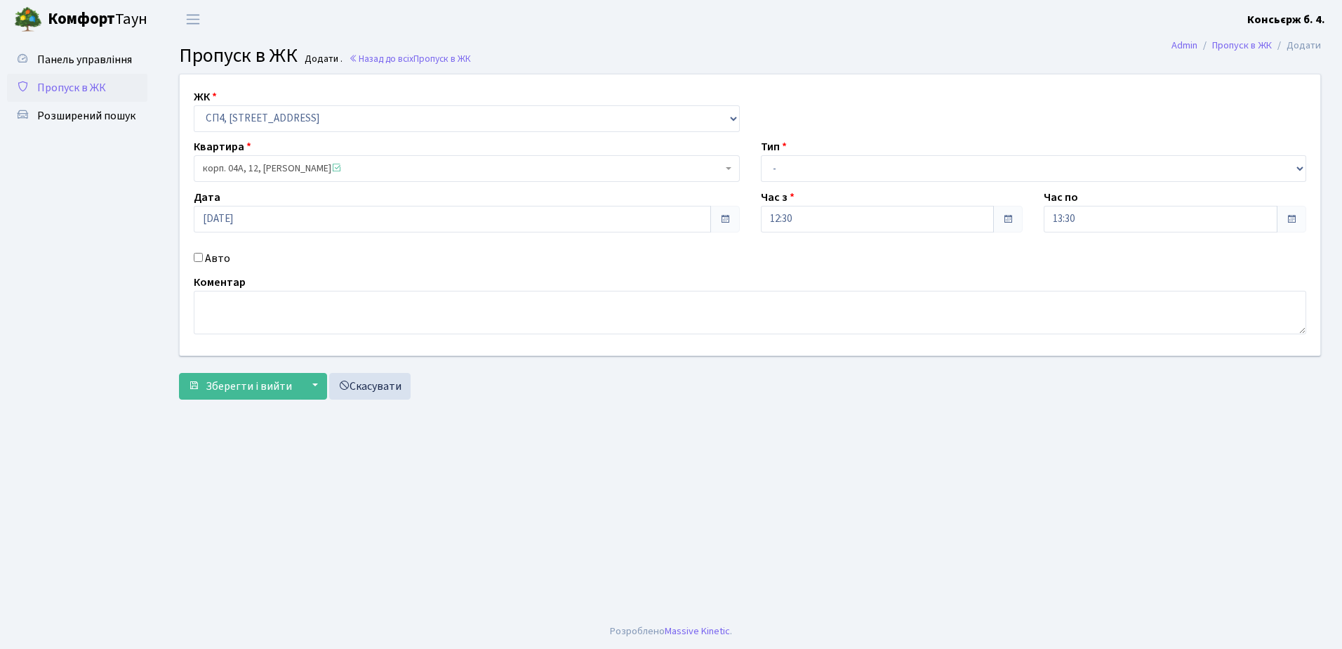
click at [199, 254] on input "Авто" at bounding box center [198, 257] width 9 height 9
checkbox input "true"
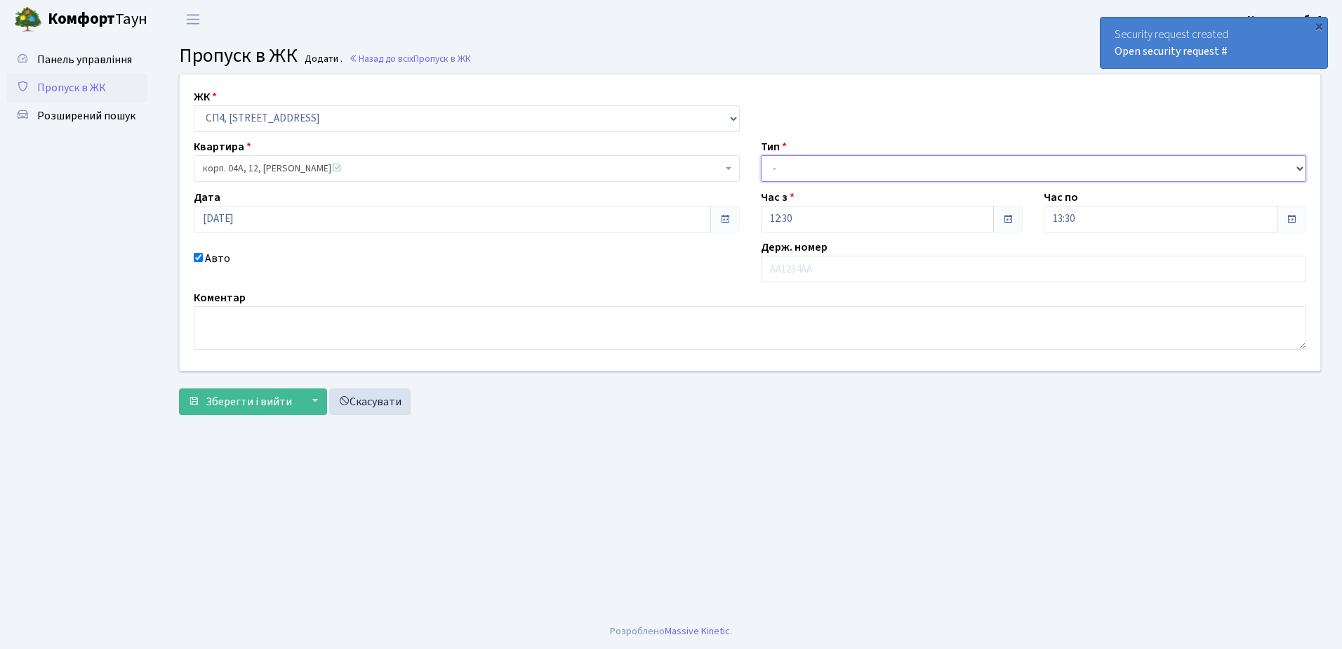
click at [839, 164] on select "- Доставка Таксі Гості Сервіс" at bounding box center [1034, 168] width 546 height 27
select select "1"
click at [761, 155] on select "- Доставка Таксі Гості Сервіс" at bounding box center [1034, 168] width 546 height 27
click at [845, 271] on input "text" at bounding box center [1034, 269] width 546 height 27
type input "а"
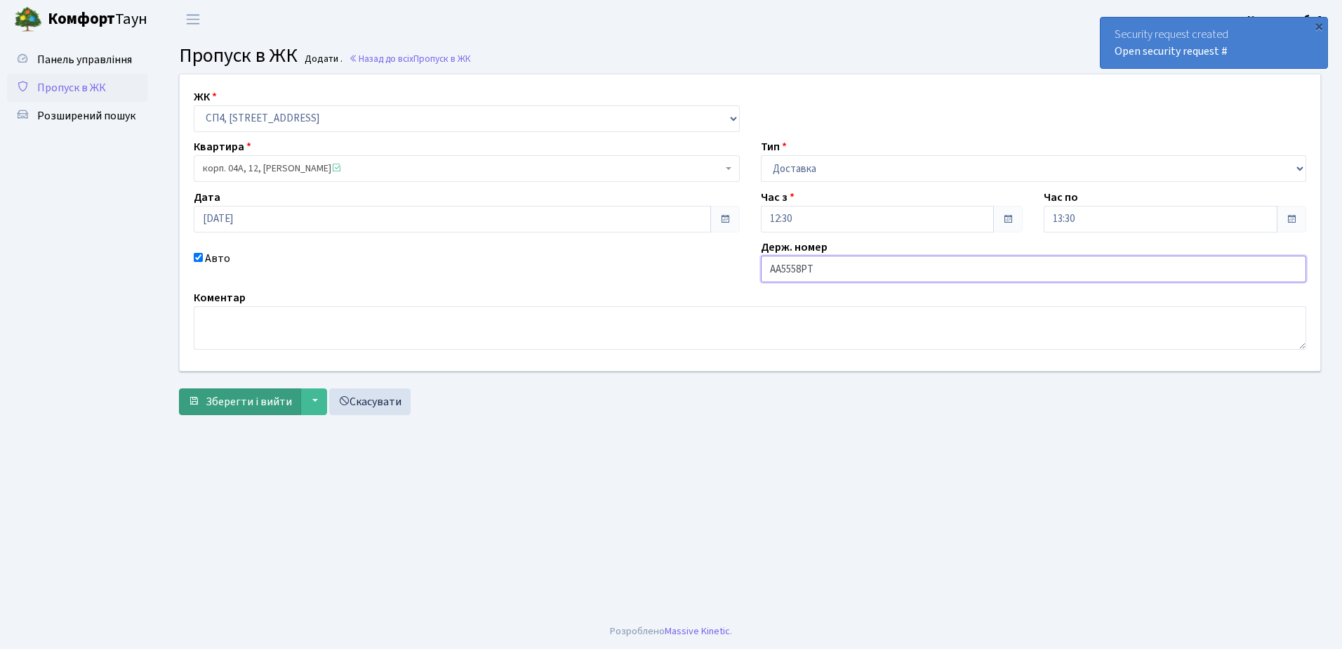
type input "АА5558РТ"
click at [241, 403] on span "Зберегти і вийти" at bounding box center [249, 401] width 86 height 15
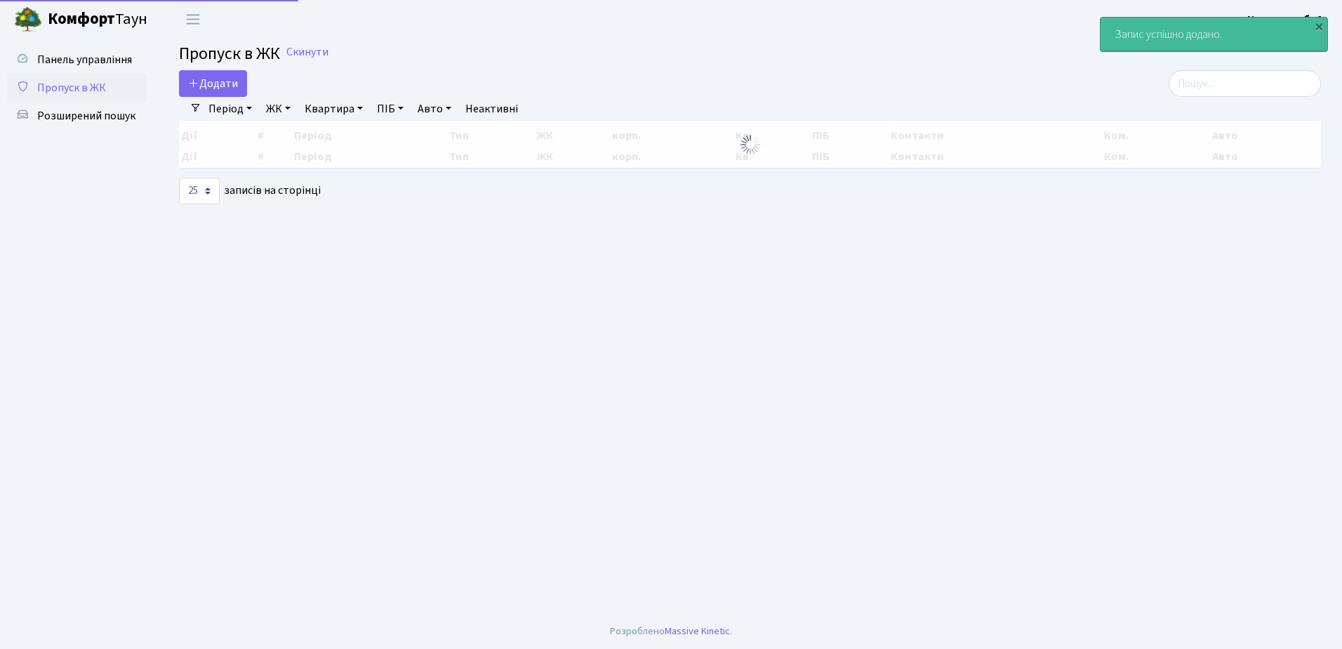
select select "25"
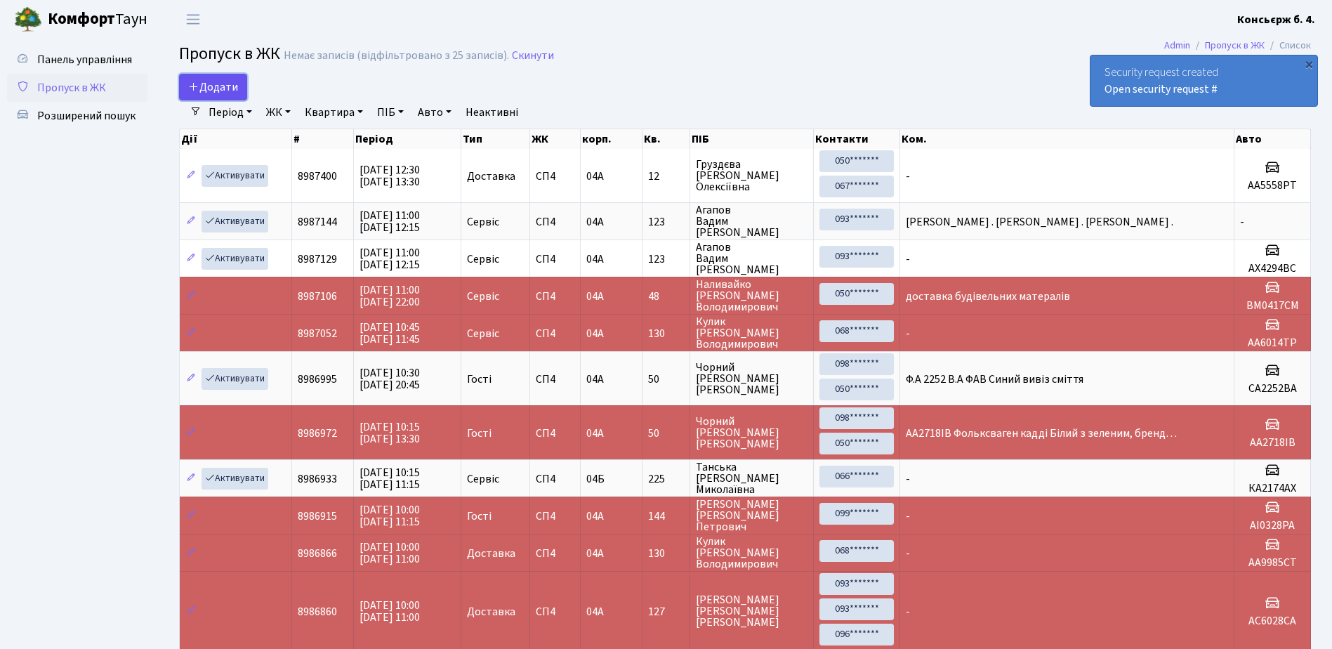
click at [217, 84] on span "Додати" at bounding box center [213, 86] width 50 height 15
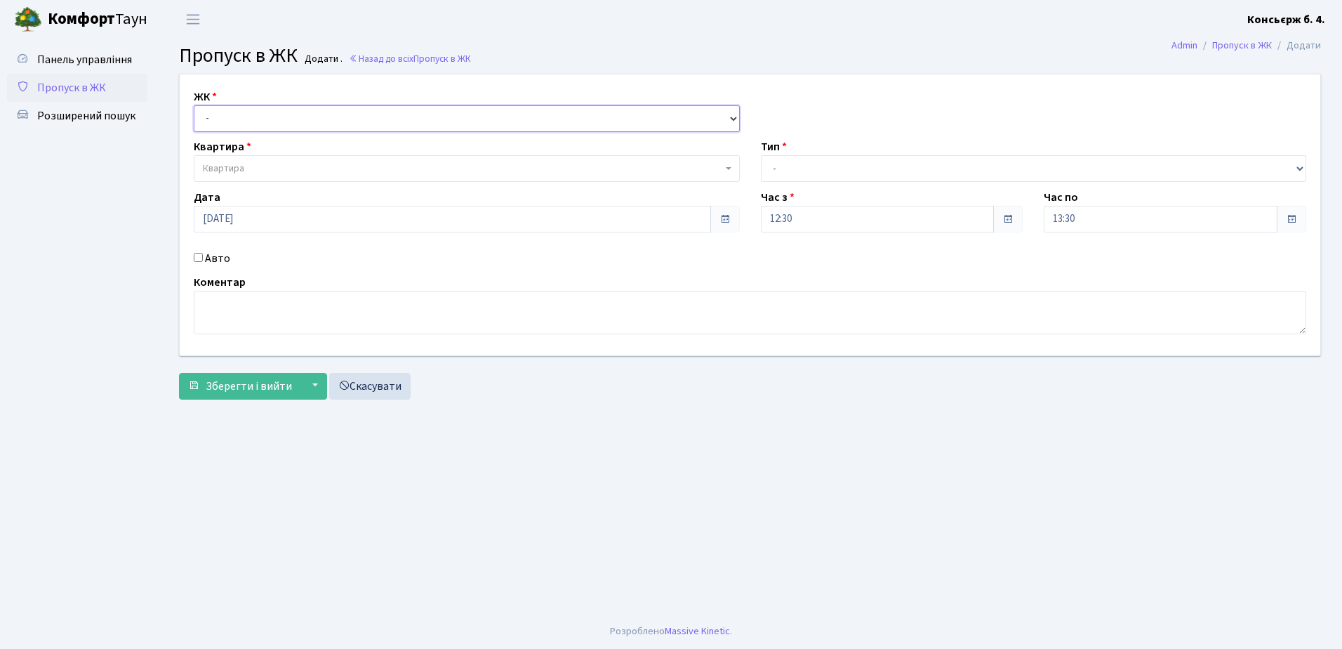
click at [314, 119] on select "- СП4, Столичне шосе, 5" at bounding box center [467, 118] width 546 height 27
select select "325"
click at [194, 105] on select "- СП4, Столичне шосе, 5" at bounding box center [467, 118] width 546 height 27
select select
click at [310, 166] on span "Квартира" at bounding box center [463, 168] width 520 height 14
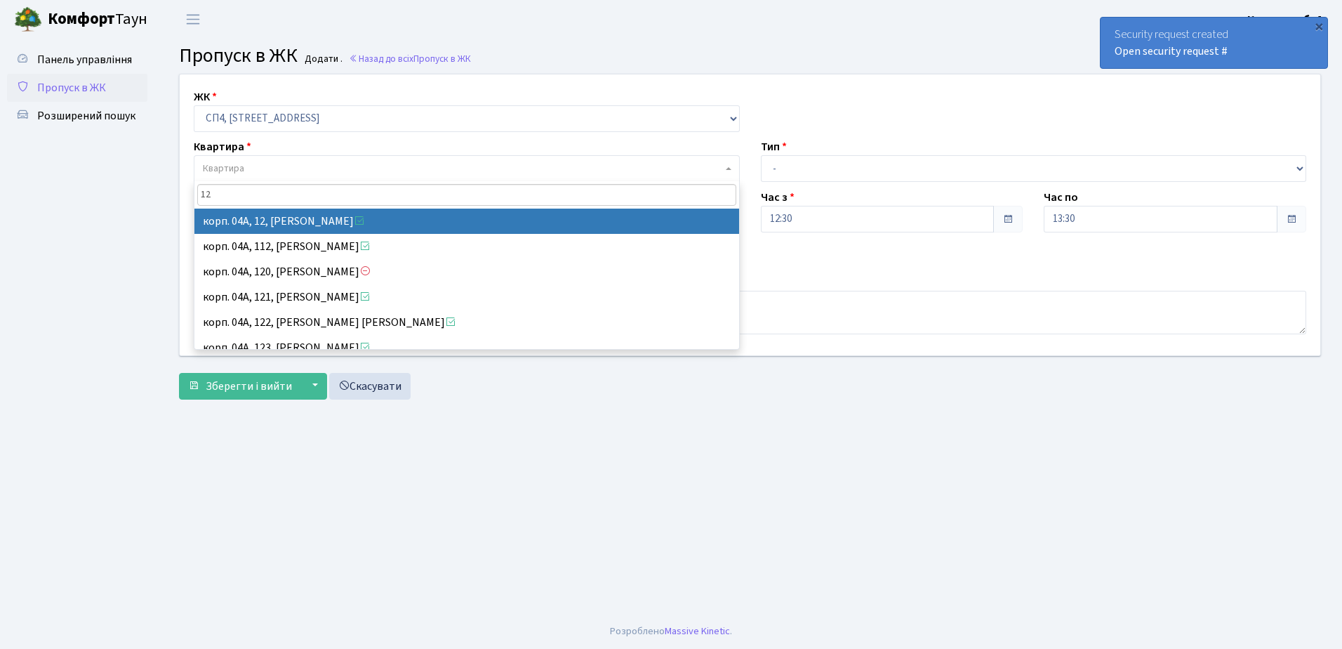
type input "12"
select select "21040"
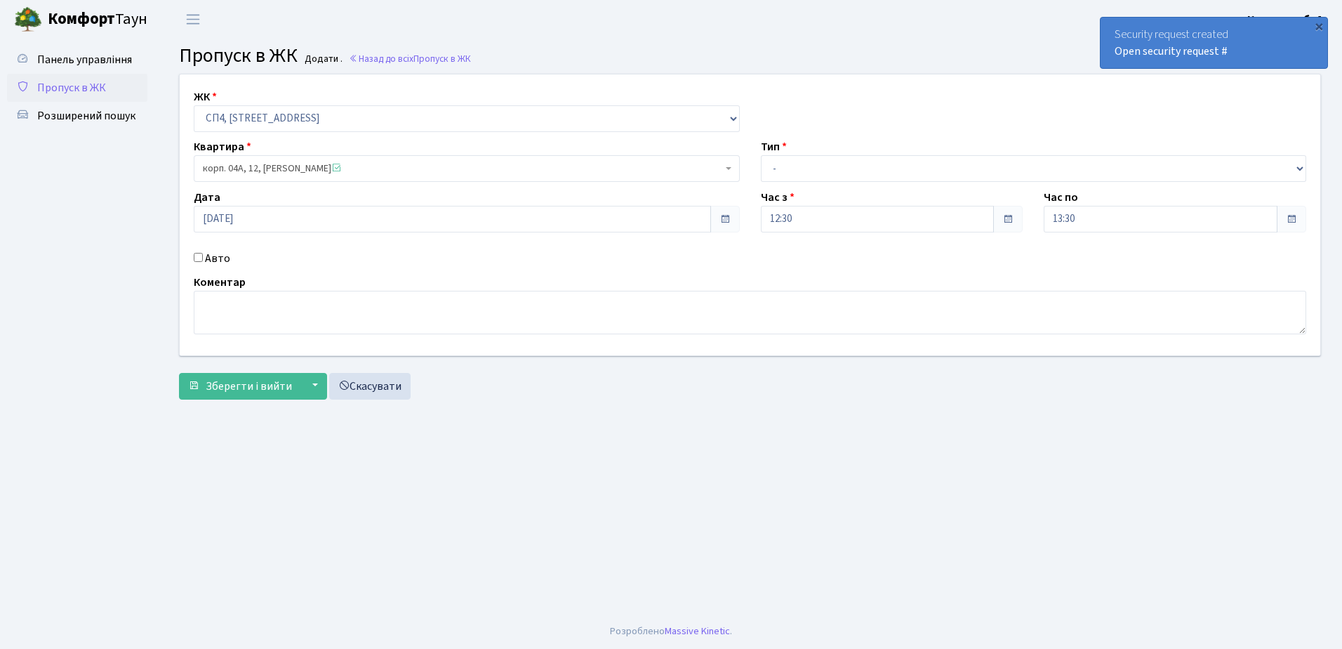
click at [198, 254] on input "Авто" at bounding box center [198, 257] width 9 height 9
checkbox input "true"
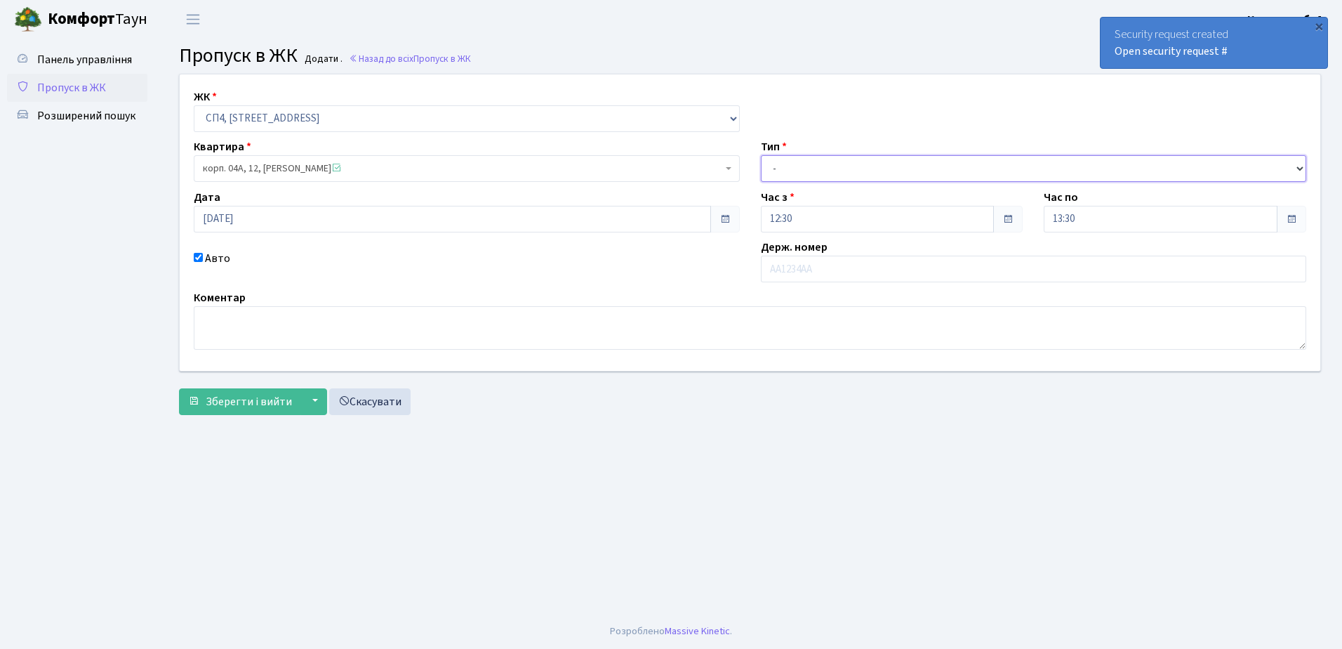
click at [850, 165] on select "- Доставка Таксі Гості Сервіс" at bounding box center [1034, 168] width 546 height 27
select select "1"
click at [761, 155] on select "- Доставка Таксі Гості Сервіс" at bounding box center [1034, 168] width 546 height 27
click at [833, 272] on input "text" at bounding box center [1034, 269] width 546 height 27
type input "АС2311СО"
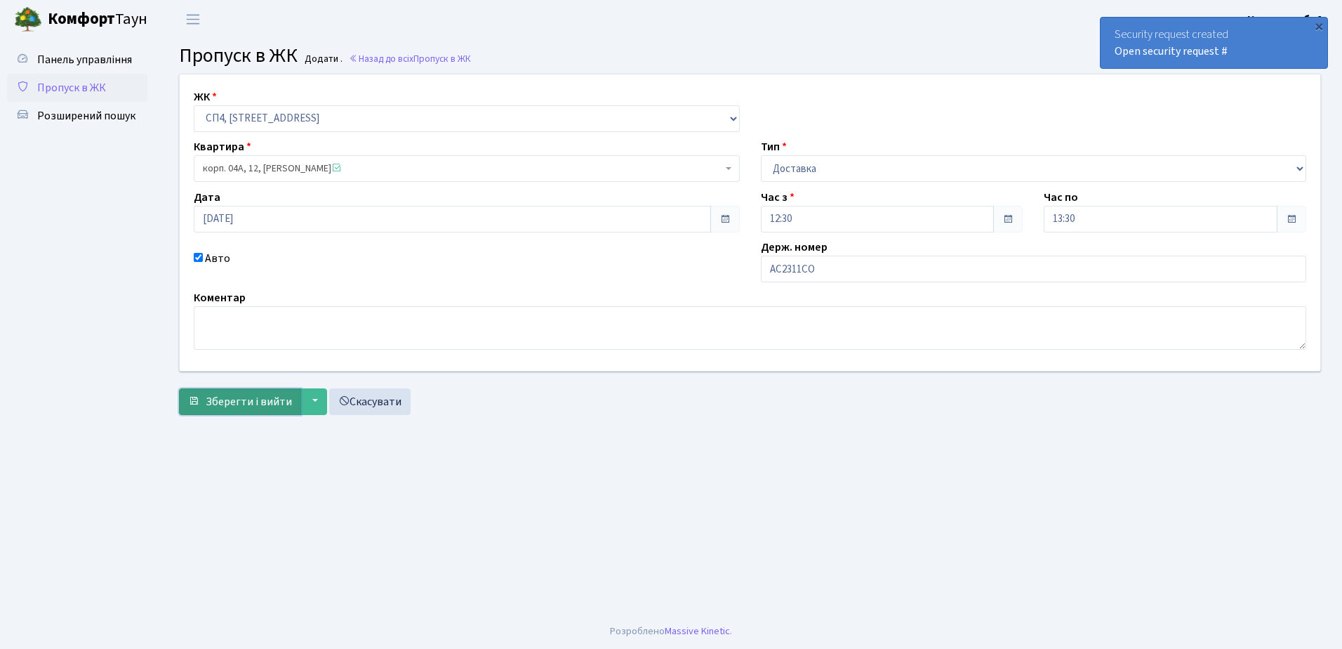
click at [234, 394] on span "Зберегти і вийти" at bounding box center [249, 401] width 86 height 15
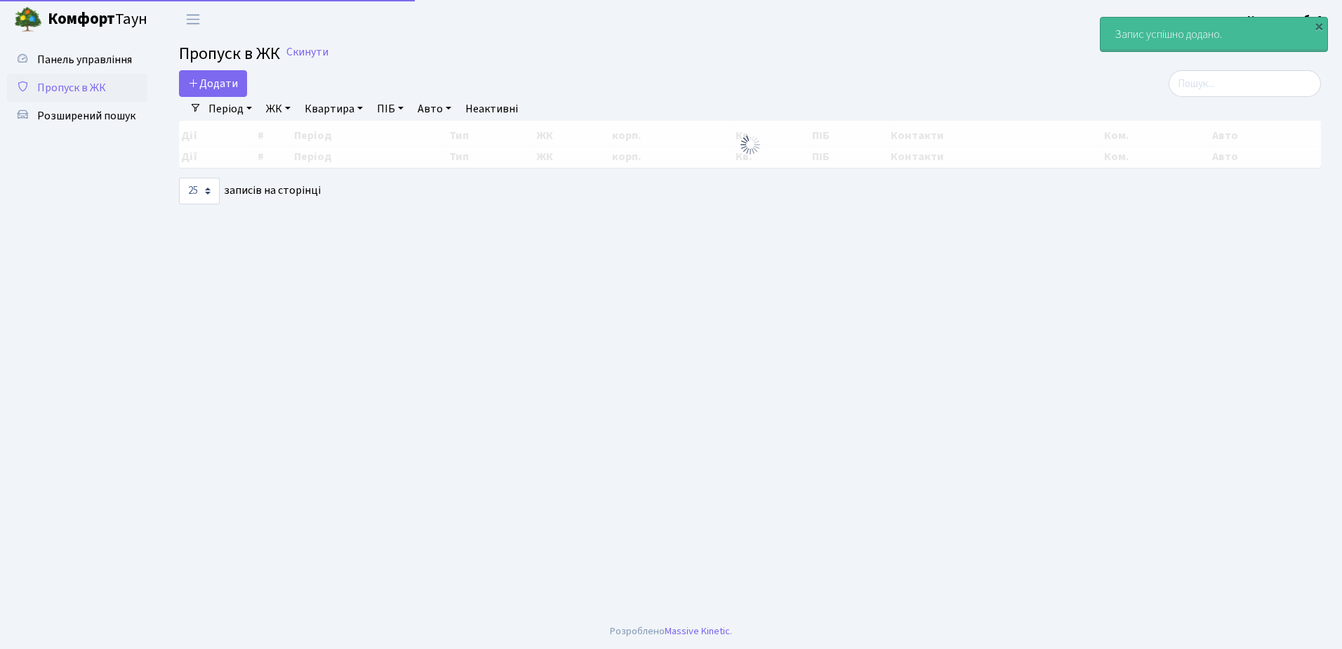
select select "25"
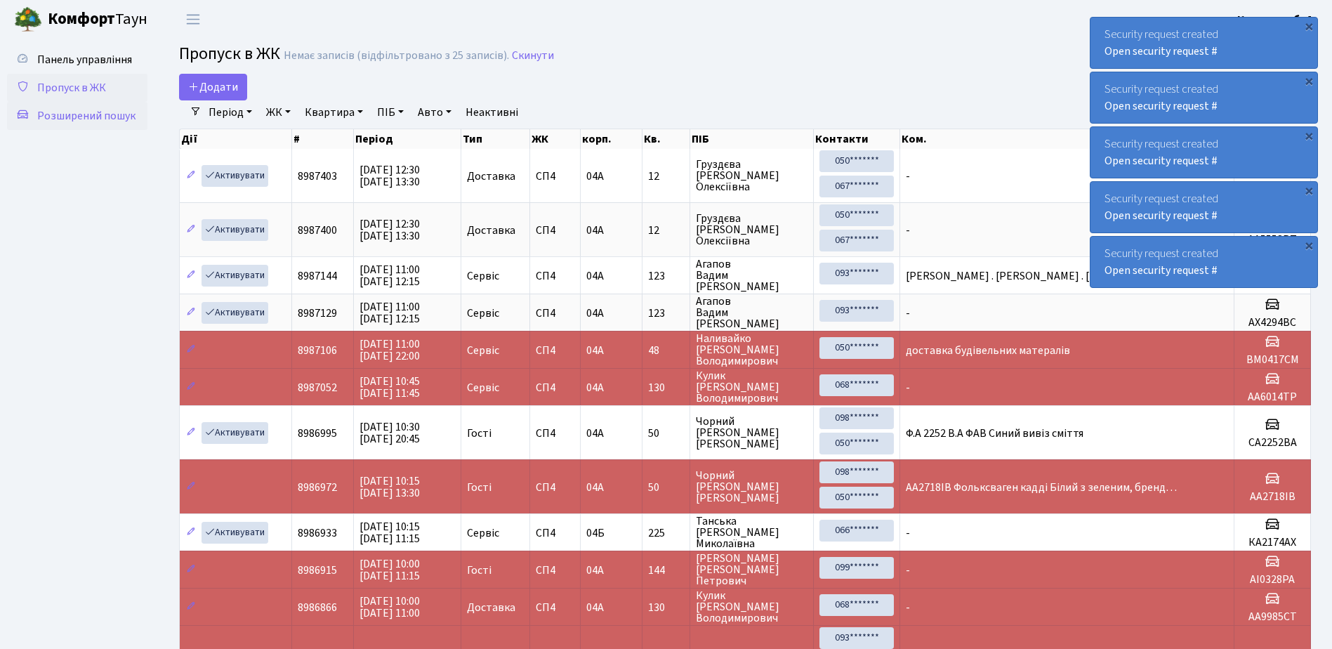
click at [75, 117] on span "Розширений пошук" at bounding box center [86, 115] width 98 height 15
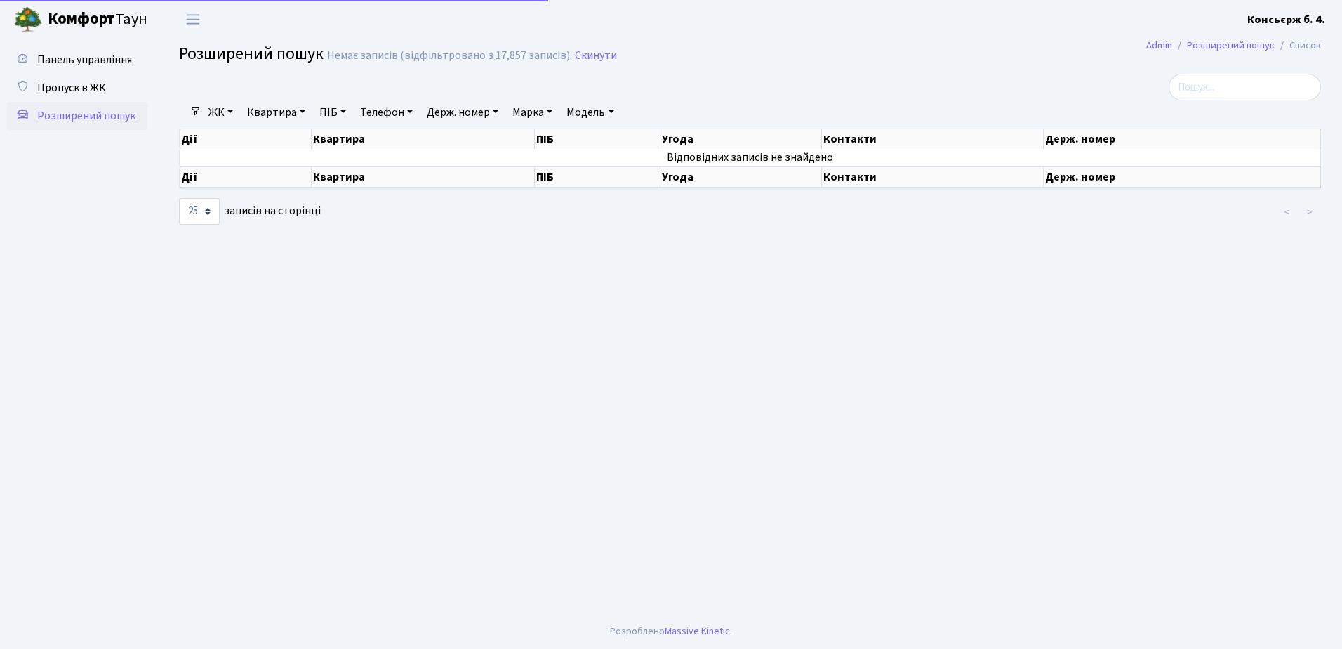
select select "25"
click at [66, 82] on span "Пропуск в ЖК" at bounding box center [71, 87] width 69 height 15
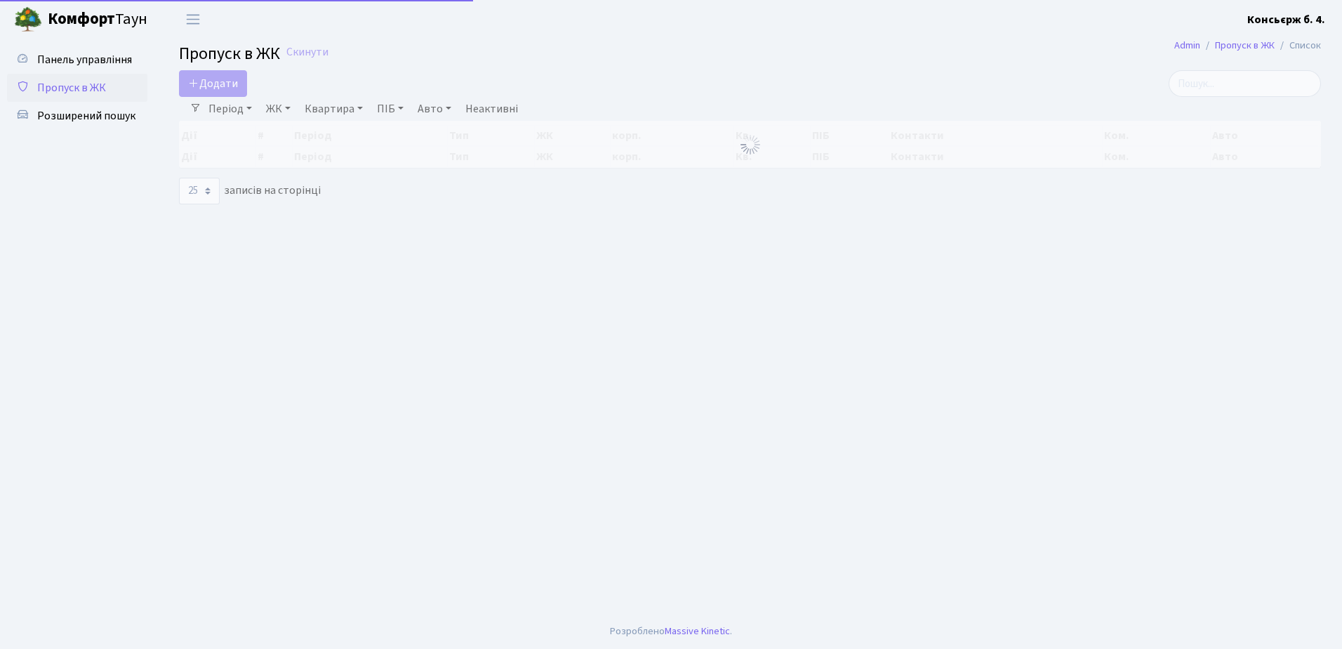
select select "25"
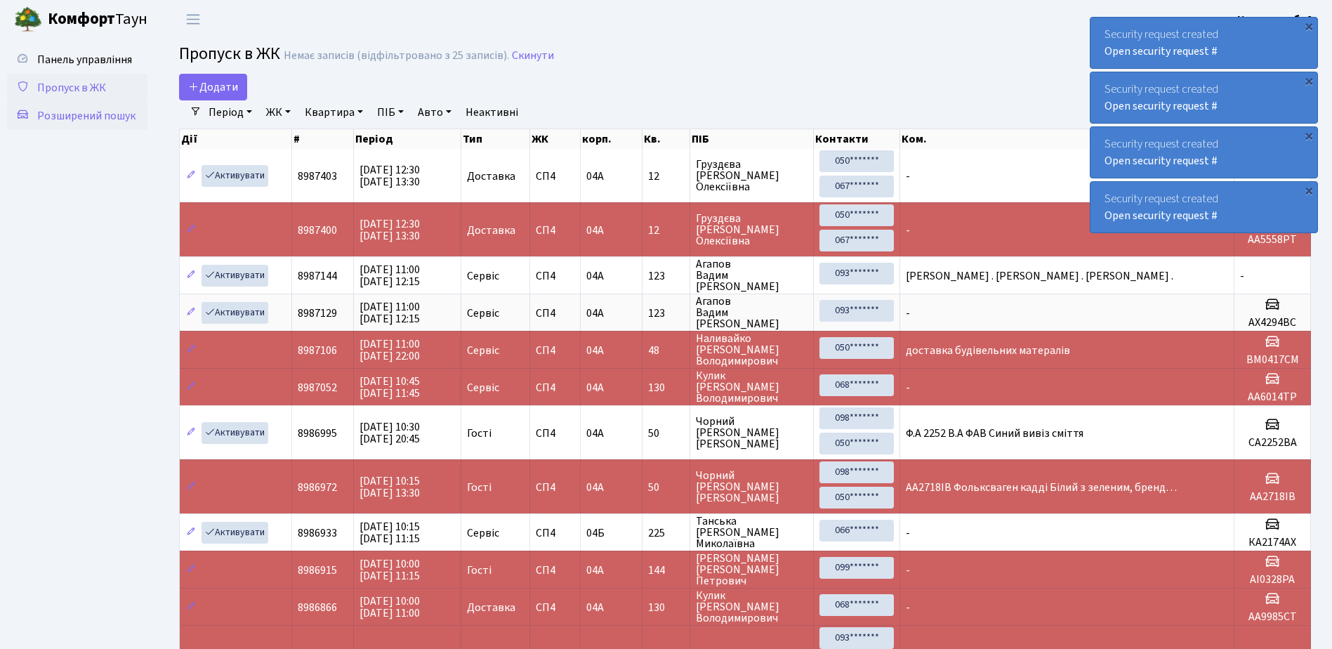
click at [65, 110] on span "Розширений пошук" at bounding box center [86, 115] width 98 height 15
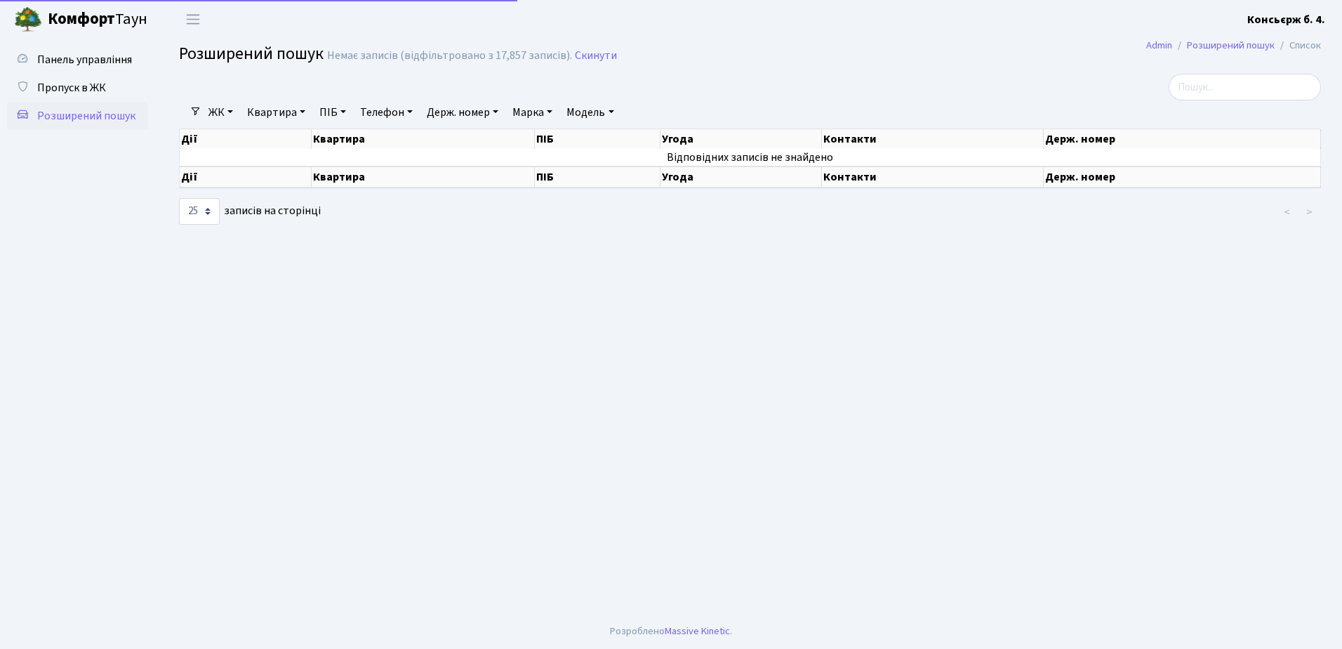
select select "25"
click at [66, 84] on span "Пропуск в ЖК" at bounding box center [71, 87] width 69 height 15
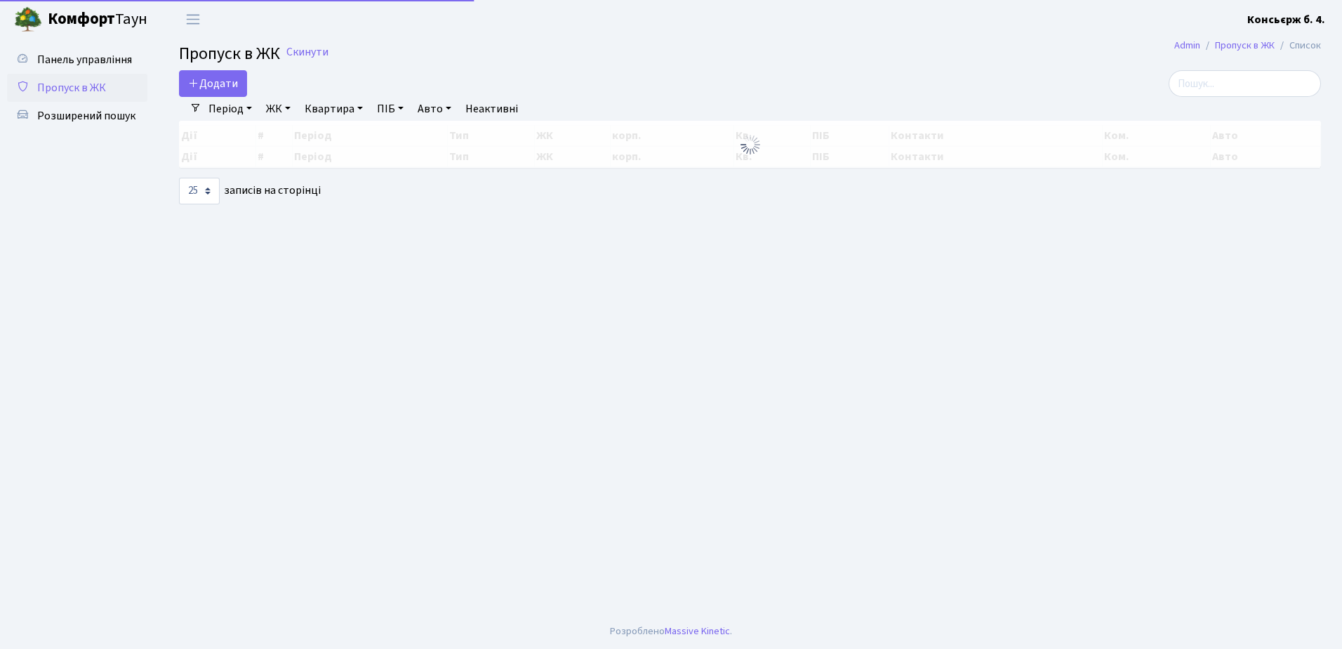
select select "25"
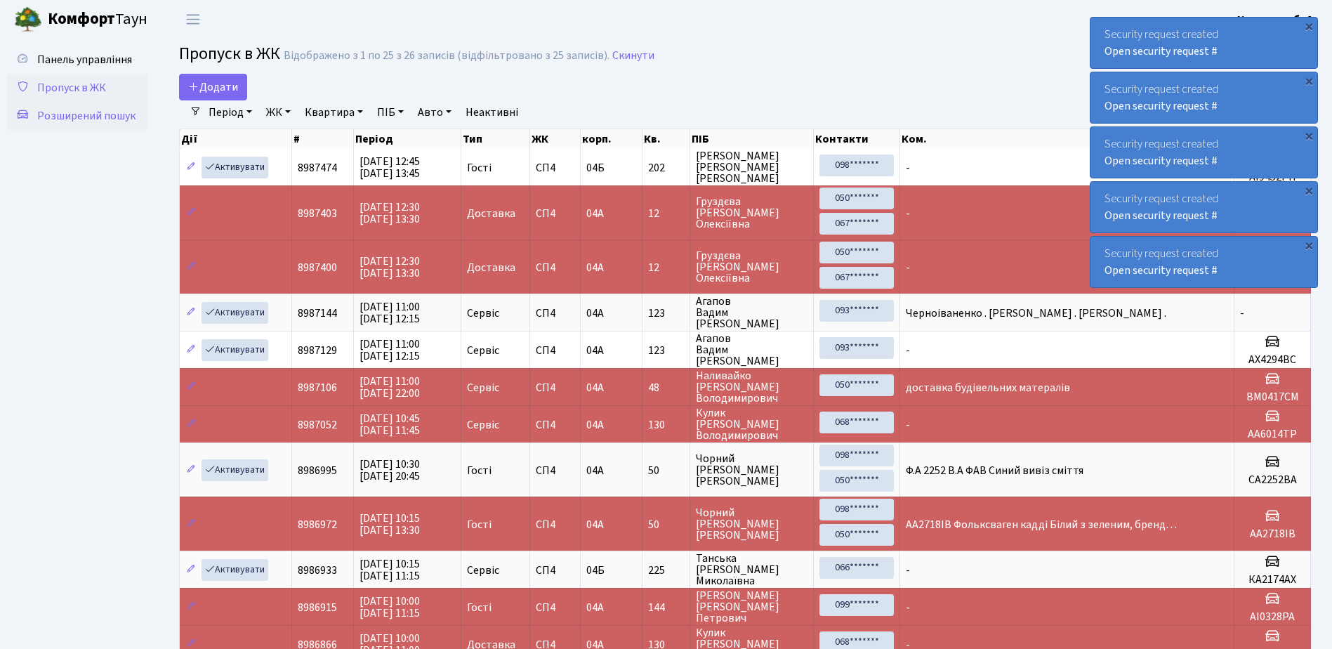
click at [91, 117] on span "Розширений пошук" at bounding box center [86, 115] width 98 height 15
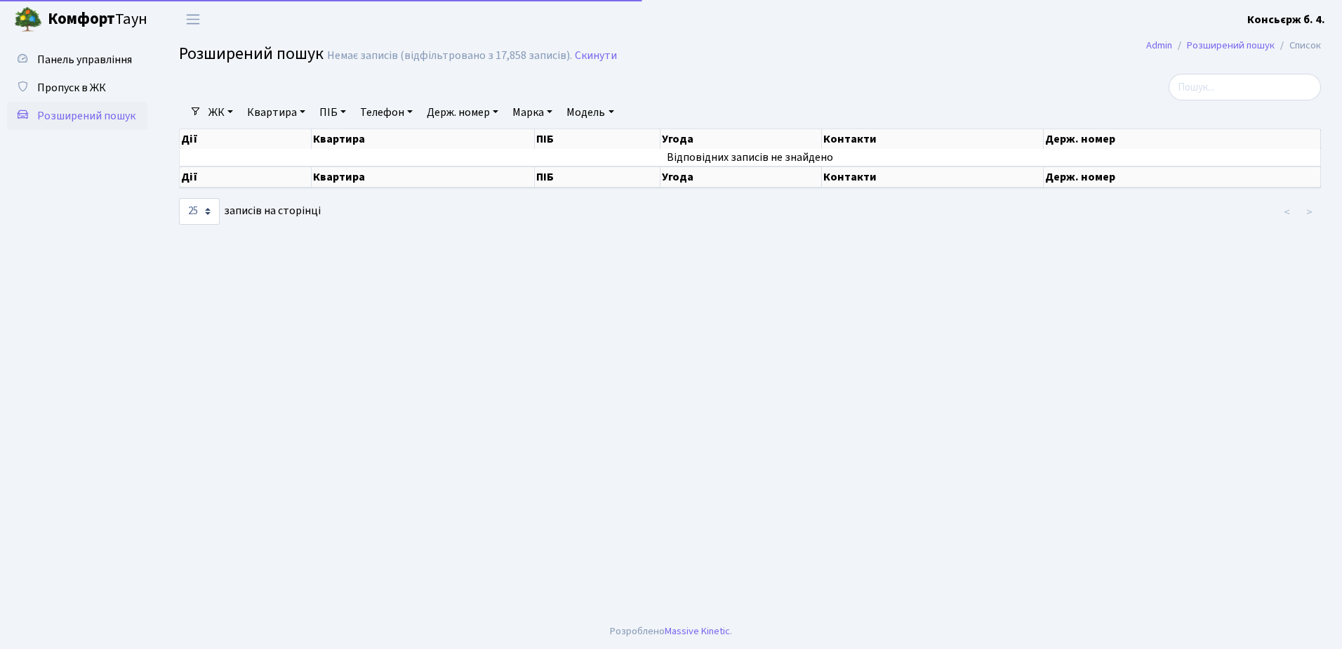
select select "25"
click at [84, 91] on span "Пропуск в ЖК" at bounding box center [71, 87] width 69 height 15
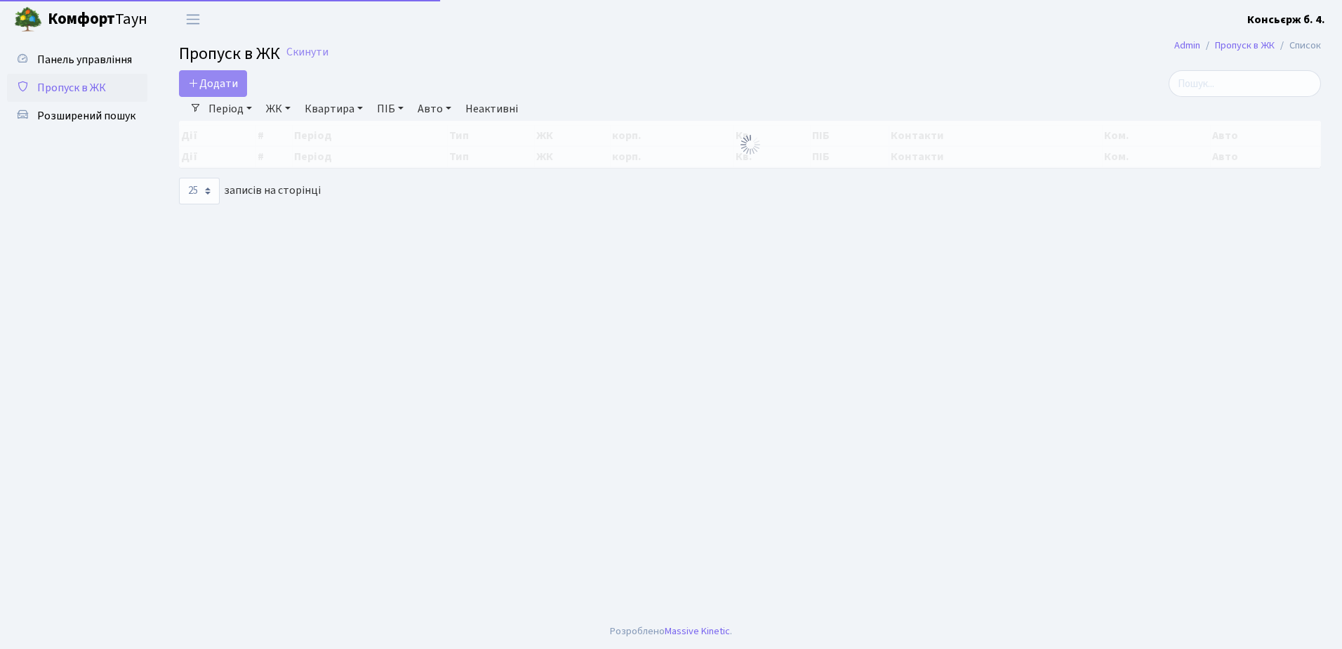
select select "25"
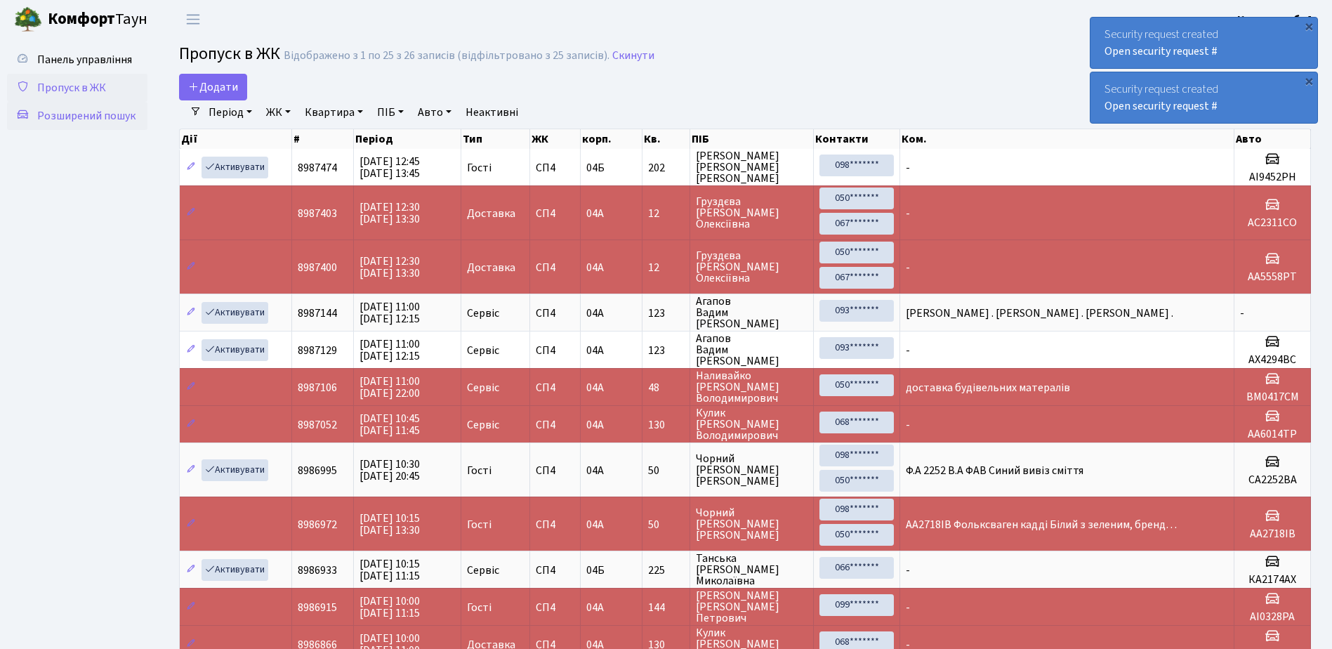
click at [74, 117] on span "Розширений пошук" at bounding box center [86, 115] width 98 height 15
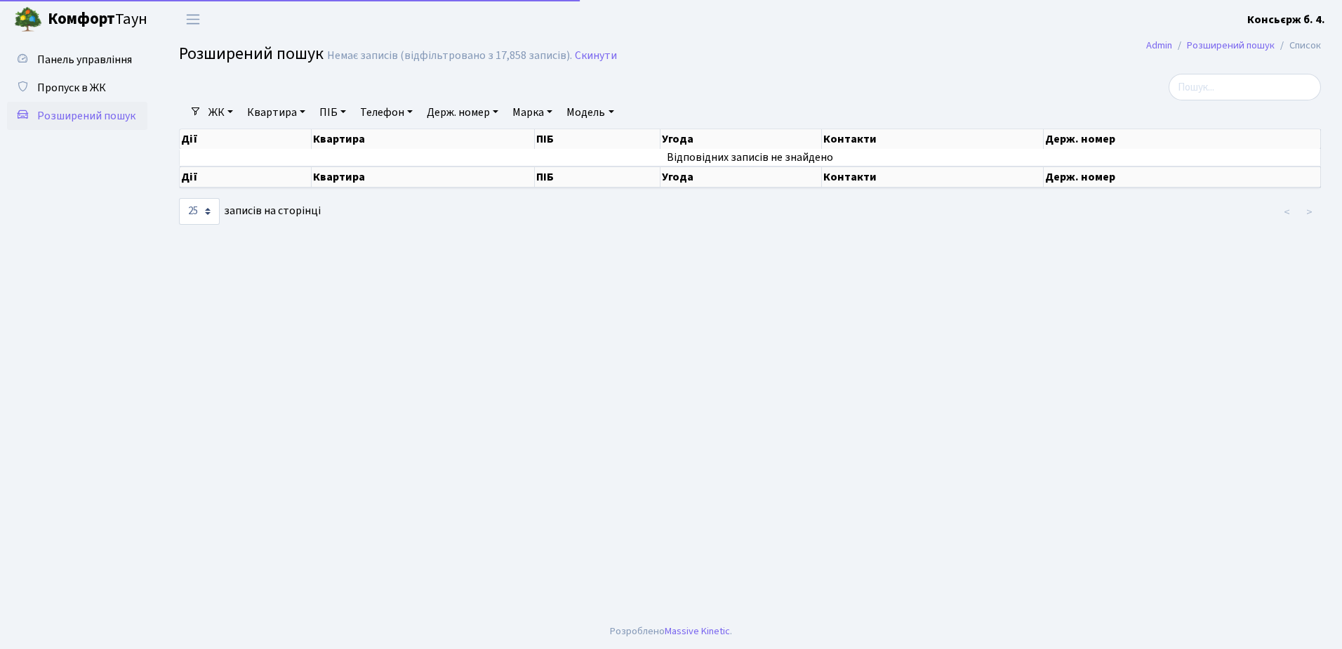
select select "25"
click at [81, 82] on span "Пропуск в ЖК" at bounding box center [71, 87] width 69 height 15
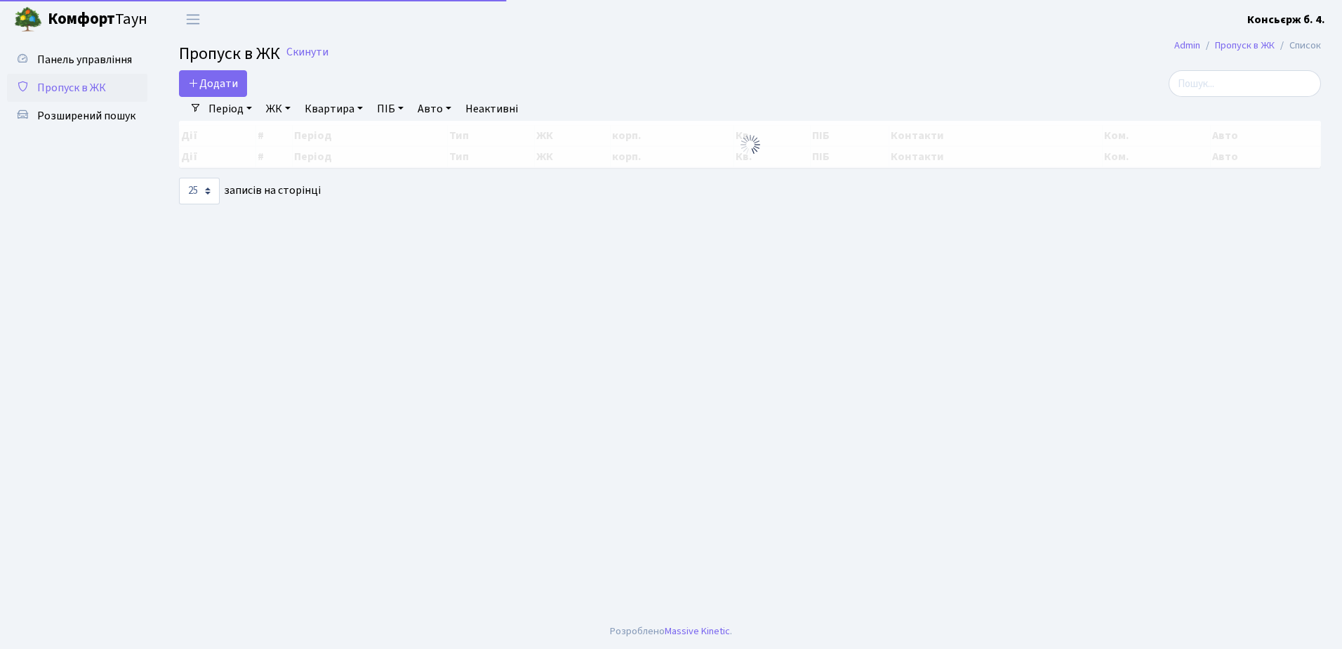
select select "25"
